Goal: Information Seeking & Learning: Learn about a topic

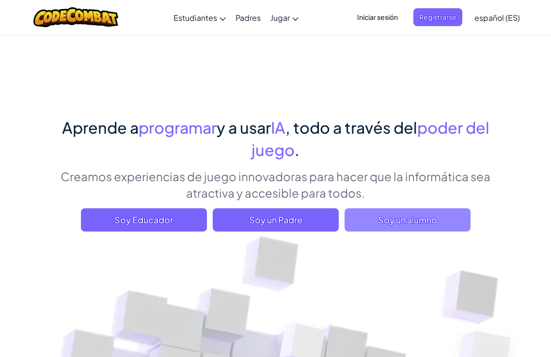
click at [446, 229] on span "Soy un alumno" at bounding box center [407, 219] width 126 height 23
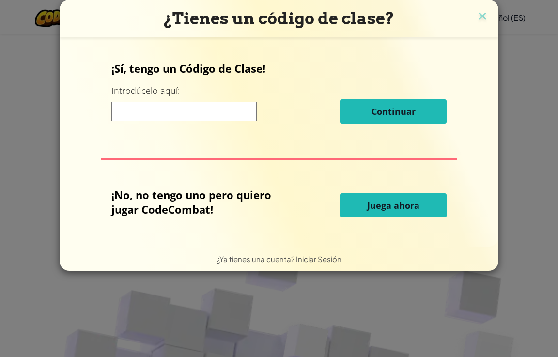
click at [361, 216] on button "Juega ahora" at bounding box center [393, 205] width 107 height 24
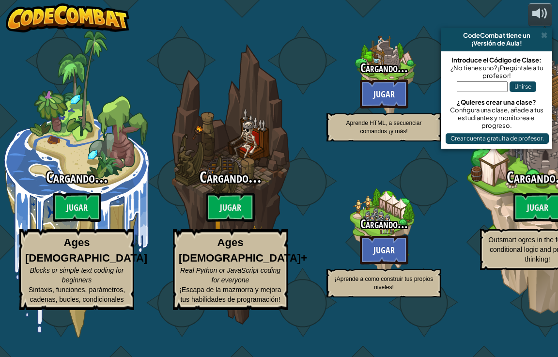
select select "es-ES"
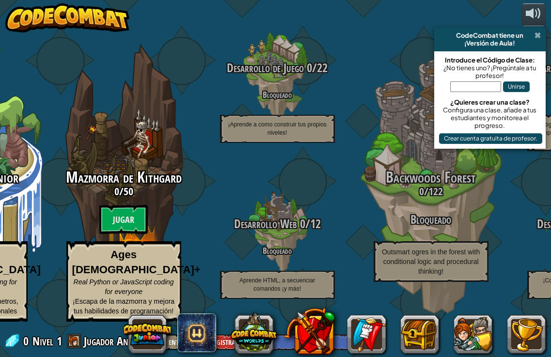
click at [540, 32] on span at bounding box center [537, 35] width 6 height 8
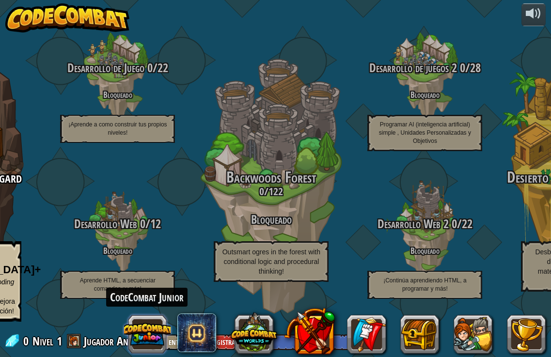
click at [156, 332] on button at bounding box center [147, 334] width 47 height 47
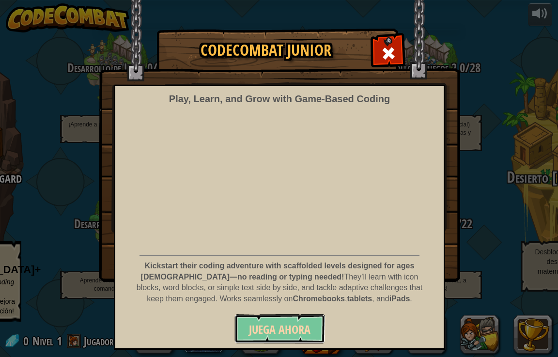
click at [236, 335] on button "Juega ahora" at bounding box center [279, 328] width 91 height 29
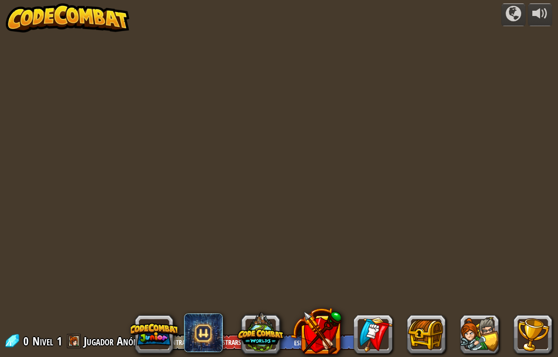
select select "es-ES"
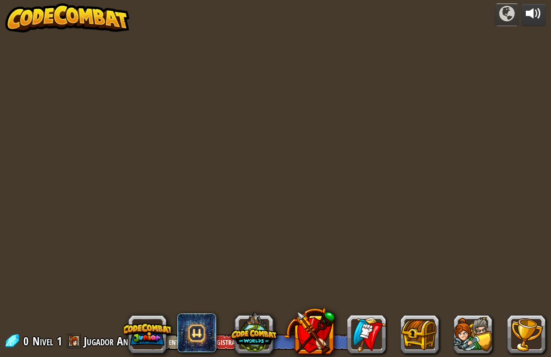
select select "es-ES"
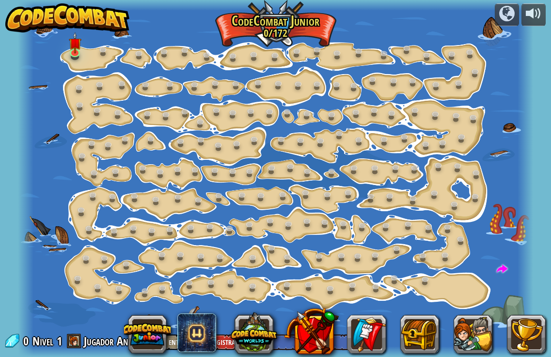
click at [78, 63] on div at bounding box center [275, 178] width 515 height 357
click at [88, 53] on div at bounding box center [275, 178] width 515 height 357
click at [87, 53] on div at bounding box center [275, 178] width 515 height 357
click at [75, 51] on img at bounding box center [75, 37] width 13 height 29
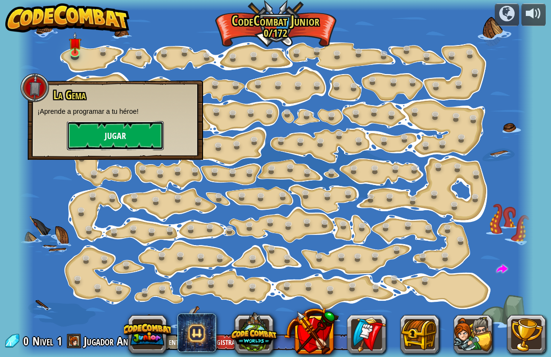
drag, startPoint x: 123, startPoint y: 134, endPoint x: 123, endPoint y: 128, distance: 5.8
click at [123, 128] on button "Jugar" at bounding box center [115, 135] width 97 height 29
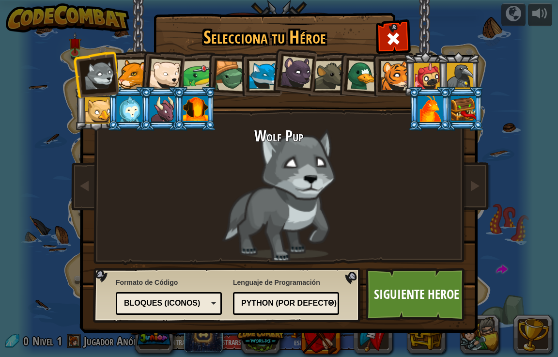
click at [261, 64] on div at bounding box center [264, 76] width 30 height 30
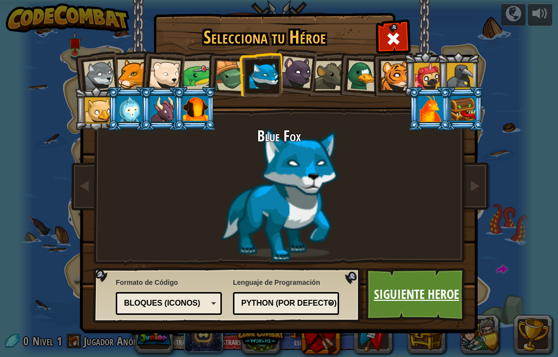
click at [444, 307] on link "Siguiente Heroe" at bounding box center [416, 294] width 101 height 53
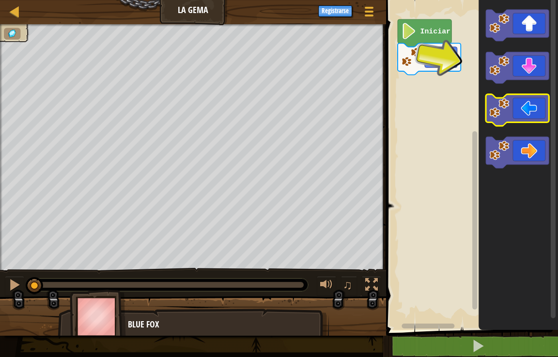
click at [515, 100] on icon "Espacio de trabajo de Blockly" at bounding box center [517, 109] width 63 height 31
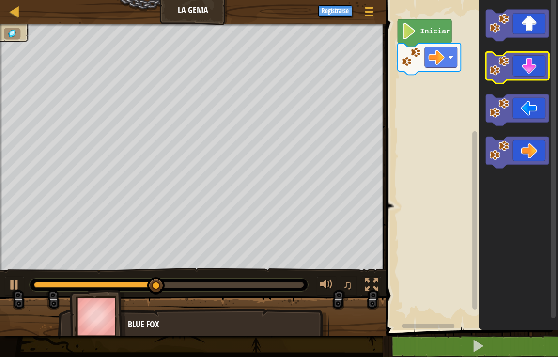
click at [497, 67] on image "Espacio de trabajo de Blockly" at bounding box center [500, 66] width 20 height 20
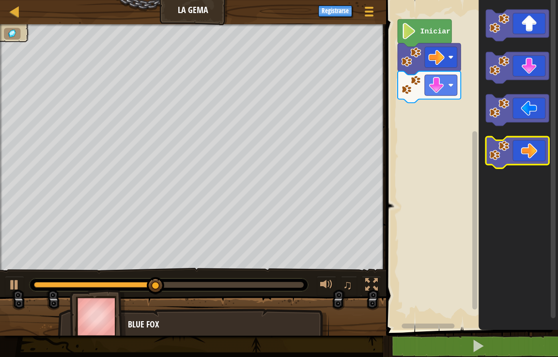
click at [534, 155] on icon "Espacio de trabajo de Blockly" at bounding box center [517, 152] width 63 height 31
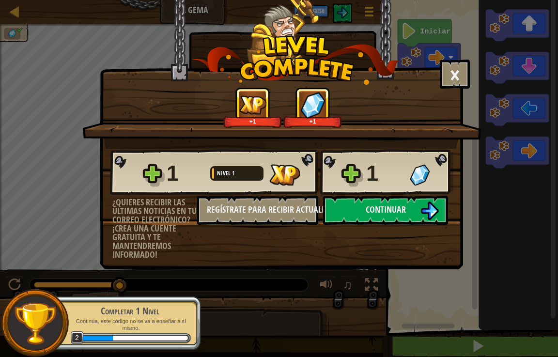
click at [353, 188] on div "1 Nivel 1 1" at bounding box center [282, 172] width 344 height 47
click at [340, 213] on button "Continuar" at bounding box center [385, 210] width 125 height 29
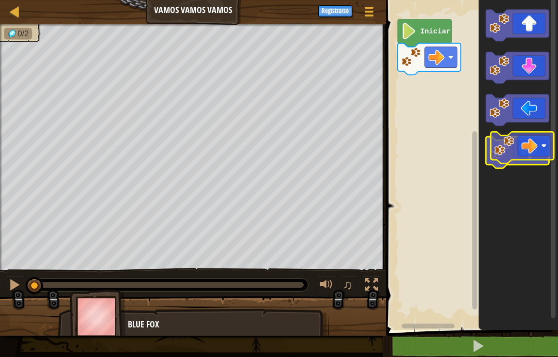
click at [523, 142] on icon "Espacio de trabajo de Blockly" at bounding box center [517, 152] width 63 height 31
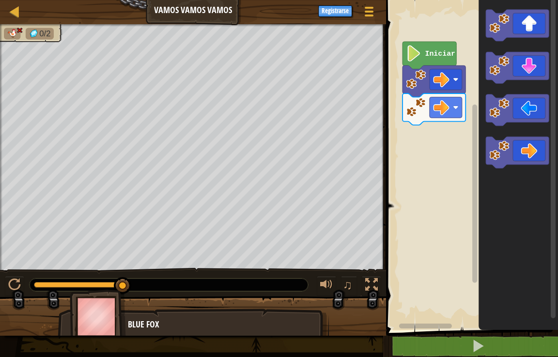
click at [404, 125] on rect "Espacio de trabajo de Blockly" at bounding box center [470, 162] width 175 height 335
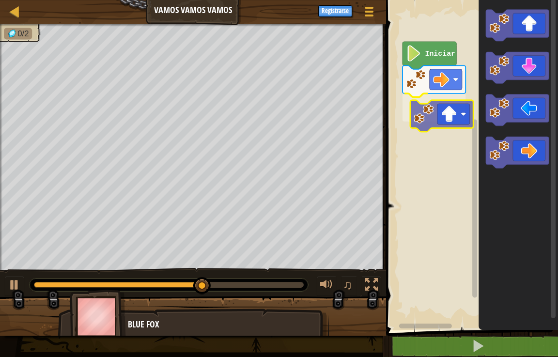
click at [452, 117] on div "Iniciar" at bounding box center [470, 162] width 175 height 335
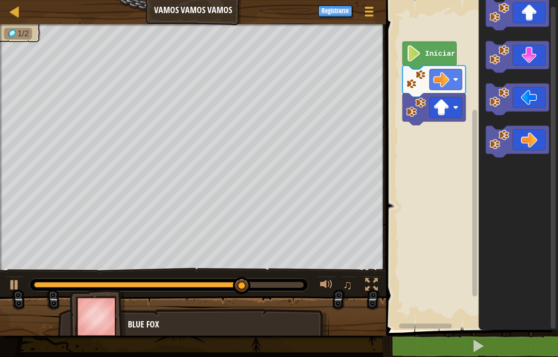
click at [525, 162] on icon "Espacio de trabajo de Blockly" at bounding box center [518, 162] width 79 height 335
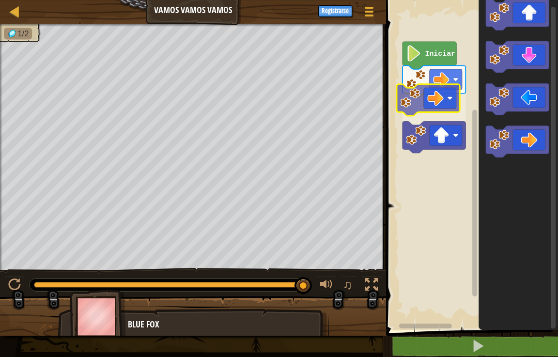
click at [436, 101] on div "Iniciar" at bounding box center [470, 162] width 175 height 335
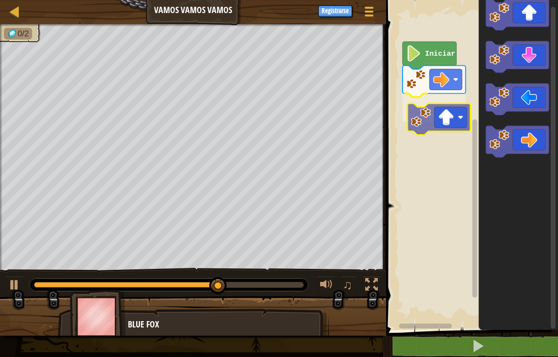
click at [456, 133] on div "Iniciar" at bounding box center [470, 162] width 175 height 335
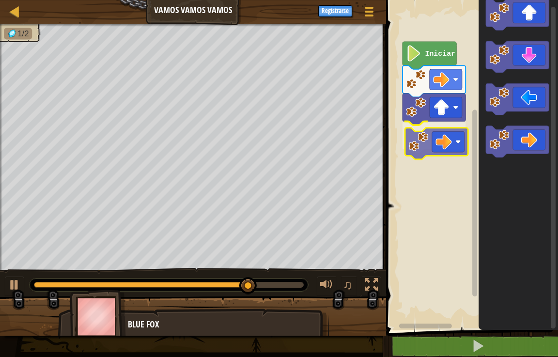
click at [433, 139] on div "Iniciar" at bounding box center [470, 162] width 175 height 335
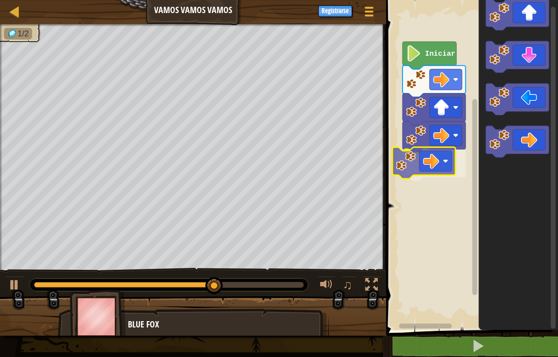
click at [421, 160] on div "Iniciar" at bounding box center [470, 162] width 175 height 335
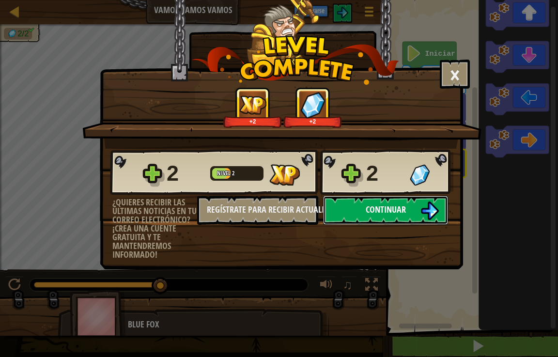
click at [344, 209] on button "Continuar" at bounding box center [385, 210] width 125 height 29
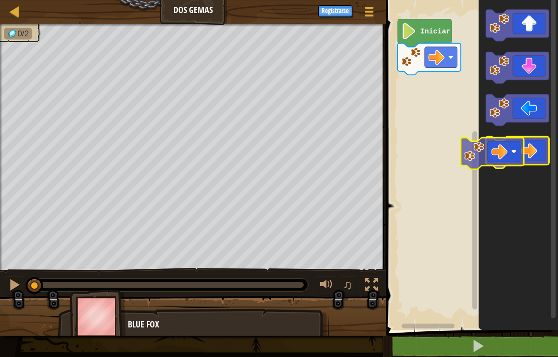
click at [499, 154] on g "Espacio de trabajo de Blockly" at bounding box center [517, 152] width 63 height 31
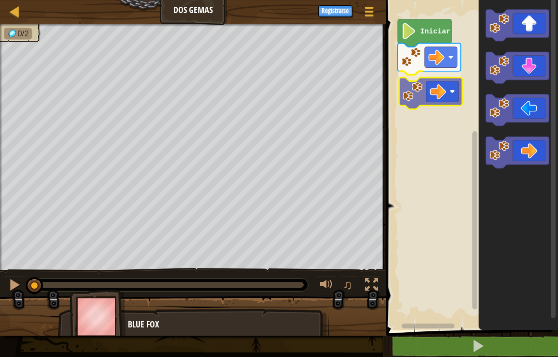
click at [417, 90] on div "Iniciar" at bounding box center [470, 162] width 175 height 335
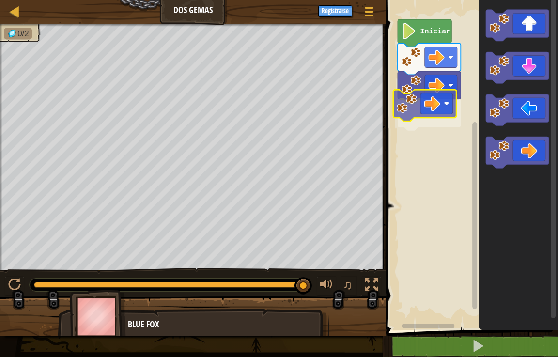
click at [423, 103] on div "Iniciar" at bounding box center [470, 162] width 175 height 335
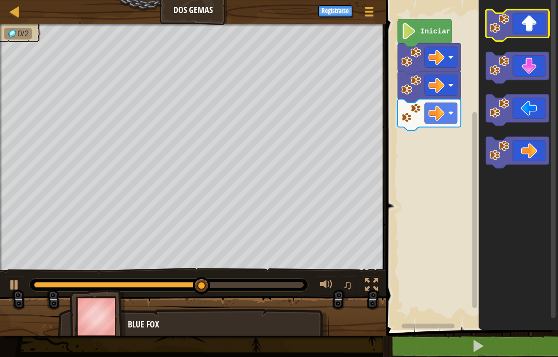
click at [516, 29] on icon "Espacio de trabajo de Blockly" at bounding box center [517, 25] width 63 height 31
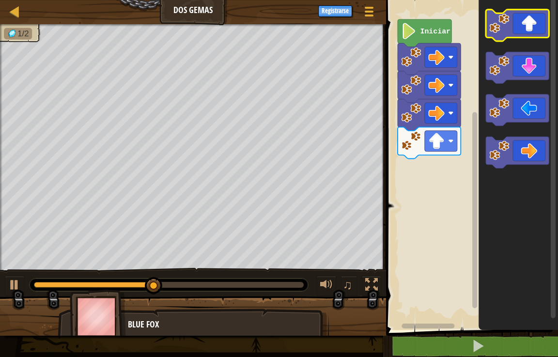
click at [516, 29] on icon "Espacio de trabajo de Blockly" at bounding box center [517, 25] width 63 height 31
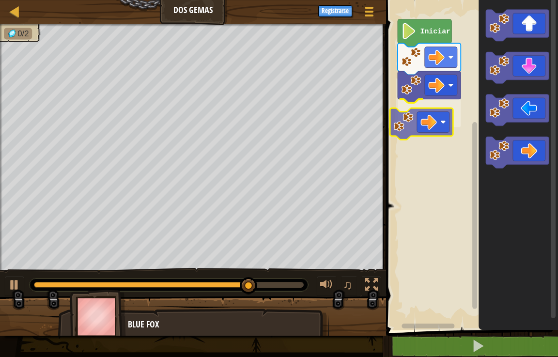
click at [436, 113] on div "Iniciar" at bounding box center [470, 162] width 175 height 335
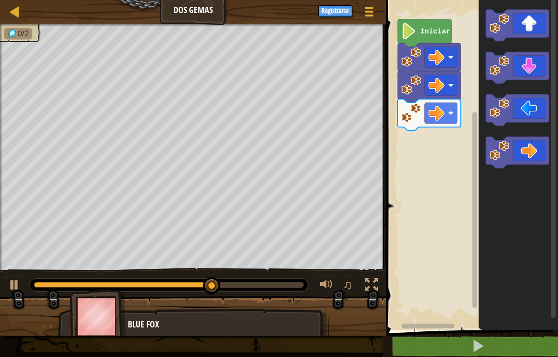
click at [496, 62] on g "Espacio de trabajo de Blockly" at bounding box center [517, 89] width 63 height 159
click at [484, 78] on icon "Espacio de trabajo de Blockly" at bounding box center [518, 162] width 79 height 335
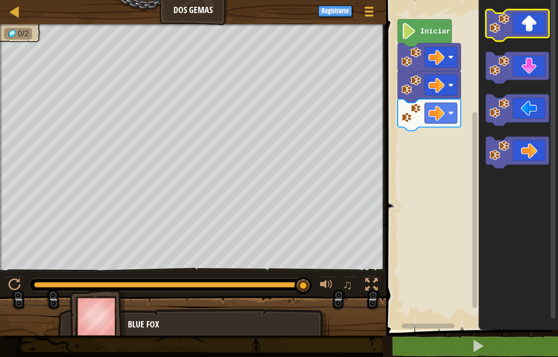
click at [500, 27] on image "Espacio de trabajo de Blockly" at bounding box center [500, 24] width 20 height 20
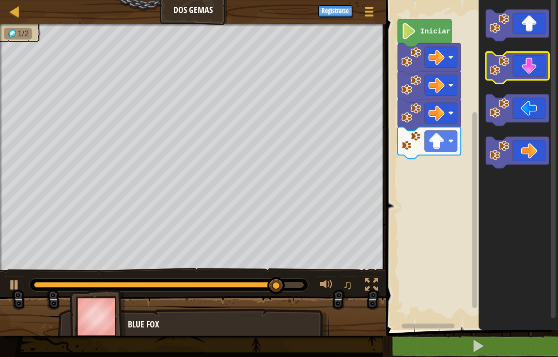
click at [511, 59] on icon "Espacio de trabajo de Blockly" at bounding box center [517, 67] width 63 height 31
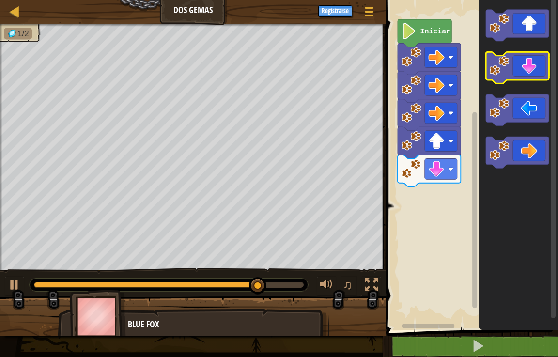
click at [512, 62] on icon "Espacio de trabajo de Blockly" at bounding box center [517, 67] width 63 height 31
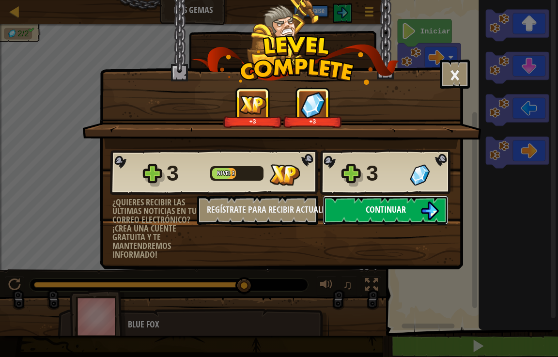
click at [410, 212] on button "Continuar" at bounding box center [385, 210] width 125 height 29
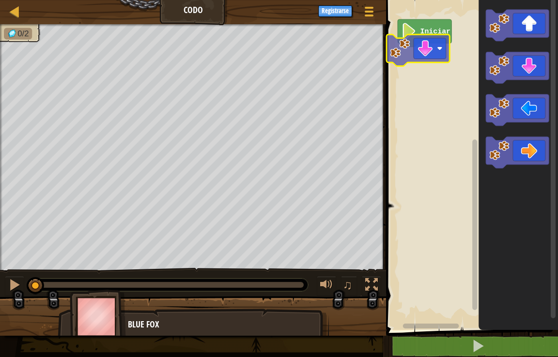
click at [421, 41] on div "Iniciar" at bounding box center [470, 162] width 175 height 335
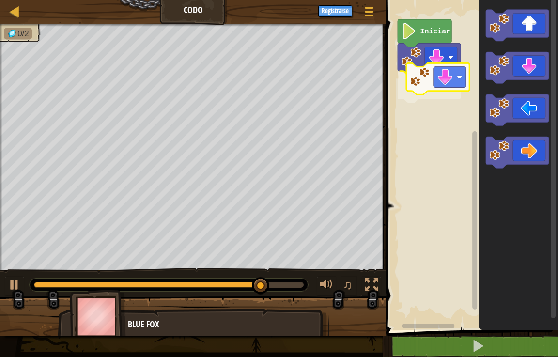
click at [422, 67] on div "Iniciar" at bounding box center [470, 162] width 175 height 335
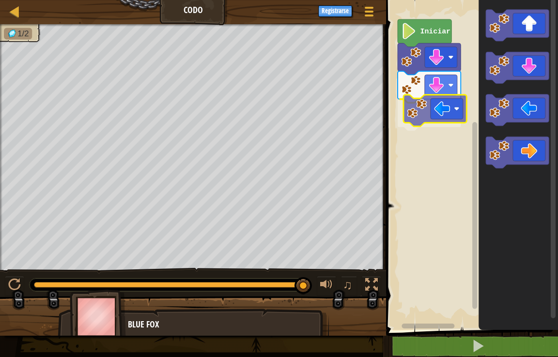
click at [434, 126] on div "Iniciar" at bounding box center [470, 162] width 175 height 335
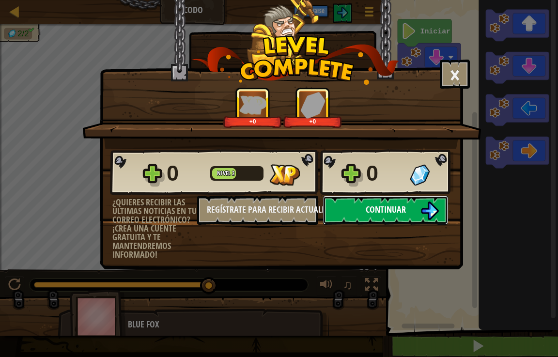
click at [376, 212] on span "Continuar" at bounding box center [386, 209] width 40 height 12
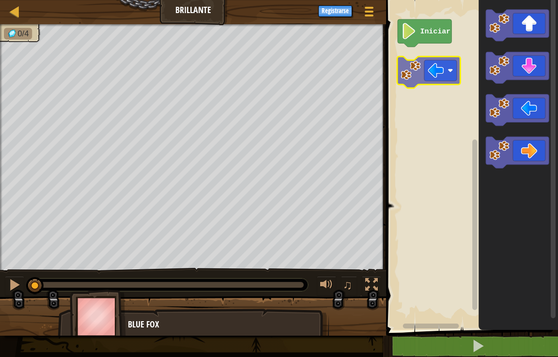
click at [425, 67] on div "Iniciar" at bounding box center [470, 162] width 175 height 335
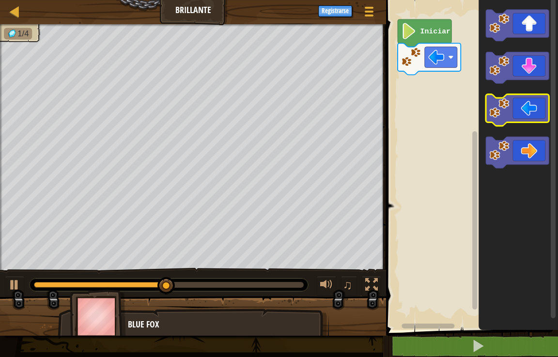
click at [528, 113] on icon "Espacio de trabajo de Blockly" at bounding box center [517, 109] width 63 height 31
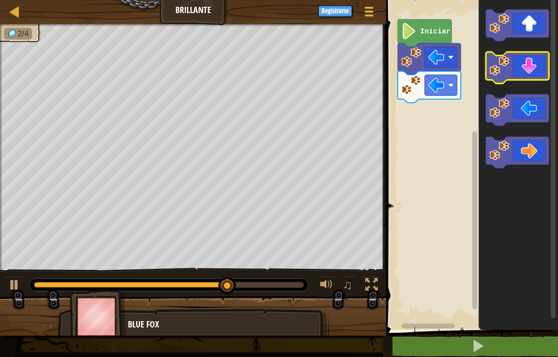
click at [517, 61] on icon "Espacio de trabajo de Blockly" at bounding box center [517, 67] width 63 height 31
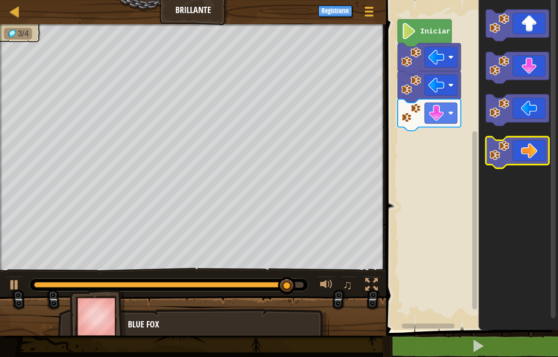
click at [529, 156] on icon "Espacio de trabajo de Blockly" at bounding box center [517, 152] width 63 height 31
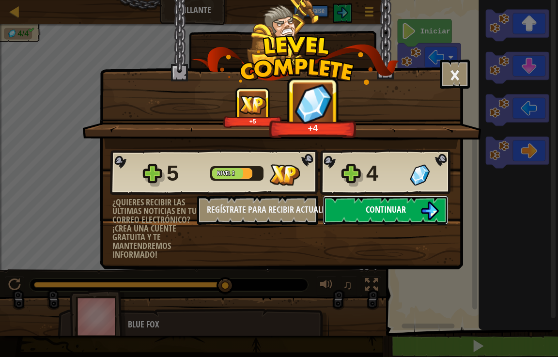
click at [402, 215] on span "Continuar" at bounding box center [386, 209] width 40 height 12
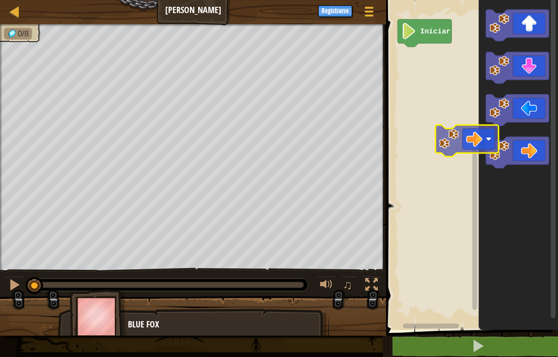
click at [448, 142] on div "Iniciar" at bounding box center [470, 162] width 175 height 335
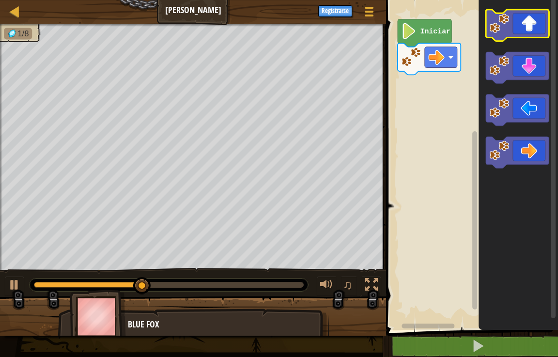
click at [535, 34] on icon "Espacio de trabajo de Blockly" at bounding box center [517, 25] width 63 height 31
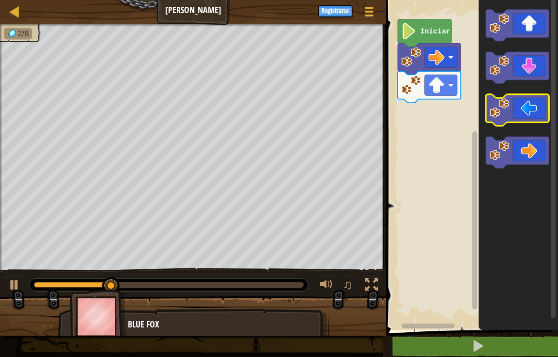
click at [502, 107] on image "Espacio de trabajo de Blockly" at bounding box center [500, 108] width 20 height 20
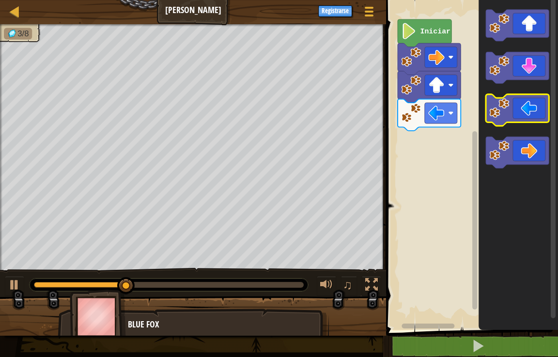
click at [502, 107] on image "Espacio de trabajo de Blockly" at bounding box center [500, 108] width 20 height 20
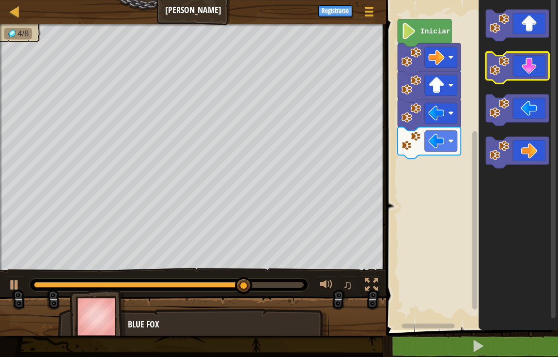
click at [522, 58] on icon "Espacio de trabajo de Blockly" at bounding box center [517, 67] width 63 height 31
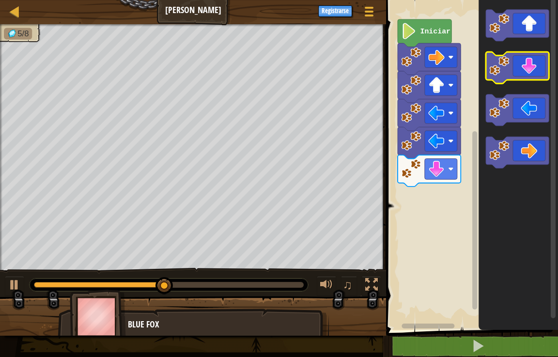
click at [520, 69] on icon "Espacio de trabajo de Blockly" at bounding box center [517, 67] width 63 height 31
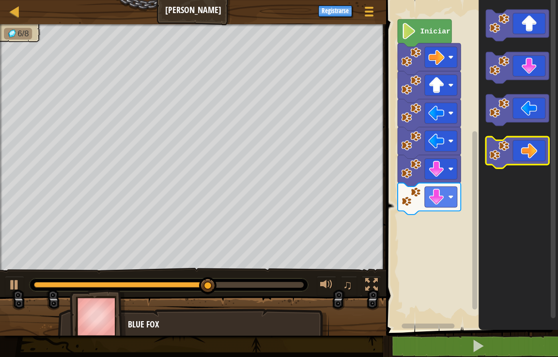
click at [527, 160] on icon "Espacio de trabajo de Blockly" at bounding box center [517, 152] width 63 height 31
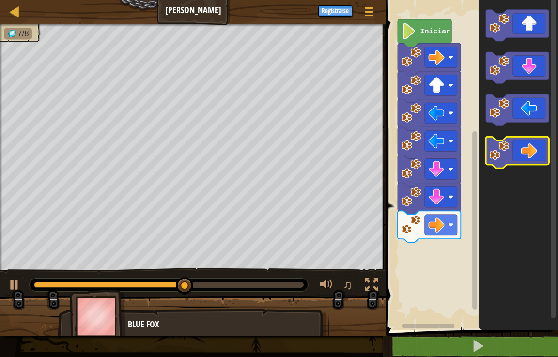
click at [527, 160] on icon "Espacio de trabajo de Blockly" at bounding box center [517, 152] width 63 height 31
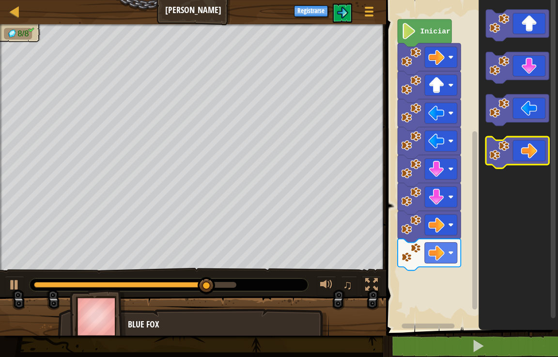
click at [527, 160] on icon "Espacio de trabajo de Blockly" at bounding box center [517, 152] width 63 height 31
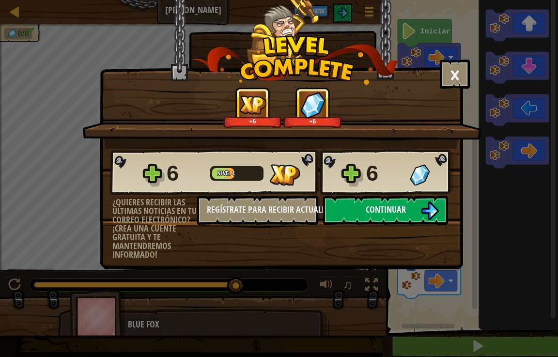
click at [364, 197] on button "Continuar" at bounding box center [385, 210] width 125 height 29
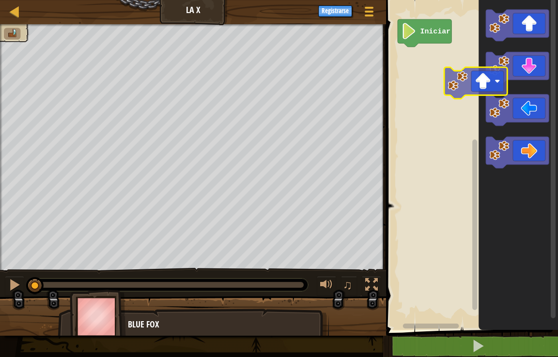
click at [466, 77] on div "Iniciar" at bounding box center [470, 162] width 175 height 335
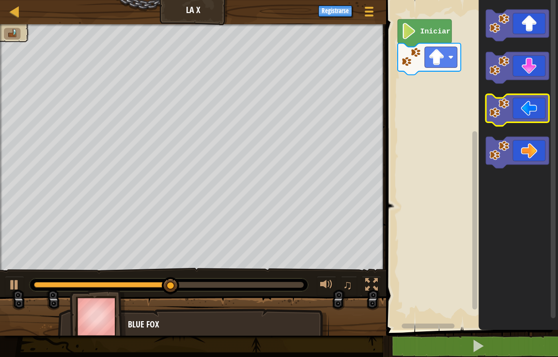
click at [535, 101] on icon "Espacio de trabajo de Blockly" at bounding box center [517, 109] width 63 height 31
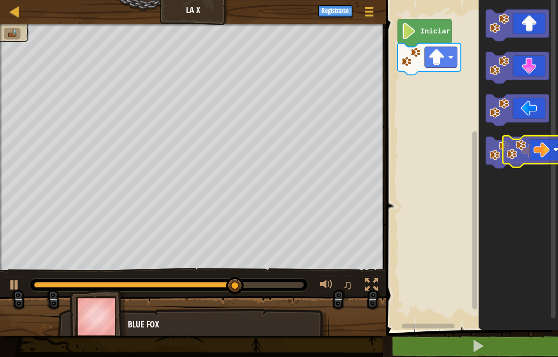
click at [547, 162] on icon "Espacio de trabajo de Blockly" at bounding box center [517, 152] width 63 height 31
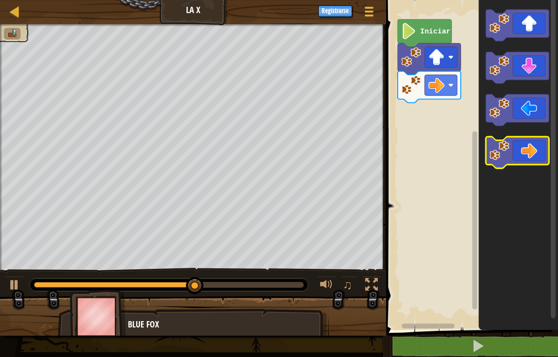
click at [543, 156] on icon "Espacio de trabajo de Blockly" at bounding box center [517, 152] width 63 height 31
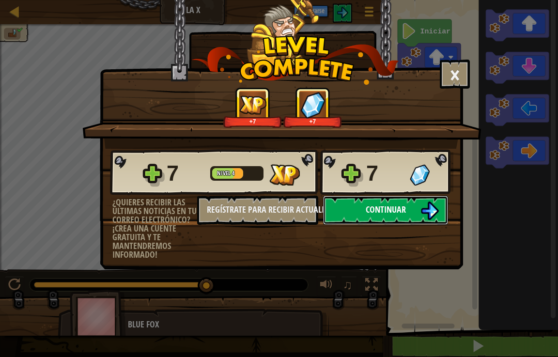
click at [415, 211] on button "Continuar" at bounding box center [385, 210] width 125 height 29
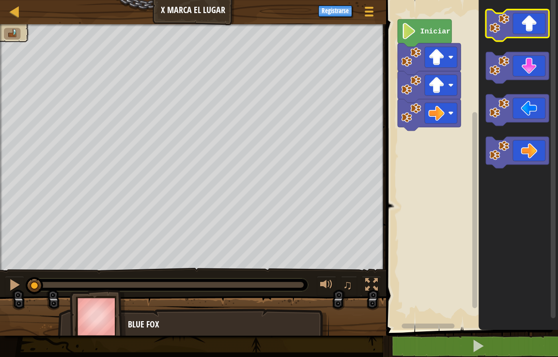
click at [542, 18] on icon "Espacio de trabajo de Blockly" at bounding box center [517, 25] width 63 height 31
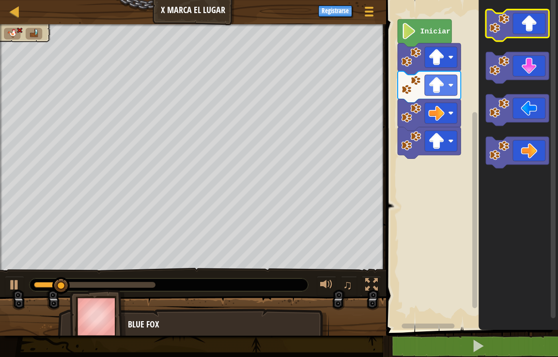
click at [542, 18] on icon "Espacio de trabajo de Blockly" at bounding box center [517, 25] width 63 height 31
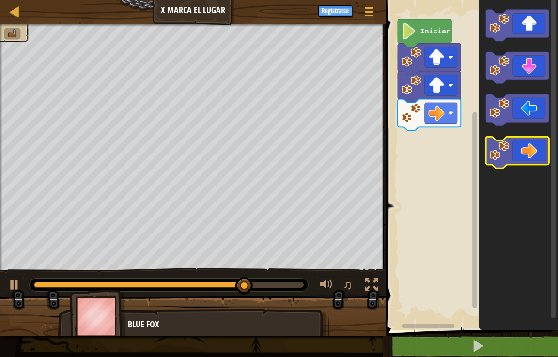
click at [525, 148] on icon "Espacio de trabajo de Blockly" at bounding box center [517, 152] width 63 height 31
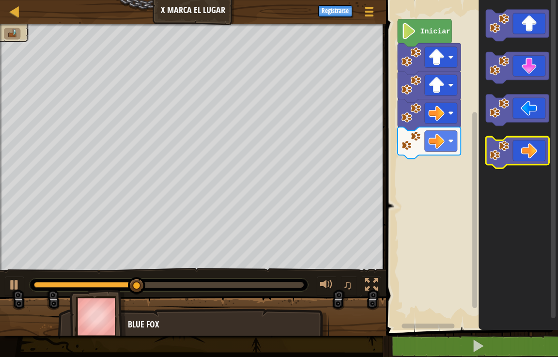
click at [525, 148] on icon "Espacio de trabajo de Blockly" at bounding box center [517, 152] width 63 height 31
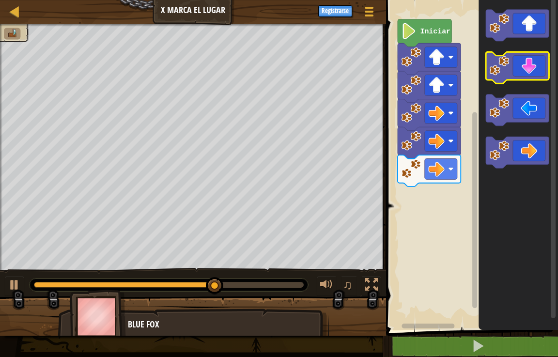
click at [531, 76] on icon "Espacio de trabajo de Blockly" at bounding box center [517, 67] width 63 height 31
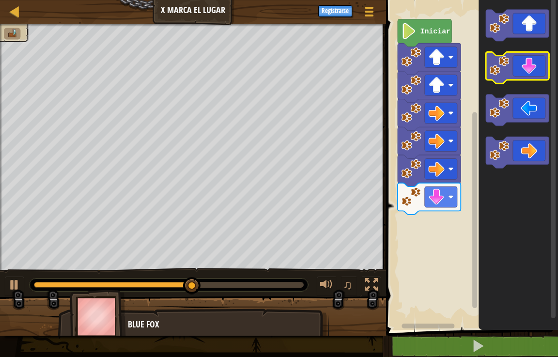
click at [531, 76] on icon "Espacio de trabajo de Blockly" at bounding box center [517, 67] width 63 height 31
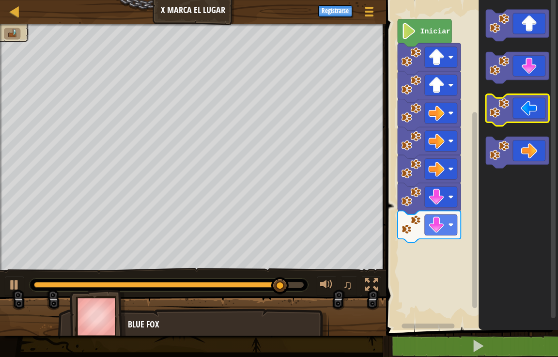
click at [500, 116] on image "Espacio de trabajo de Blockly" at bounding box center [500, 108] width 20 height 20
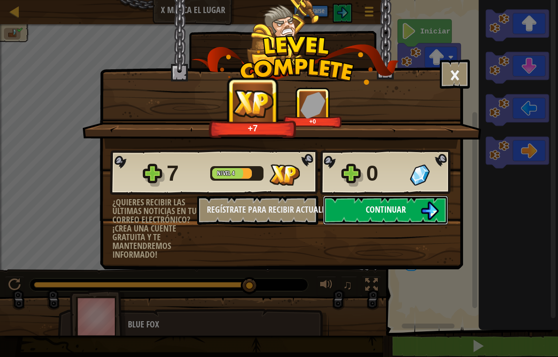
click at [424, 203] on img at bounding box center [430, 211] width 18 height 18
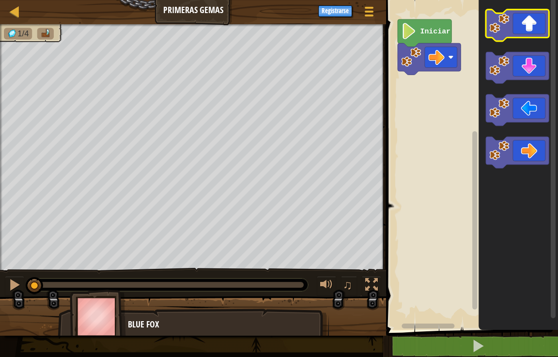
click at [531, 29] on icon "Espacio de trabajo de Blockly" at bounding box center [517, 25] width 63 height 31
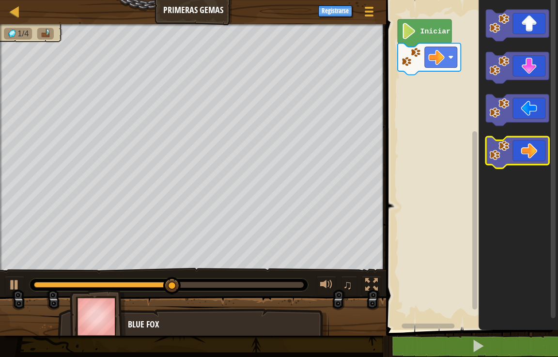
click at [544, 145] on icon "Espacio de trabajo de Blockly" at bounding box center [517, 152] width 63 height 31
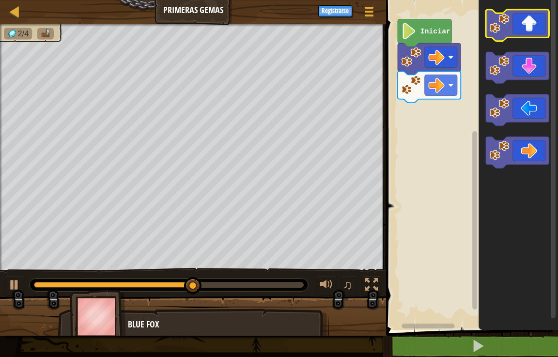
click at [531, 27] on icon "Espacio de trabajo de Blockly" at bounding box center [517, 25] width 63 height 31
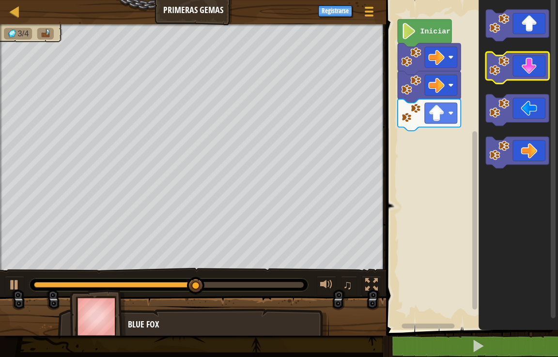
click at [506, 63] on image "Espacio de trabajo de Blockly" at bounding box center [500, 66] width 20 height 20
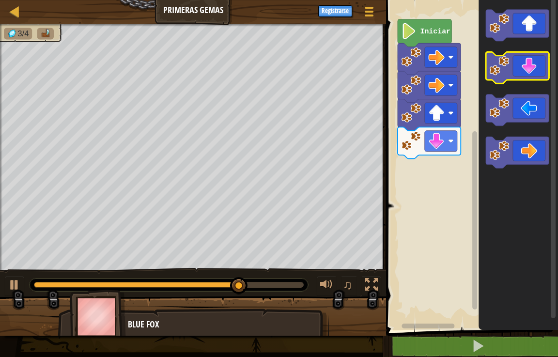
click at [510, 56] on icon "Espacio de trabajo de Blockly" at bounding box center [517, 67] width 63 height 31
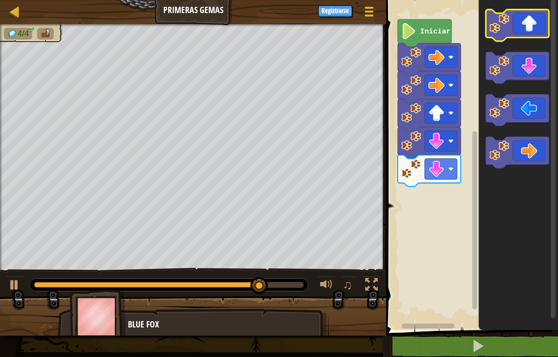
click at [526, 37] on icon "Espacio de trabajo de Blockly" at bounding box center [517, 25] width 63 height 31
click at [514, 20] on icon "Espacio de trabajo de Blockly" at bounding box center [517, 25] width 63 height 31
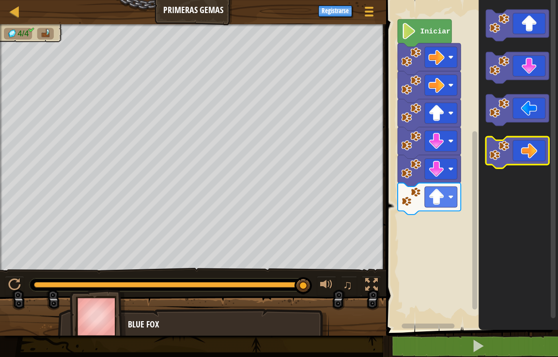
click at [531, 147] on icon "Espacio de trabajo de Blockly" at bounding box center [517, 152] width 63 height 31
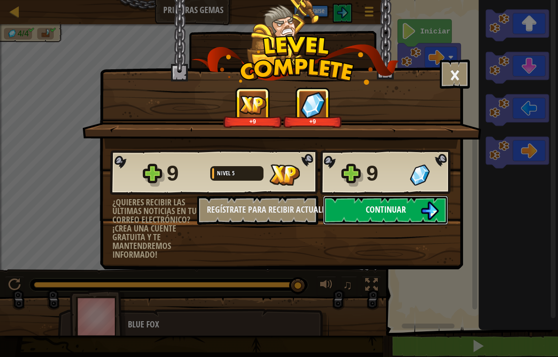
click at [333, 200] on button "Continuar" at bounding box center [385, 210] width 125 height 29
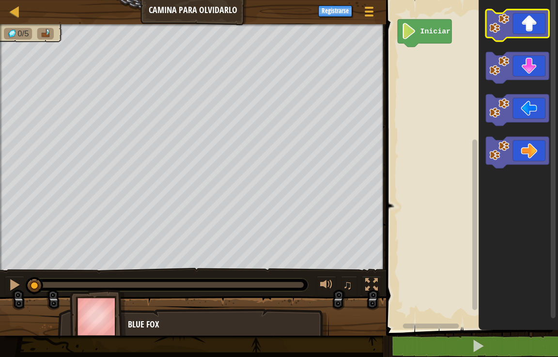
click at [521, 22] on icon "Espacio de trabajo de Blockly" at bounding box center [517, 25] width 63 height 31
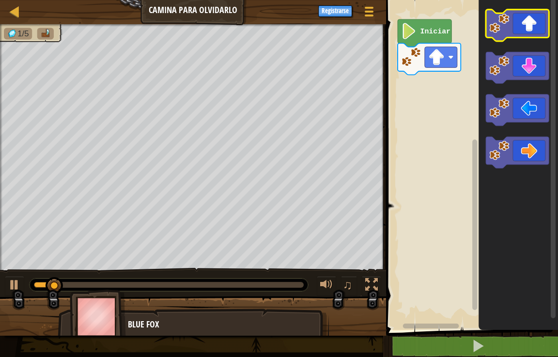
click at [521, 22] on icon "Espacio de trabajo de Blockly" at bounding box center [517, 25] width 63 height 31
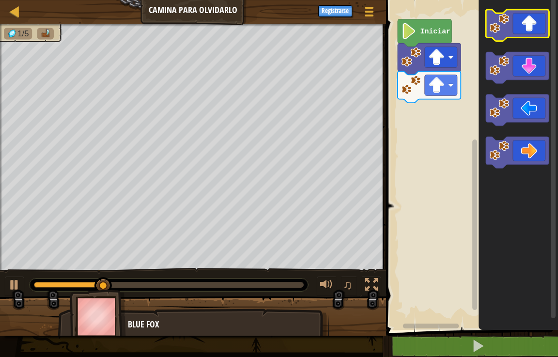
click at [521, 22] on icon "Espacio de trabajo de Blockly" at bounding box center [517, 25] width 63 height 31
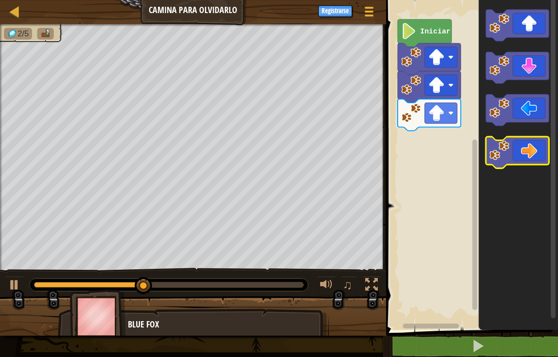
click at [524, 165] on icon "Espacio de trabajo de Blockly" at bounding box center [517, 152] width 63 height 31
click at [524, 161] on icon "Espacio de trabajo de Blockly" at bounding box center [517, 152] width 63 height 31
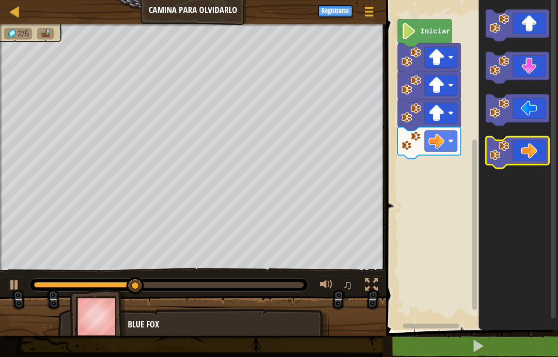
click at [524, 161] on icon "Espacio de trabajo de Blockly" at bounding box center [517, 152] width 63 height 31
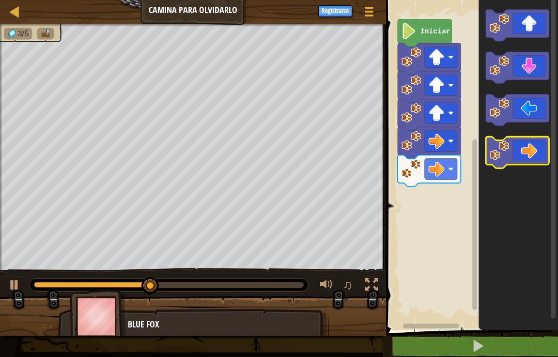
click at [524, 161] on icon "Espacio de trabajo de Blockly" at bounding box center [517, 152] width 63 height 31
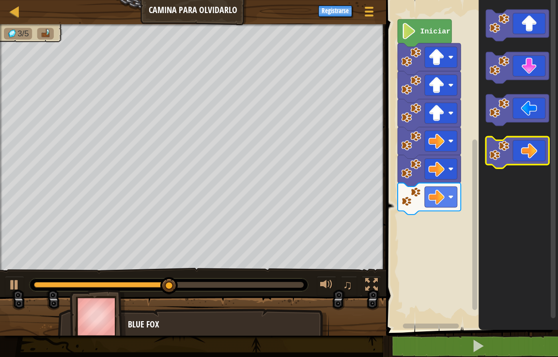
click at [524, 161] on icon "Espacio de trabajo de Blockly" at bounding box center [517, 152] width 63 height 31
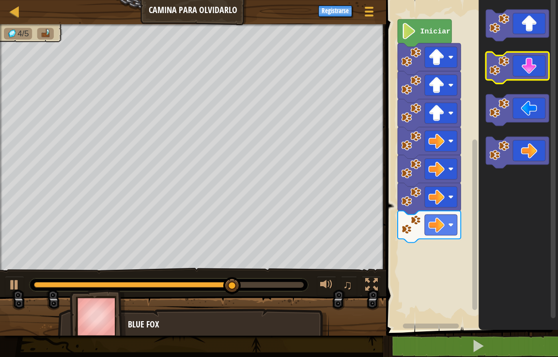
click at [523, 55] on icon "Espacio de trabajo de Blockly" at bounding box center [517, 67] width 63 height 31
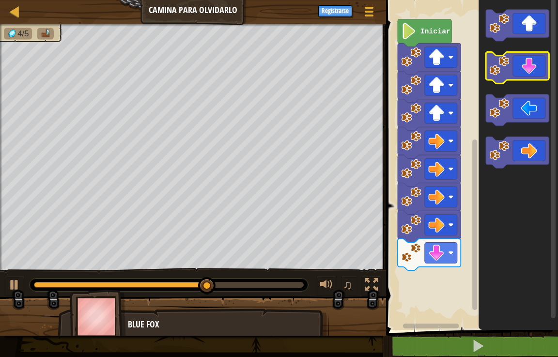
click at [523, 55] on icon "Espacio de trabajo de Blockly" at bounding box center [517, 67] width 63 height 31
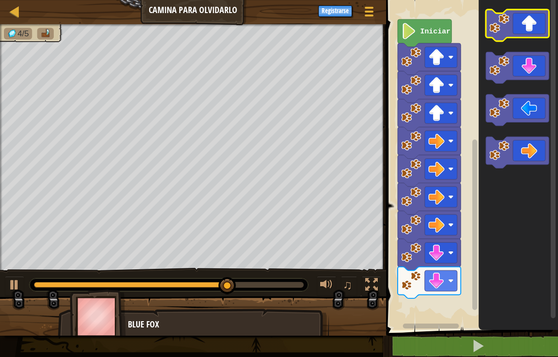
click at [518, 34] on icon "Espacio de trabajo de Blockly" at bounding box center [517, 25] width 63 height 31
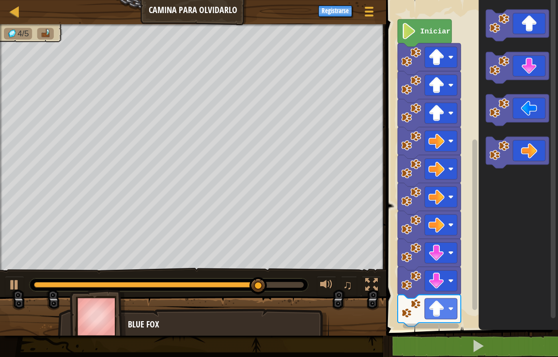
click at [515, 50] on icon "Espacio de trabajo de Blockly" at bounding box center [518, 162] width 79 height 335
click at [515, 58] on icon "Espacio de trabajo de Blockly" at bounding box center [517, 67] width 63 height 31
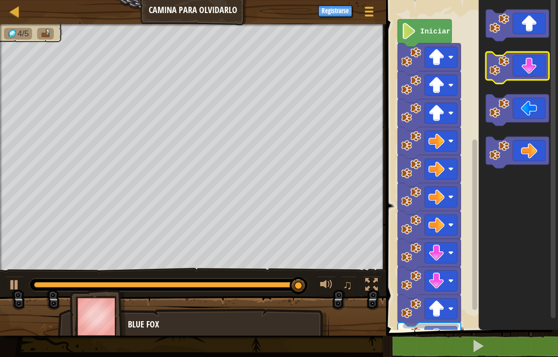
click at [515, 59] on icon "Espacio de trabajo de Blockly" at bounding box center [517, 67] width 63 height 31
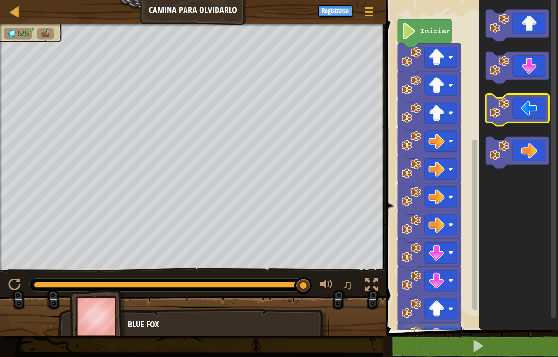
click at [493, 102] on image "Espacio de trabajo de Blockly" at bounding box center [500, 108] width 20 height 20
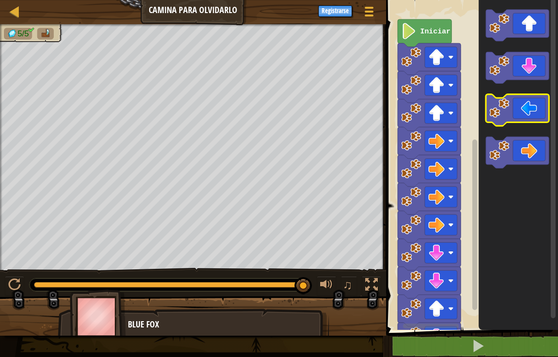
click at [510, 117] on icon "Espacio de trabajo de Blockly" at bounding box center [517, 109] width 63 height 31
click at [366, 0] on html "Mapa Camina para olvidarlo Menú del Juego Registrarse 1 ההההההההההההההההההההההה…" at bounding box center [279, 0] width 558 height 0
click at [496, 108] on image "Espacio de trabajo de Blockly" at bounding box center [500, 108] width 20 height 20
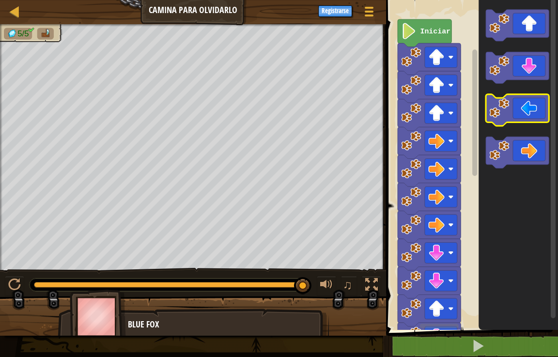
click at [496, 108] on image "Espacio de trabajo de Blockly" at bounding box center [500, 108] width 20 height 20
click at [496, 107] on image "Espacio de trabajo de Blockly" at bounding box center [500, 108] width 20 height 20
click at [495, 106] on image "Espacio de trabajo de Blockly" at bounding box center [500, 108] width 20 height 20
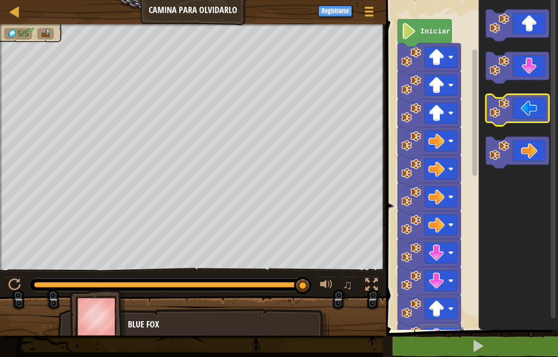
click at [495, 106] on image "Espacio de trabajo de Blockly" at bounding box center [500, 108] width 20 height 20
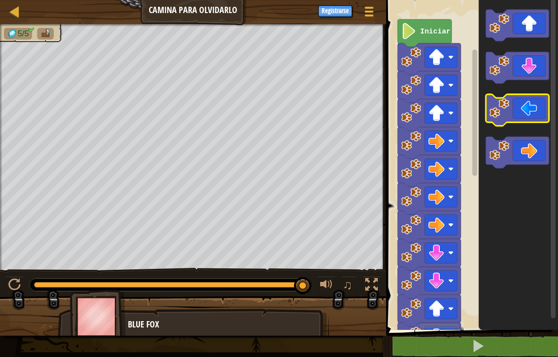
click at [495, 106] on image "Espacio de trabajo de Blockly" at bounding box center [500, 108] width 20 height 20
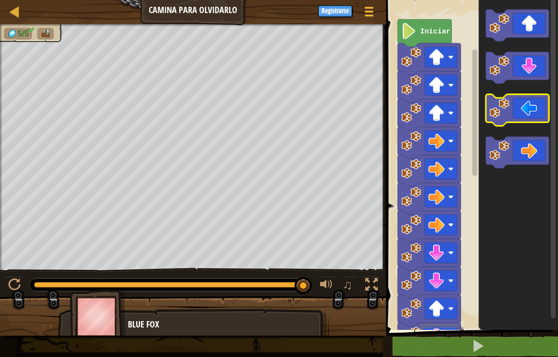
click at [495, 106] on image "Espacio de trabajo de Blockly" at bounding box center [500, 108] width 20 height 20
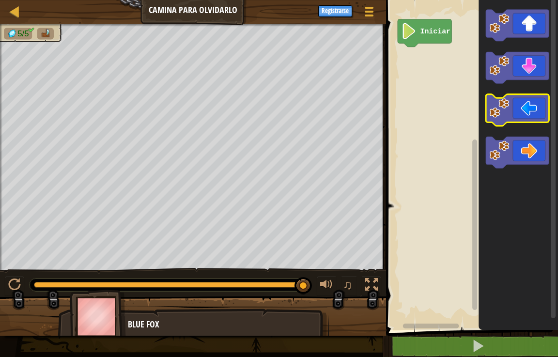
click at [516, 95] on icon "Espacio de trabajo de Blockly" at bounding box center [517, 109] width 63 height 31
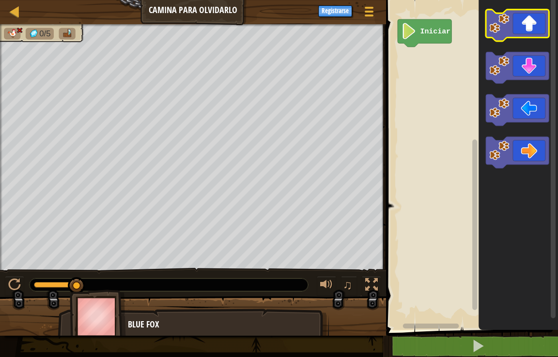
click at [516, 36] on icon "Espacio de trabajo de Blockly" at bounding box center [517, 25] width 63 height 31
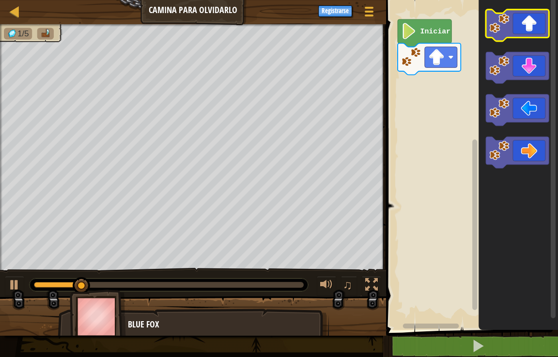
click at [516, 36] on icon "Espacio de trabajo de Blockly" at bounding box center [517, 25] width 63 height 31
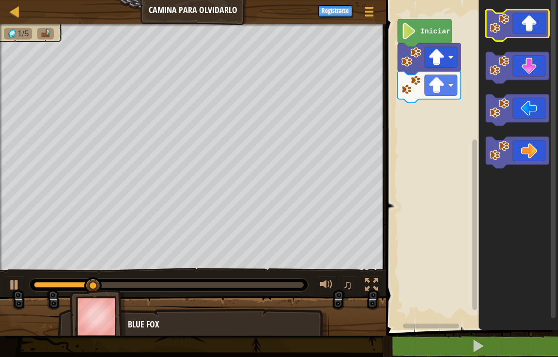
click at [516, 36] on icon "Espacio de trabajo de Blockly" at bounding box center [517, 25] width 63 height 31
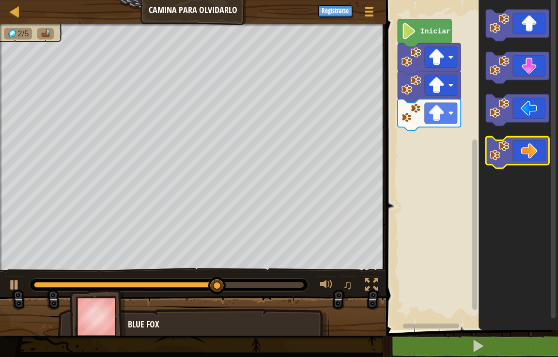
click at [518, 154] on icon "Espacio de trabajo de Blockly" at bounding box center [517, 152] width 63 height 31
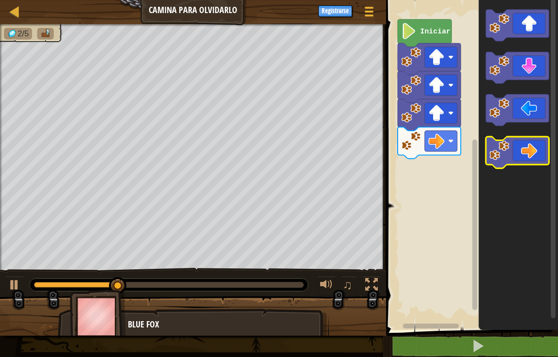
click at [518, 154] on icon "Espacio de trabajo de Blockly" at bounding box center [517, 152] width 63 height 31
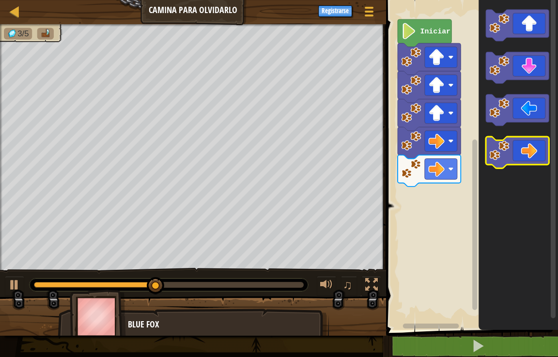
click at [518, 154] on icon "Espacio de trabajo de Blockly" at bounding box center [517, 152] width 63 height 31
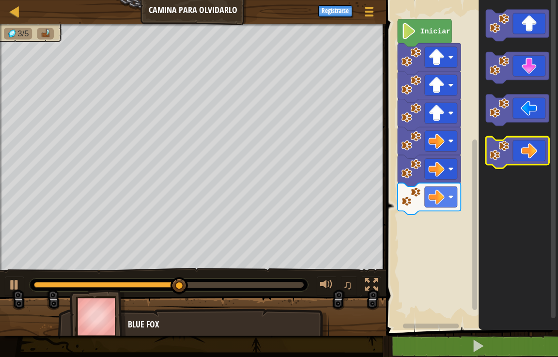
click at [518, 154] on icon "Espacio de trabajo de Blockly" at bounding box center [517, 152] width 63 height 31
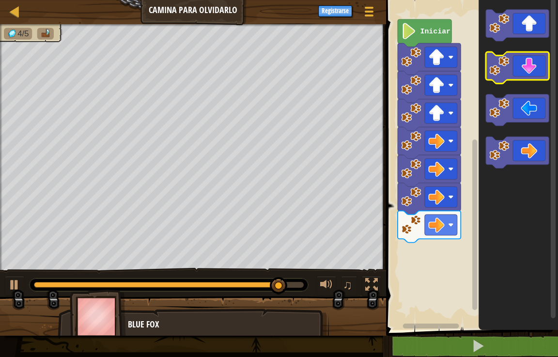
click at [514, 57] on icon "Espacio de trabajo de Blockly" at bounding box center [517, 67] width 63 height 31
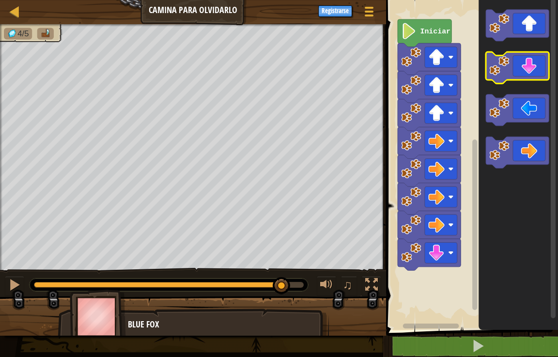
click at [514, 59] on icon "Espacio de trabajo de Blockly" at bounding box center [517, 67] width 63 height 31
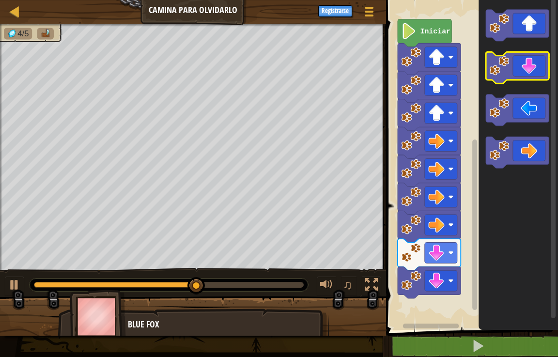
click at [514, 59] on icon "Espacio de trabajo de Blockly" at bounding box center [517, 67] width 63 height 31
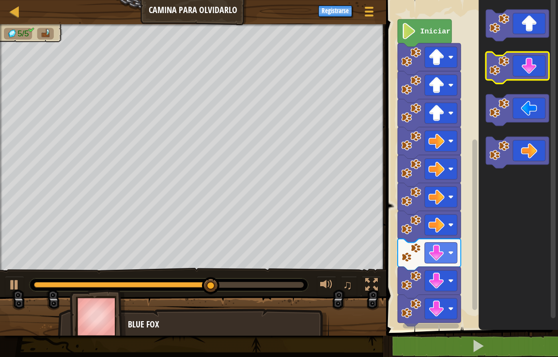
click at [514, 59] on icon "Espacio de trabajo de Blockly" at bounding box center [517, 67] width 63 height 31
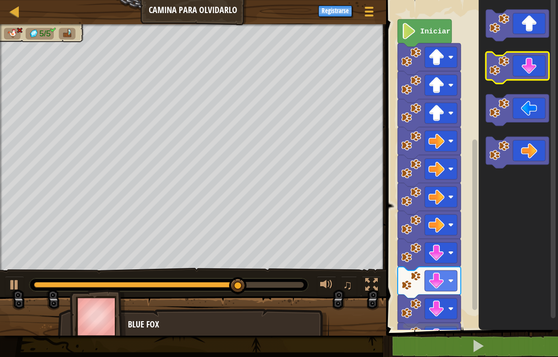
click at [514, 59] on icon "Espacio de trabajo de Blockly" at bounding box center [517, 67] width 63 height 31
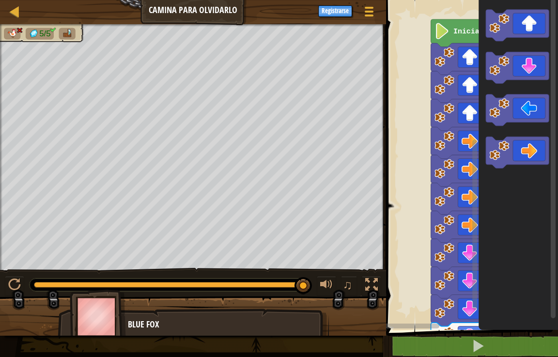
click at [334, 324] on div "Mapa Camina para olvidarlo Menú del Juego Registrarse 1 ההההההההההההההההההההההה…" at bounding box center [279, 178] width 558 height 357
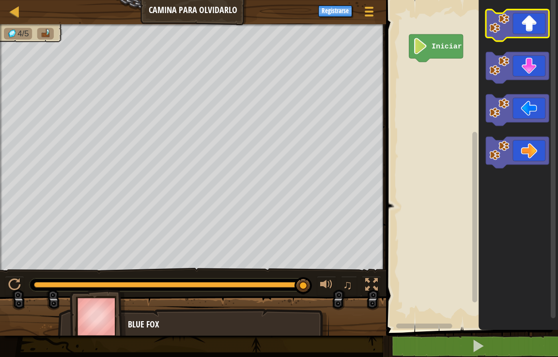
click at [490, 39] on rect "Espacio de trabajo de Blockly" at bounding box center [517, 25] width 63 height 31
click at [491, 36] on icon "Espacio de trabajo de Blockly" at bounding box center [517, 25] width 63 height 31
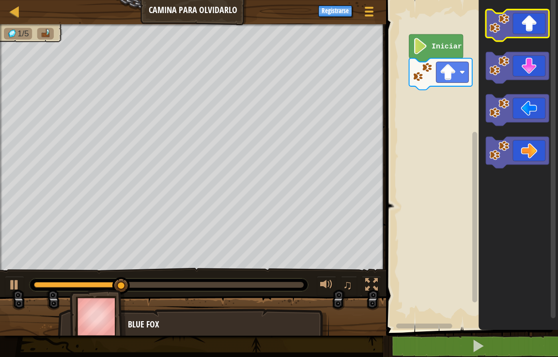
click at [491, 36] on icon "Espacio de trabajo de Blockly" at bounding box center [517, 25] width 63 height 31
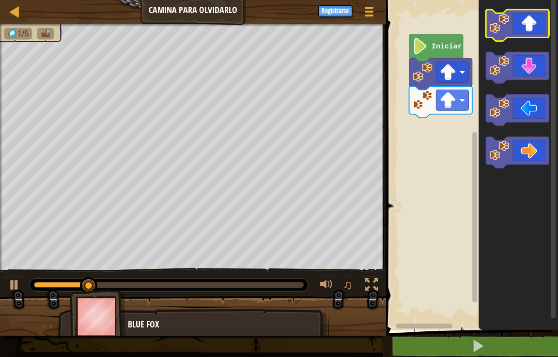
click at [491, 36] on icon "Espacio de trabajo de Blockly" at bounding box center [517, 25] width 63 height 31
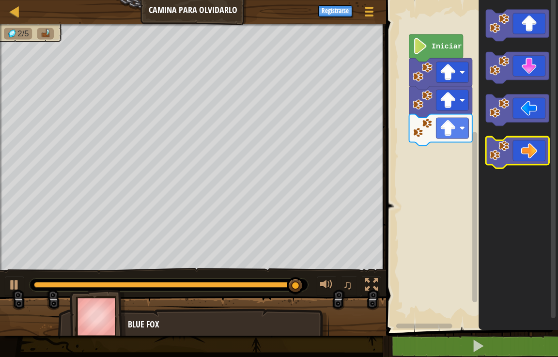
click at [539, 144] on icon "Espacio de trabajo de Blockly" at bounding box center [517, 152] width 63 height 31
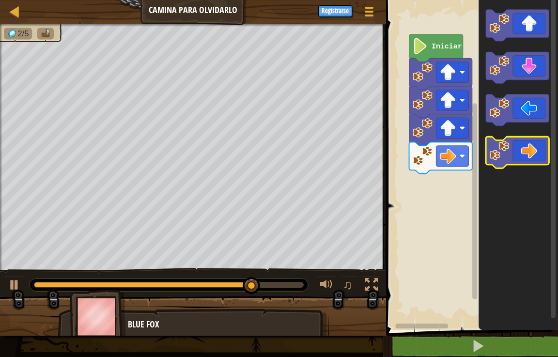
click at [518, 149] on icon "Espacio de trabajo de Blockly" at bounding box center [517, 152] width 63 height 31
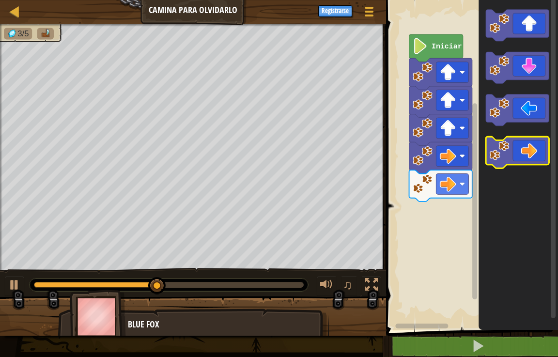
click at [518, 149] on icon "Espacio de trabajo de Blockly" at bounding box center [517, 152] width 63 height 31
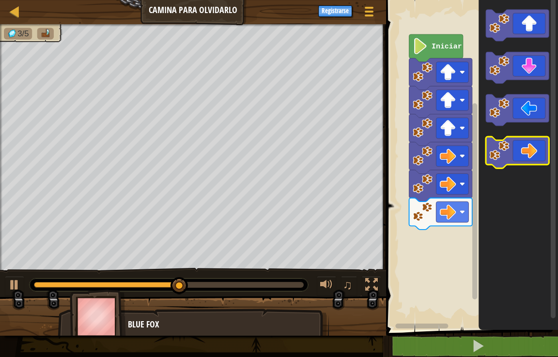
click at [518, 149] on icon "Espacio de trabajo de Blockly" at bounding box center [517, 152] width 63 height 31
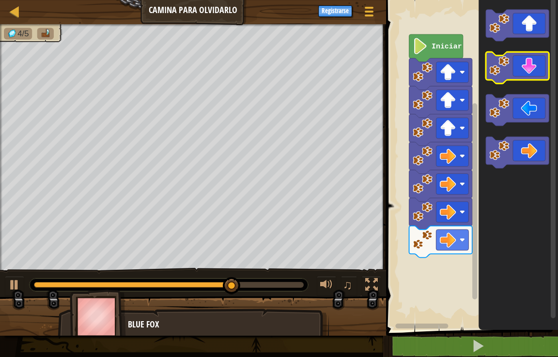
click at [528, 78] on icon "Espacio de trabajo de Blockly" at bounding box center [517, 67] width 63 height 31
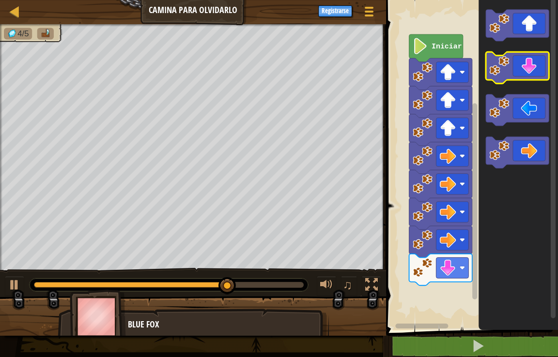
click at [528, 78] on icon "Espacio de trabajo de Blockly" at bounding box center [517, 67] width 63 height 31
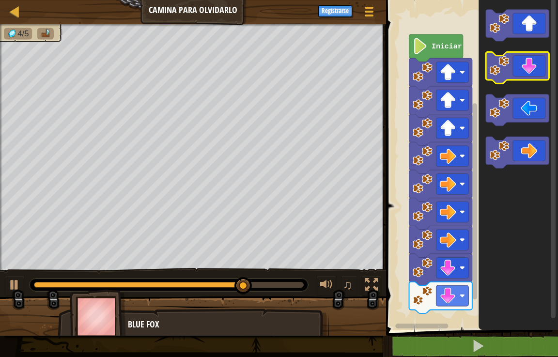
click at [528, 78] on icon "Espacio de trabajo de Blockly" at bounding box center [517, 67] width 63 height 31
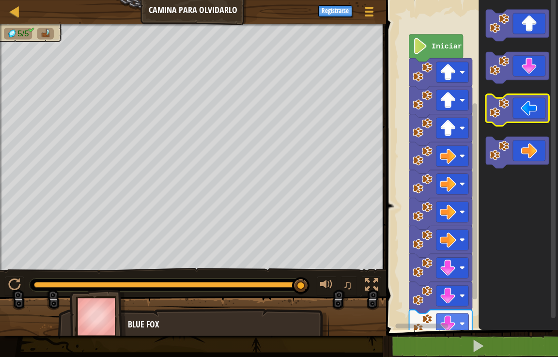
click at [522, 113] on icon "Espacio de trabajo de Blockly" at bounding box center [517, 109] width 63 height 31
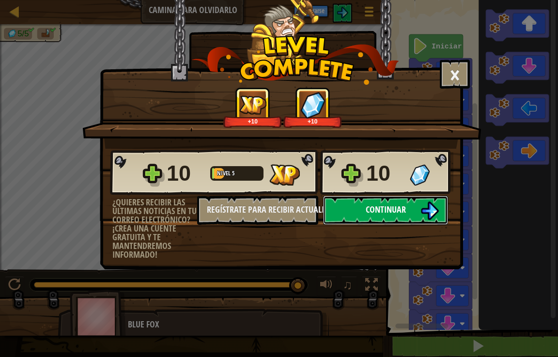
click at [371, 219] on button "Continuar" at bounding box center [385, 210] width 125 height 29
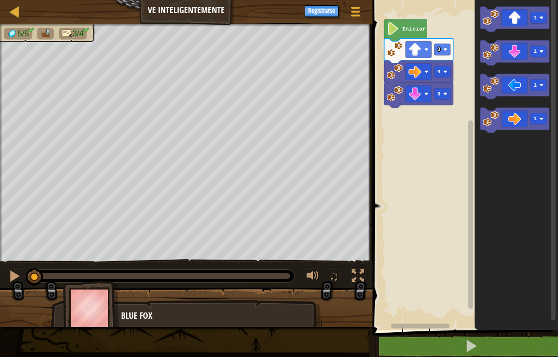
click at [515, 6] on icon "Espacio de trabajo de Blockly" at bounding box center [516, 162] width 83 height 335
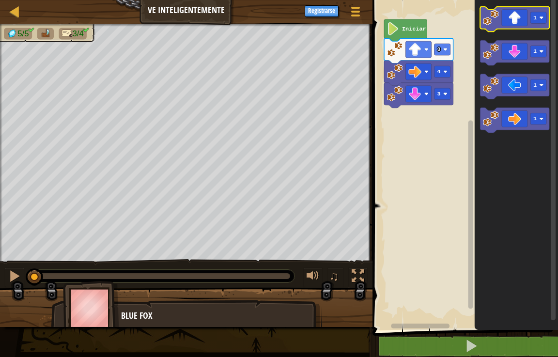
click at [515, 11] on icon "Espacio de trabajo de Blockly" at bounding box center [515, 19] width 69 height 25
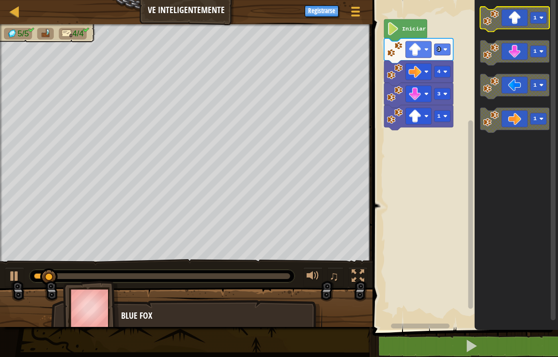
click at [515, 11] on icon "Espacio de trabajo de Blockly" at bounding box center [515, 19] width 69 height 25
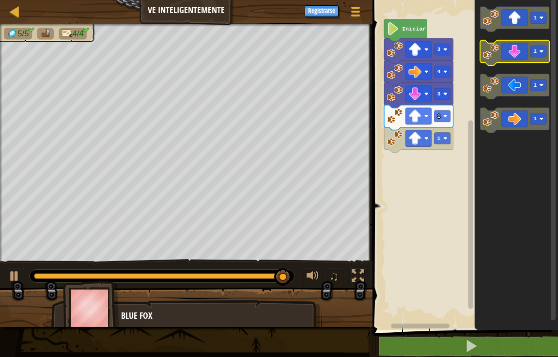
click at [512, 52] on icon "Espacio de trabajo de Blockly" at bounding box center [515, 52] width 69 height 25
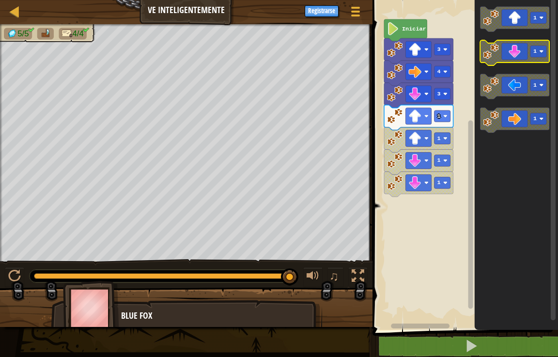
click at [512, 52] on icon "Espacio de trabajo de Blockly" at bounding box center [515, 52] width 69 height 25
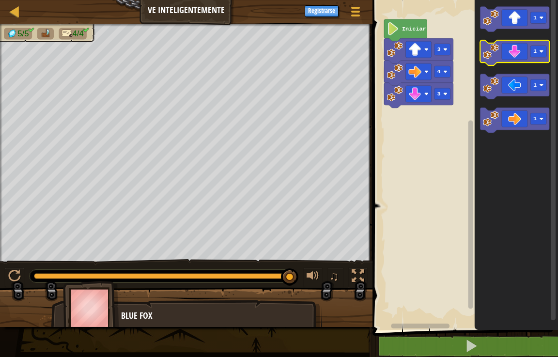
click at [515, 47] on icon "Espacio de trabajo de Blockly" at bounding box center [515, 52] width 69 height 25
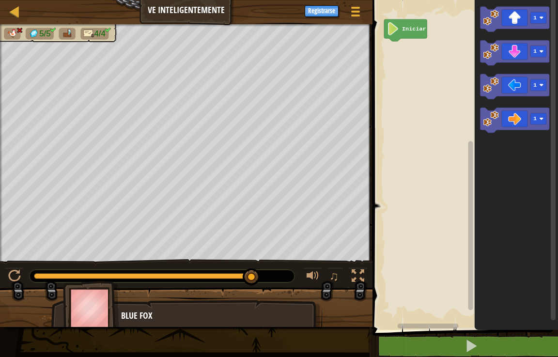
click at [164, 10] on div "Mapa Ve inteligentemente Menú del Juego Registrarse" at bounding box center [186, 12] width 373 height 24
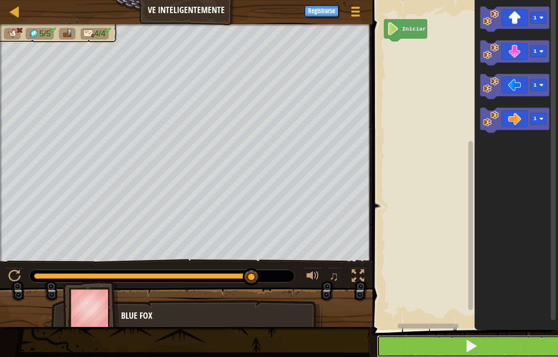
click at [438, 353] on button at bounding box center [471, 346] width 188 height 22
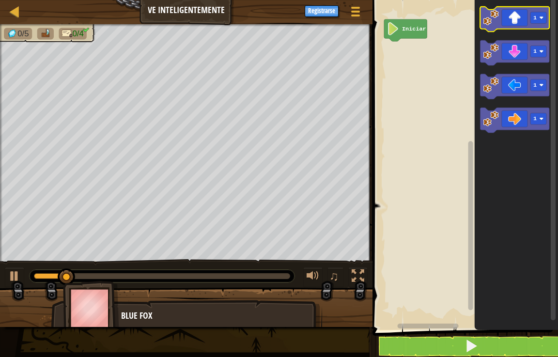
click at [529, 22] on icon "Espacio de trabajo de Blockly" at bounding box center [515, 19] width 69 height 25
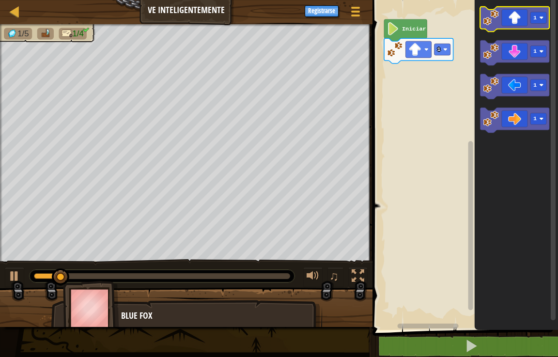
click at [529, 22] on icon "Espacio de trabajo de Blockly" at bounding box center [515, 19] width 69 height 25
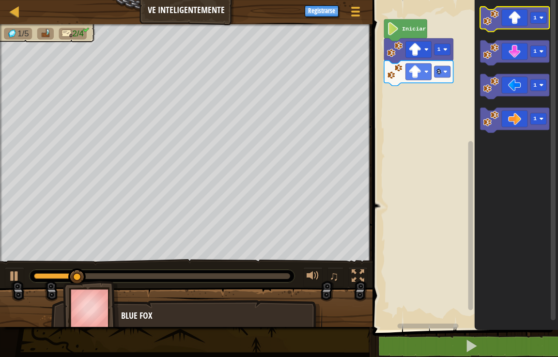
click at [529, 22] on icon "Espacio de trabajo de Blockly" at bounding box center [515, 19] width 69 height 25
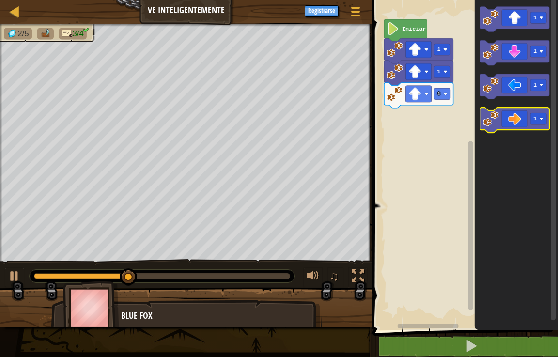
click at [519, 110] on icon "Espacio de trabajo de Blockly" at bounding box center [515, 120] width 69 height 25
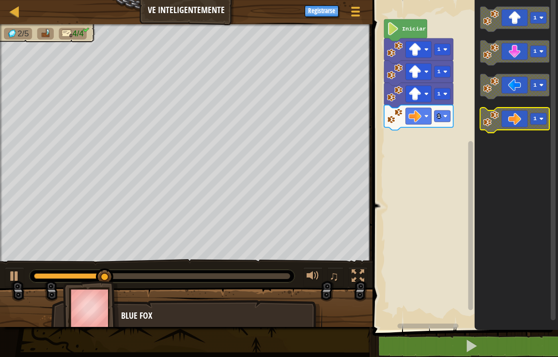
click at [519, 110] on icon "Espacio de trabajo de Blockly" at bounding box center [515, 120] width 69 height 25
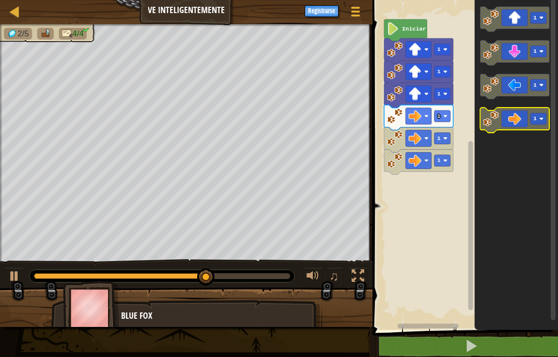
click at [515, 125] on icon "Espacio de trabajo de Blockly" at bounding box center [515, 120] width 69 height 25
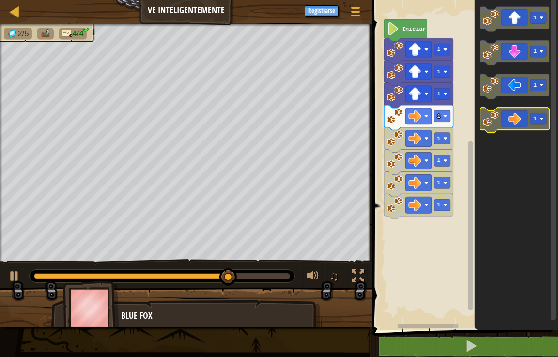
click at [515, 125] on icon "Espacio de trabajo de Blockly" at bounding box center [515, 120] width 69 height 25
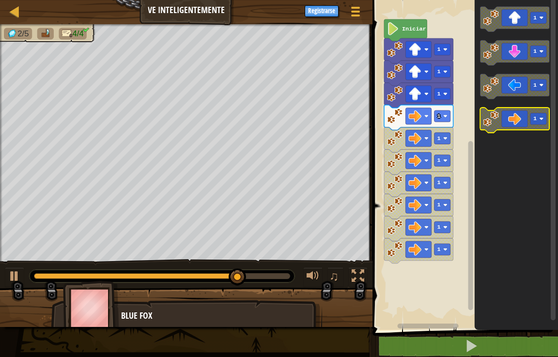
click at [515, 125] on icon "Espacio de trabajo de Blockly" at bounding box center [515, 120] width 69 height 25
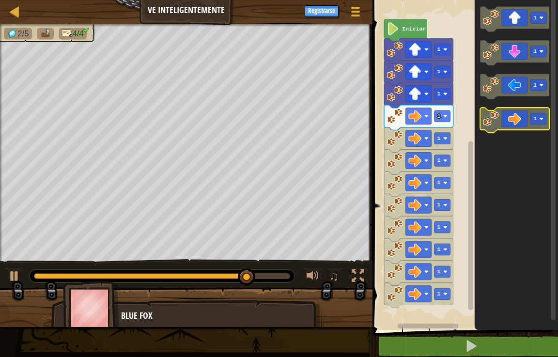
click at [515, 125] on icon "Espacio de trabajo de Blockly" at bounding box center [515, 120] width 69 height 25
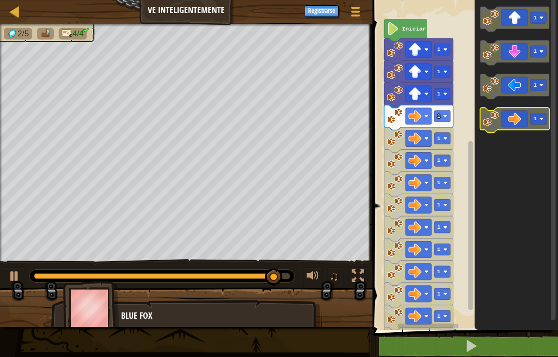
click at [515, 125] on icon "Espacio de trabajo de Blockly" at bounding box center [515, 120] width 69 height 25
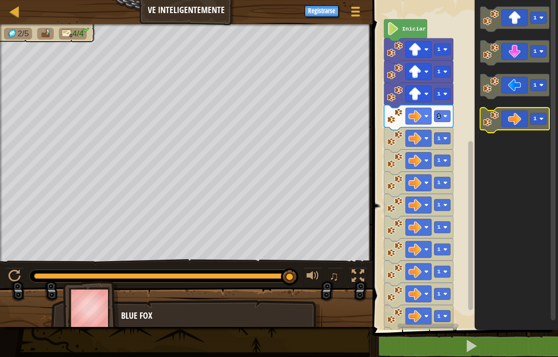
click at [511, 115] on icon "Espacio de trabajo de Blockly" at bounding box center [515, 120] width 69 height 25
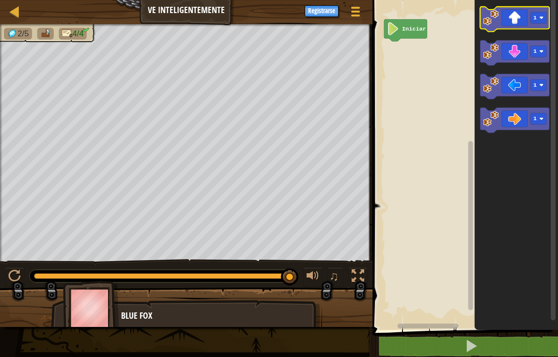
click at [524, 14] on icon "Espacio de trabajo de Blockly" at bounding box center [515, 19] width 69 height 25
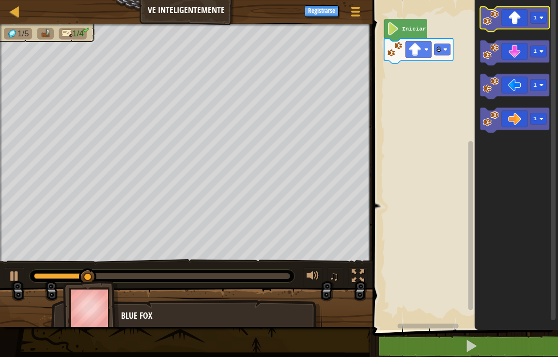
click at [524, 14] on icon "Espacio de trabajo de Blockly" at bounding box center [515, 19] width 69 height 25
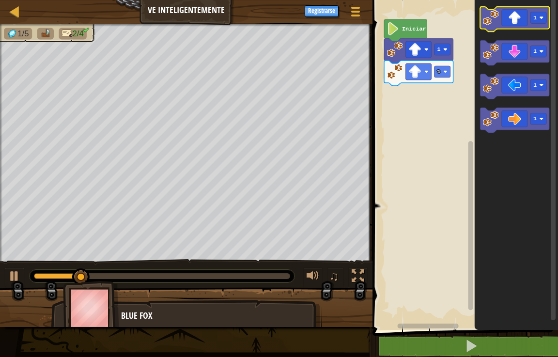
click at [524, 14] on icon "Espacio de trabajo de Blockly" at bounding box center [515, 19] width 69 height 25
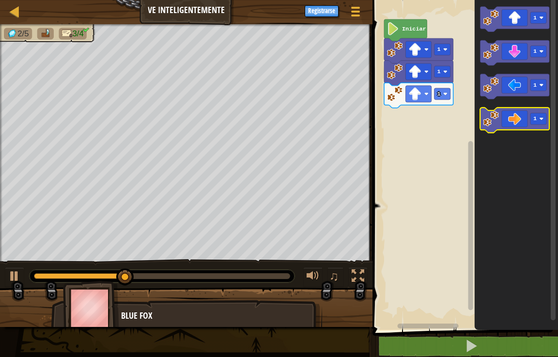
click at [514, 118] on icon "Espacio de trabajo de Blockly" at bounding box center [515, 120] width 69 height 25
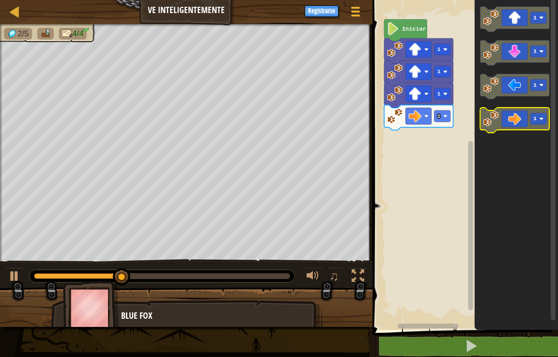
click at [514, 118] on icon "Espacio de trabajo de Blockly" at bounding box center [515, 120] width 69 height 25
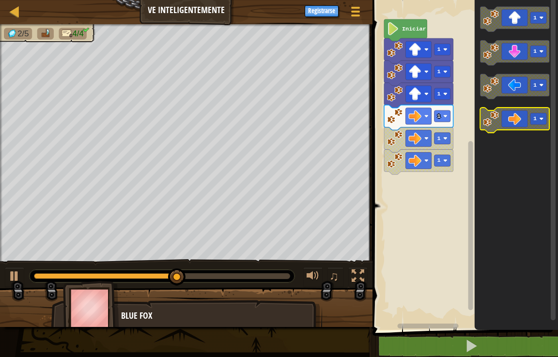
click at [514, 118] on icon "Espacio de trabajo de Blockly" at bounding box center [515, 120] width 69 height 25
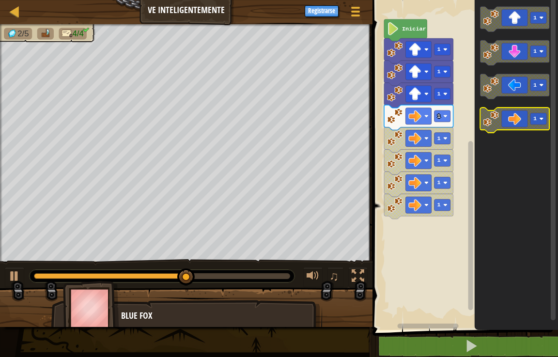
click at [514, 118] on icon "Espacio de trabajo de Blockly" at bounding box center [515, 120] width 69 height 25
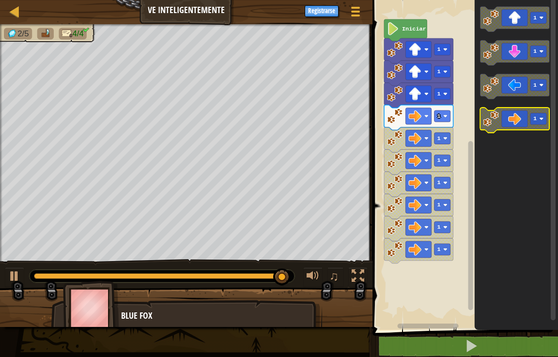
click at [506, 117] on icon "Espacio de trabajo de Blockly" at bounding box center [515, 120] width 69 height 25
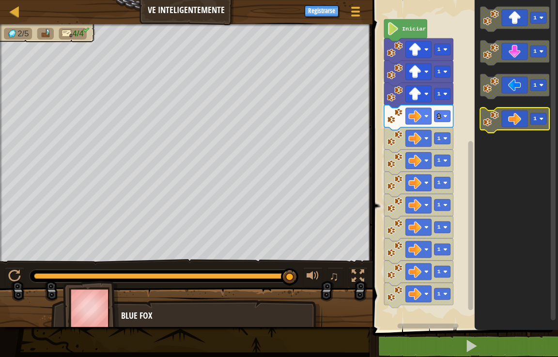
click at [506, 117] on icon "Espacio de trabajo de Blockly" at bounding box center [515, 120] width 69 height 25
click at [507, 114] on icon "Espacio de trabajo de Blockly" at bounding box center [515, 120] width 69 height 25
click at [530, 170] on icon "Espacio de trabajo de Blockly" at bounding box center [516, 162] width 83 height 335
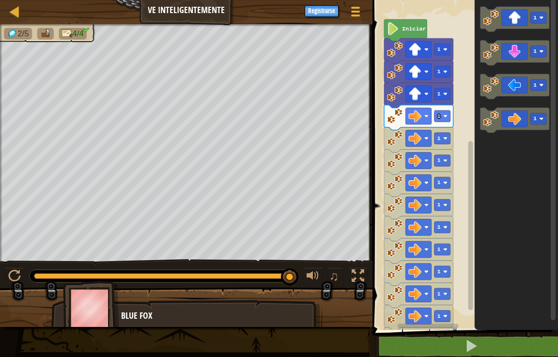
click at [531, 182] on icon "Espacio de trabajo de Blockly" at bounding box center [516, 162] width 83 height 335
click at [531, 183] on icon "Espacio de trabajo de Blockly" at bounding box center [516, 162] width 83 height 335
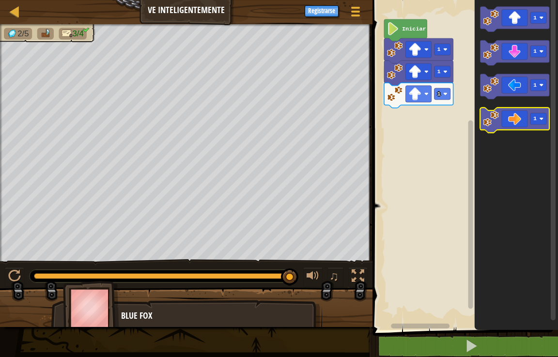
click at [517, 122] on icon "Espacio de trabajo de Blockly" at bounding box center [515, 120] width 69 height 25
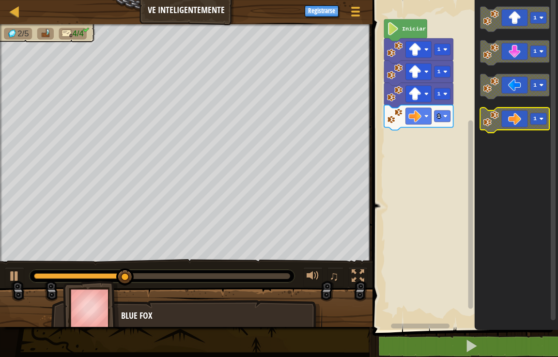
click at [517, 122] on icon "Espacio de trabajo de Blockly" at bounding box center [515, 120] width 69 height 25
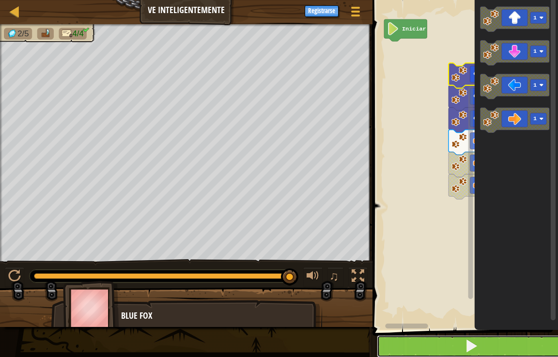
click at [426, 347] on button at bounding box center [471, 346] width 188 height 22
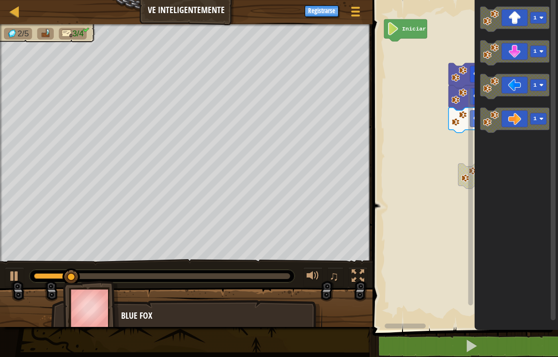
click at [495, 180] on icon "Espacio de trabajo de Blockly" at bounding box center [516, 162] width 83 height 335
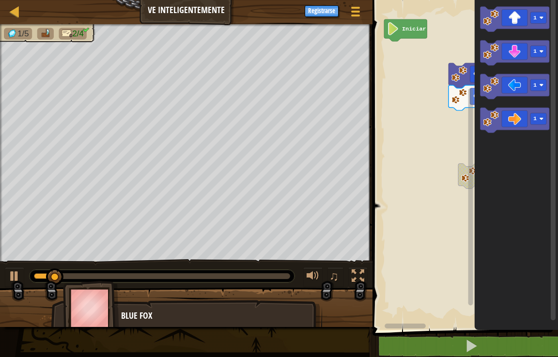
drag, startPoint x: 467, startPoint y: 89, endPoint x: 503, endPoint y: 97, distance: 36.8
click at [503, 97] on div "Iniciar 1 1 1 1 1 1 1" at bounding box center [464, 162] width 188 height 335
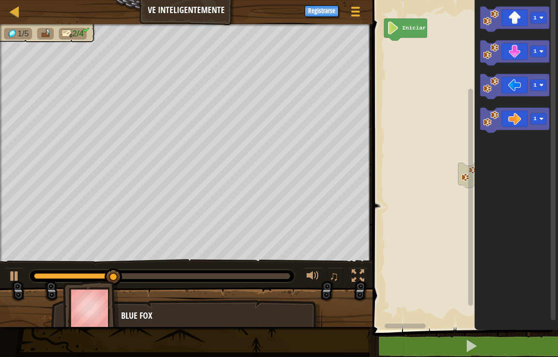
click at [513, 184] on div "Iniciar 1 1 1 1 1" at bounding box center [464, 162] width 188 height 335
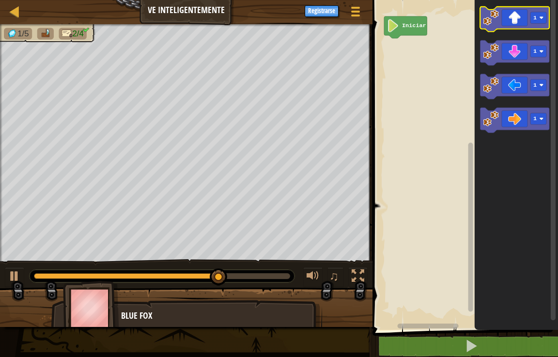
click at [498, 11] on image "Espacio de trabajo de Blockly" at bounding box center [492, 18] width 16 height 16
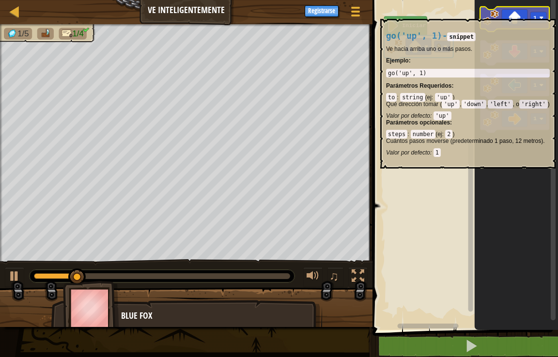
click at [498, 14] on image "Espacio de trabajo de Blockly" at bounding box center [492, 18] width 16 height 16
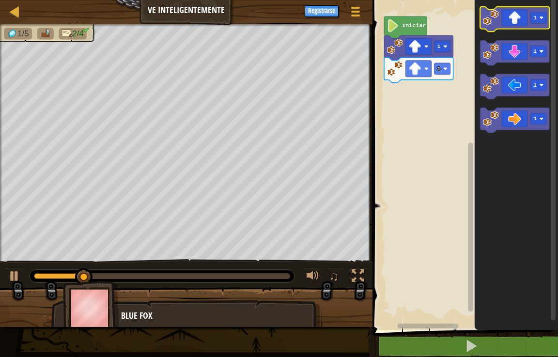
click at [498, 14] on image "Espacio de trabajo de Blockly" at bounding box center [492, 18] width 16 height 16
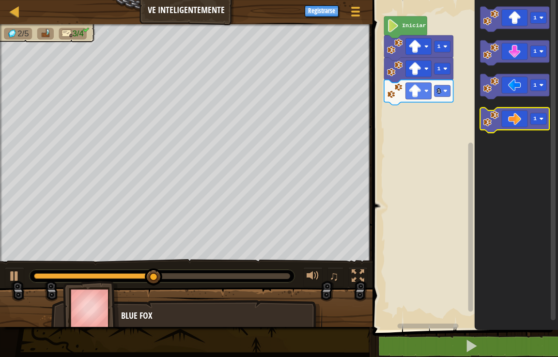
click at [516, 115] on icon "Espacio de trabajo de Blockly" at bounding box center [515, 120] width 69 height 25
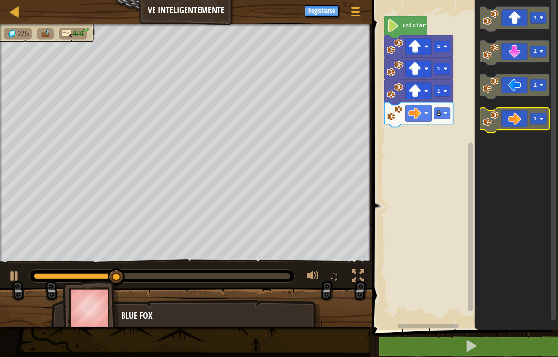
click at [516, 115] on icon "Espacio de trabajo de Blockly" at bounding box center [515, 120] width 69 height 25
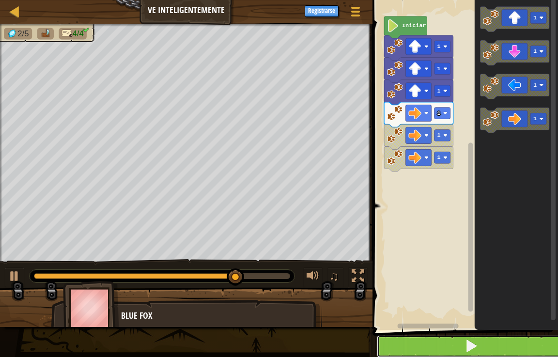
drag, startPoint x: 432, startPoint y: 348, endPoint x: 315, endPoint y: 277, distance: 137.0
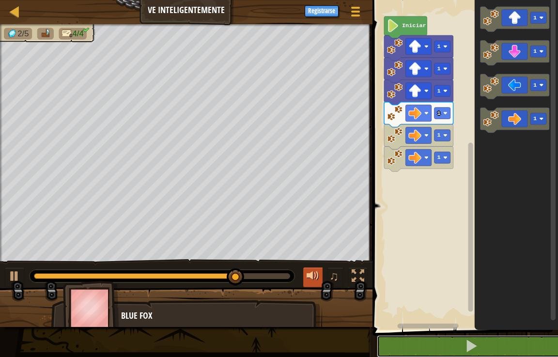
click at [406, 329] on div "1 2 3 4 go ( 'up' , 3 ) go ( 'right' , 4 ) go ( 'down' , 3 ) הההההההההההההההההה…" at bounding box center [464, 189] width 188 height 368
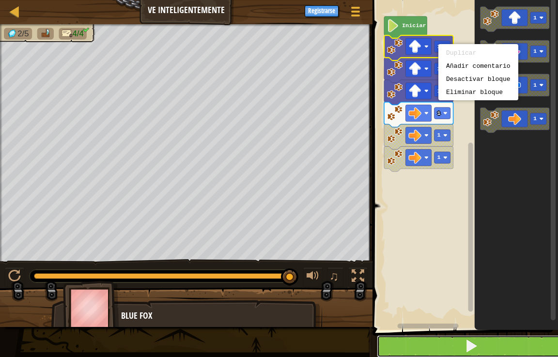
click at [397, 345] on button at bounding box center [471, 346] width 188 height 22
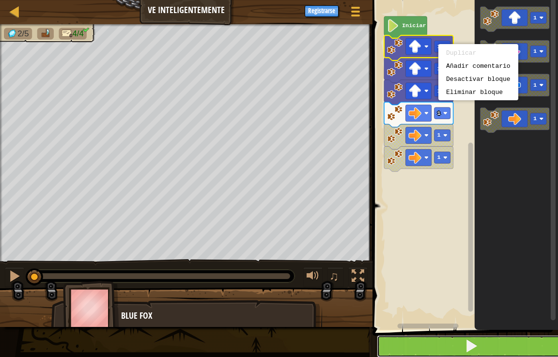
click at [397, 345] on button at bounding box center [471, 346] width 188 height 22
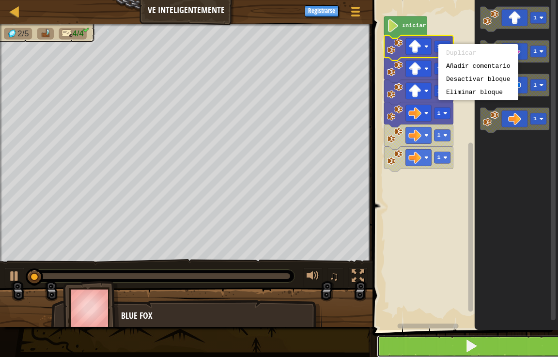
click at [397, 345] on button at bounding box center [471, 346] width 188 height 22
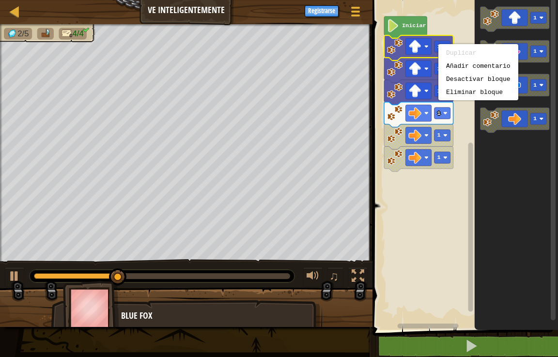
drag, startPoint x: 397, startPoint y: 345, endPoint x: 480, endPoint y: 116, distance: 243.7
click at [480, 116] on div "1 2 3 4 go ( 'up' , 3 ) go ( 'right' , 4 ) go ( 'down' , 3 ) הההההההההההההההההה…" at bounding box center [464, 189] width 188 height 368
click at [480, 116] on icon "Espacio de trabajo de Blockly" at bounding box center [516, 162] width 83 height 335
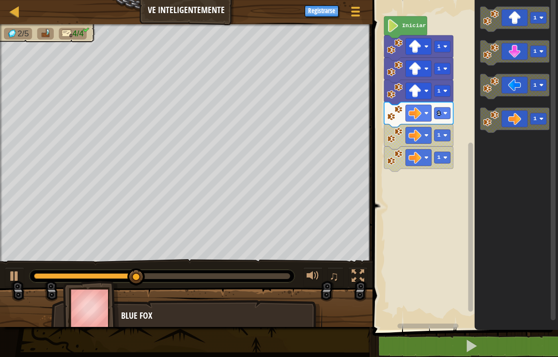
click at [480, 116] on icon "Espacio de trabajo de Blockly" at bounding box center [516, 162] width 83 height 335
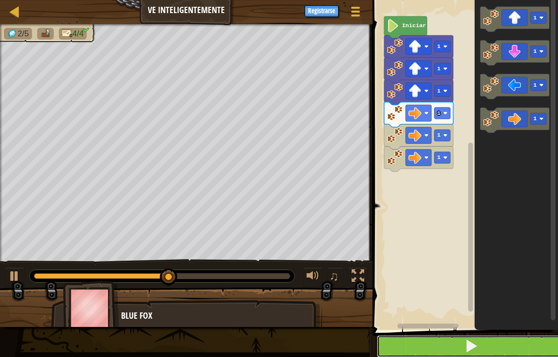
click at [456, 338] on button at bounding box center [471, 346] width 188 height 22
click at [490, 339] on button at bounding box center [471, 346] width 188 height 22
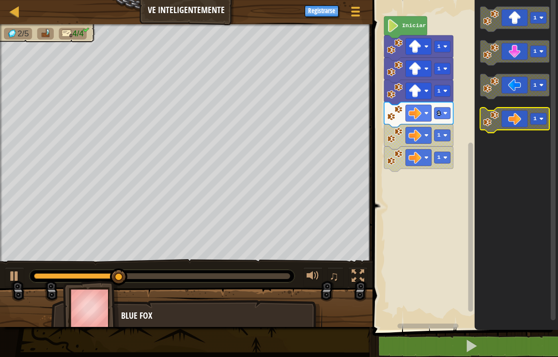
click at [483, 127] on icon "Espacio de trabajo de Blockly" at bounding box center [515, 120] width 69 height 25
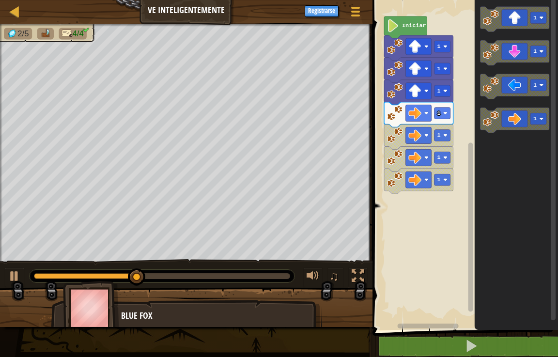
click at [444, 180] on div "Iniciar 1 1 1 1 1 1 1 1 1 1 1" at bounding box center [464, 162] width 188 height 335
click at [438, 203] on rect "Espacio de trabajo de Blockly" at bounding box center [464, 162] width 188 height 335
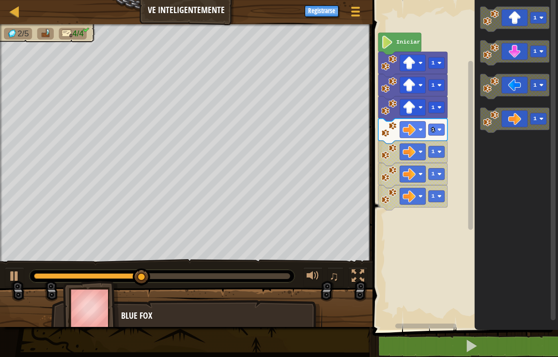
click at [432, 220] on rect "Espacio de trabajo de Blockly" at bounding box center [464, 162] width 188 height 335
click at [412, 276] on rect "Espacio de trabajo de Blockly" at bounding box center [464, 162] width 188 height 335
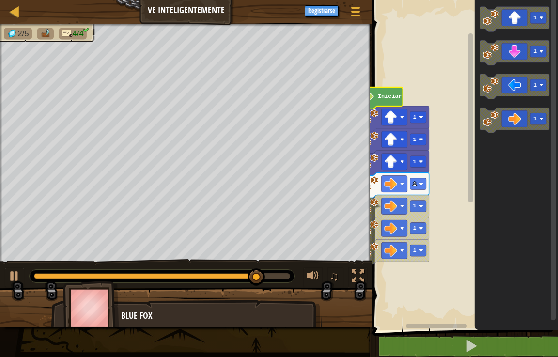
click at [385, 96] on text "Iniciar" at bounding box center [390, 96] width 24 height 7
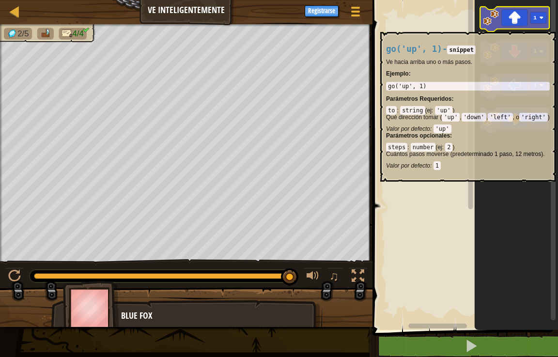
click at [519, 27] on icon "Espacio de trabajo de Blockly" at bounding box center [515, 19] width 69 height 25
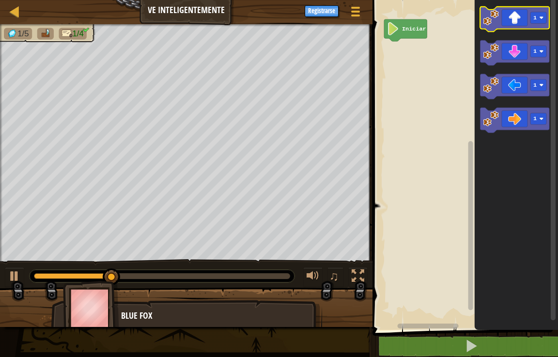
click at [496, 18] on image "Espacio de trabajo de Blockly" at bounding box center [492, 18] width 16 height 16
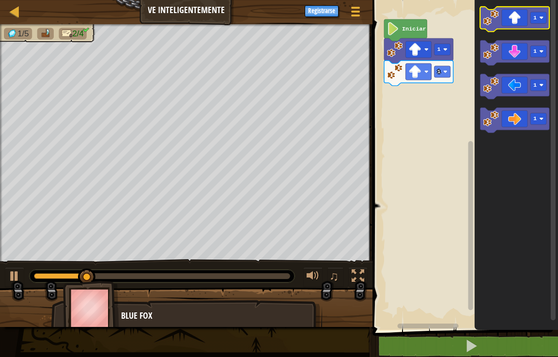
click at [496, 18] on image "Espacio de trabajo de Blockly" at bounding box center [492, 18] width 16 height 16
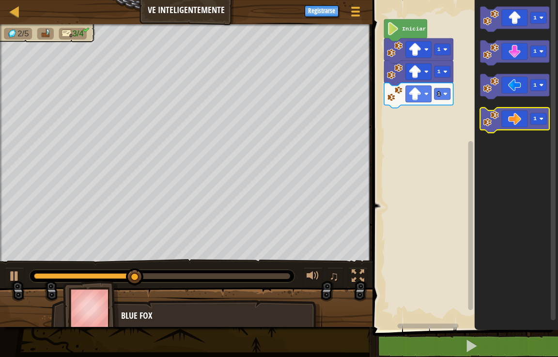
click at [519, 118] on icon "Espacio de trabajo de Blockly" at bounding box center [515, 120] width 69 height 25
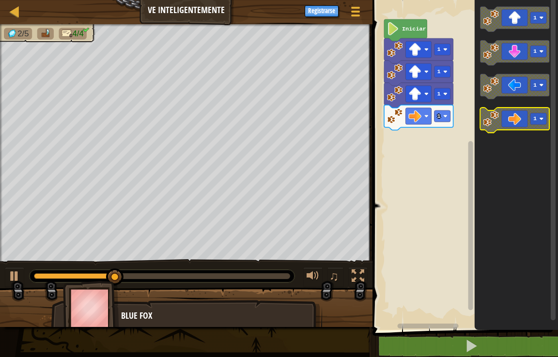
click at [519, 118] on icon "Espacio de trabajo de Blockly" at bounding box center [515, 120] width 69 height 25
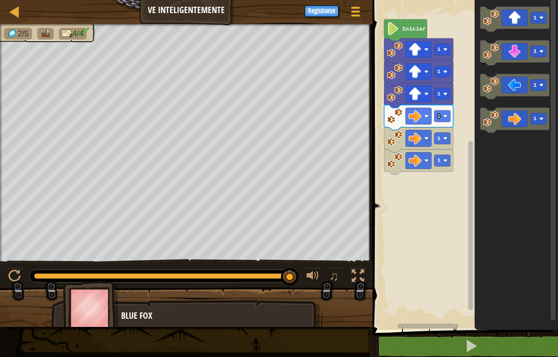
click at [6, 16] on div "Mapa Ve inteligentemente Menú del Juego Registrarse" at bounding box center [186, 12] width 373 height 24
click at [8, 15] on div "Mapa Ve inteligentemente Menú del Juego Registrarse" at bounding box center [186, 12] width 373 height 24
click at [11, 12] on div at bounding box center [15, 11] width 12 height 12
select select "es-ES"
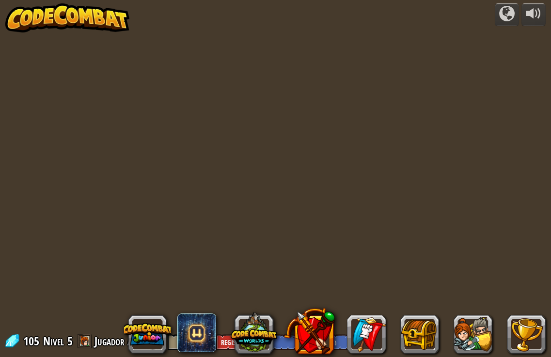
select select "es-ES"
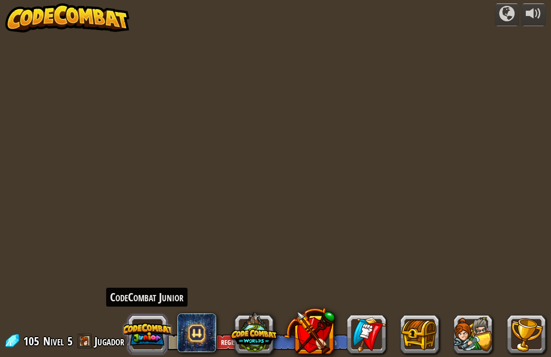
select select "es-ES"
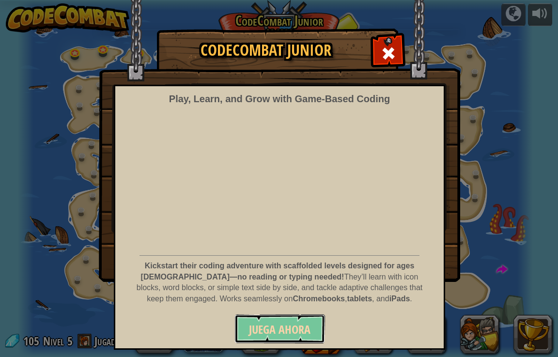
click at [273, 328] on span "Juega ahora" at bounding box center [280, 330] width 62 height 16
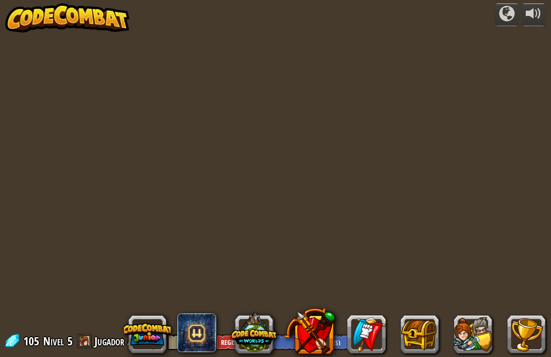
select select "es-ES"
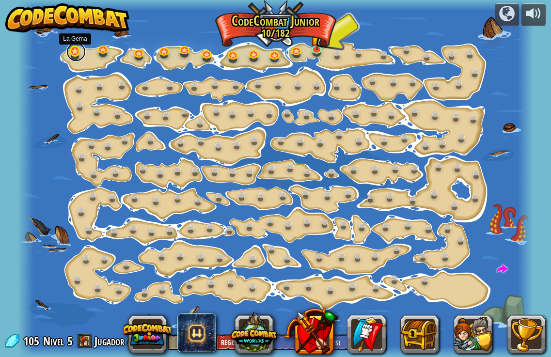
click at [75, 57] on link at bounding box center [75, 51] width 19 height 19
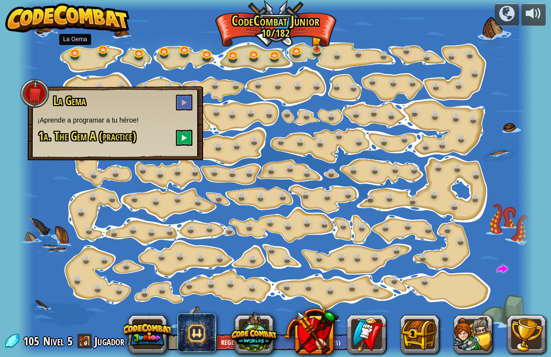
click at [194, 97] on div "La Gema ¡Aprende a programar a tu héroe! 1a. The Gem A (practice)" at bounding box center [115, 123] width 175 height 74
click at [188, 99] on button at bounding box center [184, 102] width 16 height 16
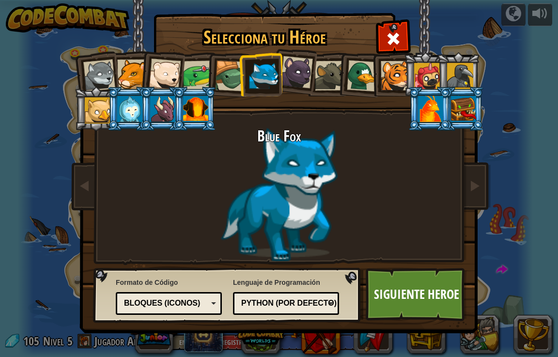
click at [93, 67] on div at bounding box center [99, 76] width 32 height 32
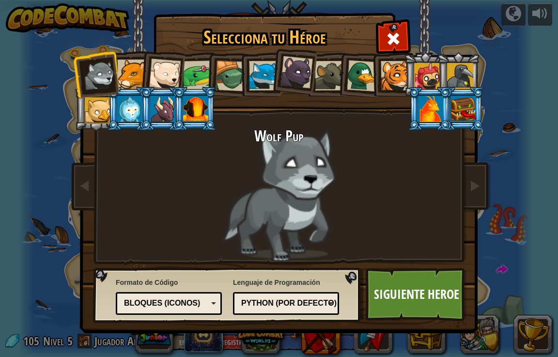
click at [266, 77] on div at bounding box center [264, 76] width 30 height 30
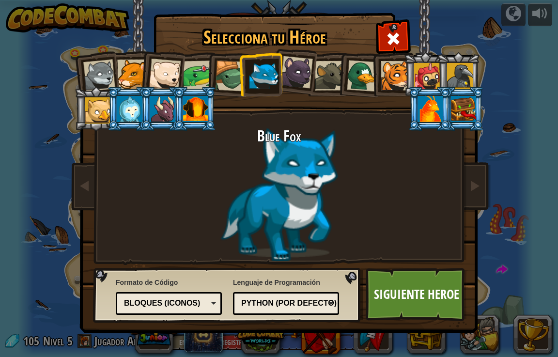
click at [202, 77] on div at bounding box center [198, 76] width 30 height 30
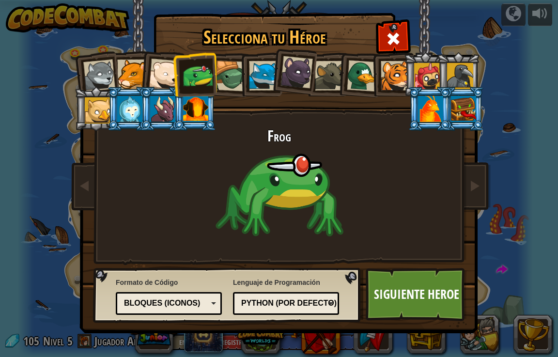
click at [132, 94] on li at bounding box center [129, 109] width 44 height 44
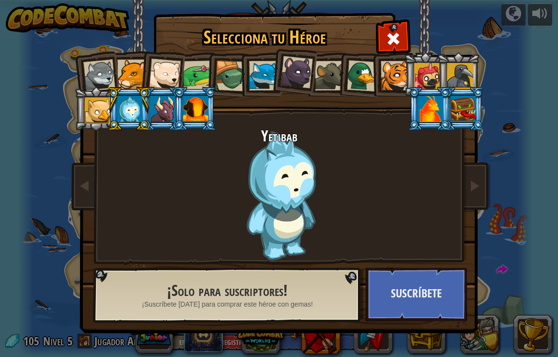
click at [319, 78] on div at bounding box center [330, 76] width 30 height 30
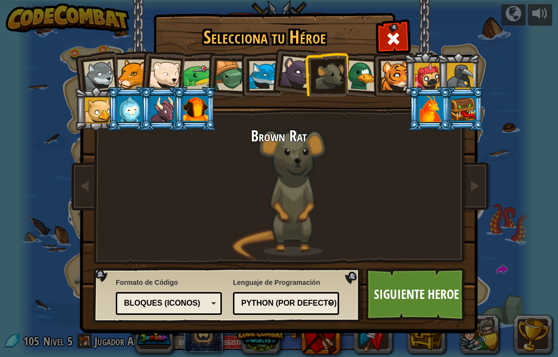
click at [102, 77] on div at bounding box center [99, 76] width 32 height 32
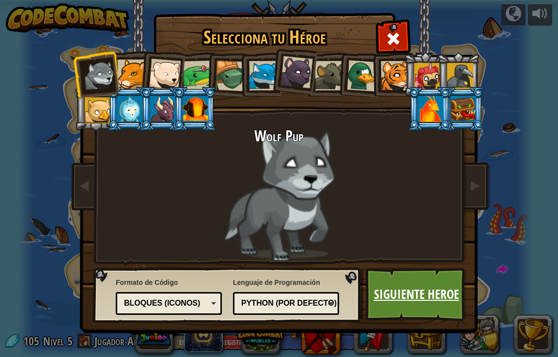
click at [418, 297] on link "Siguiente Heroe" at bounding box center [416, 294] width 101 height 53
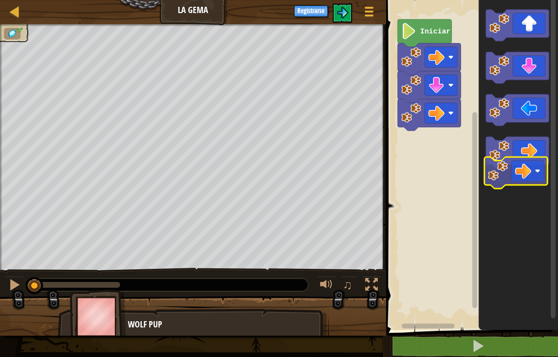
click at [522, 173] on icon "Espacio de trabajo de Blockly" at bounding box center [518, 162] width 79 height 335
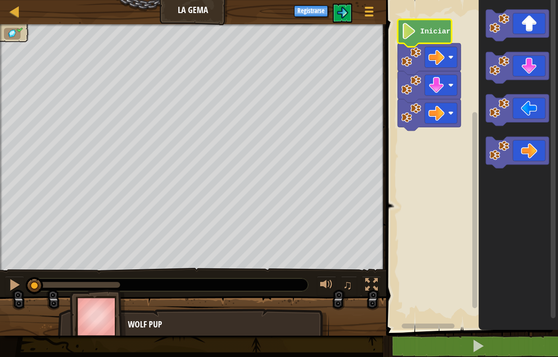
click at [409, 26] on image "Espacio de trabajo de Blockly" at bounding box center [410, 31] width 16 height 16
click at [437, 35] on text "Iniciar" at bounding box center [436, 32] width 31 height 8
click at [430, 33] on text "Iniciar" at bounding box center [436, 32] width 31 height 8
click at [465, 335] on span at bounding box center [473, 151] width 180 height 369
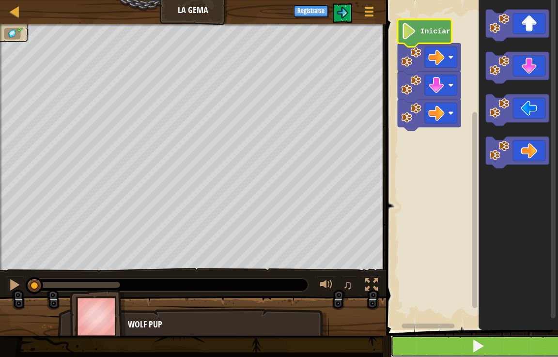
click at [465, 337] on button at bounding box center [477, 346] width 175 height 22
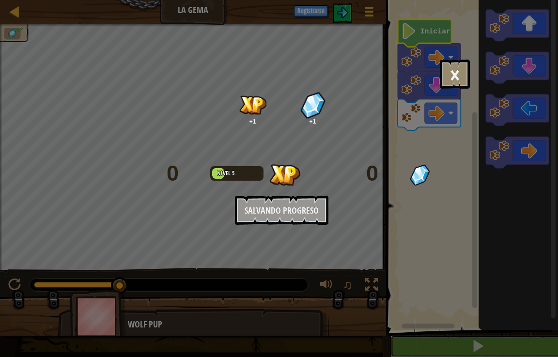
scroll to position [0, 0]
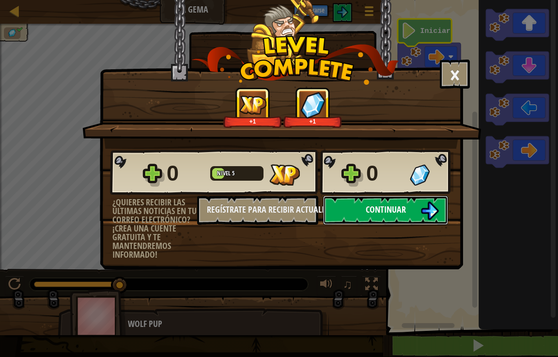
click at [375, 212] on span "Continuar" at bounding box center [386, 209] width 40 height 12
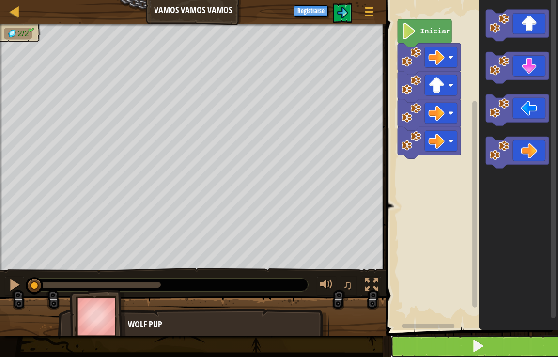
click at [471, 343] on span at bounding box center [478, 346] width 14 height 14
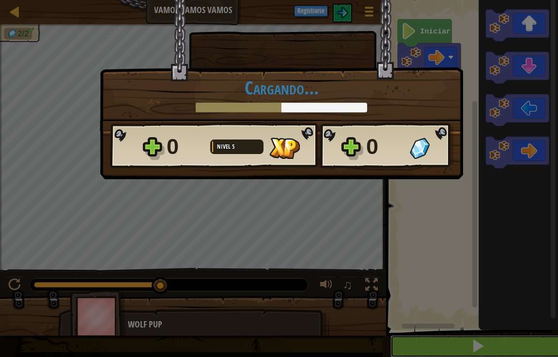
scroll to position [0, 0]
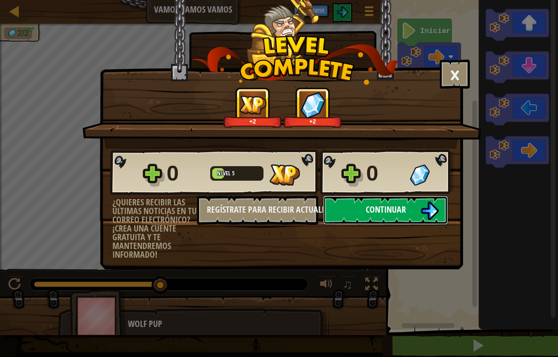
click at [330, 211] on button "Continuar" at bounding box center [385, 210] width 125 height 29
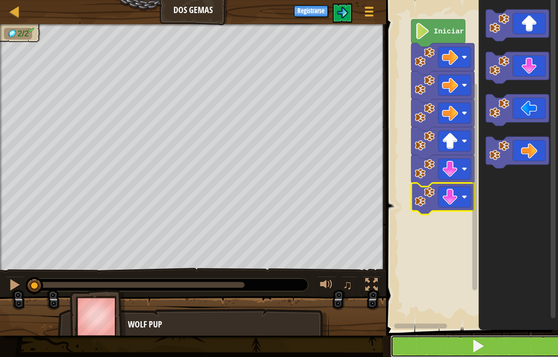
click at [402, 344] on button at bounding box center [477, 346] width 175 height 22
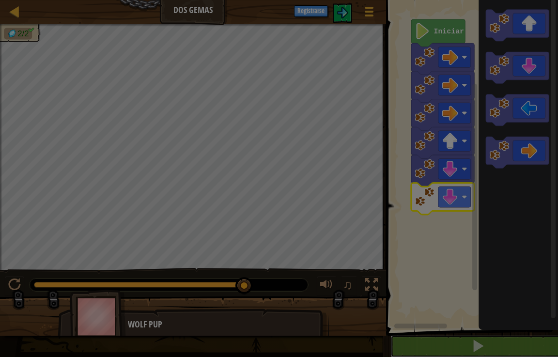
scroll to position [0, 0]
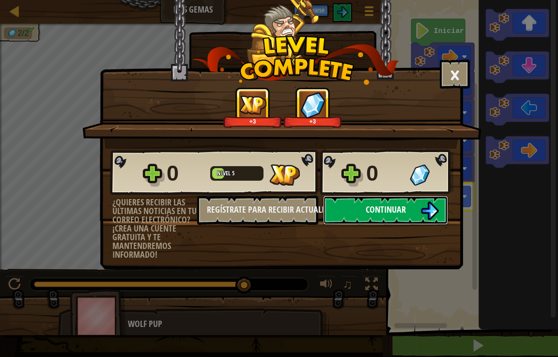
click at [344, 204] on button "Continuar" at bounding box center [385, 210] width 125 height 29
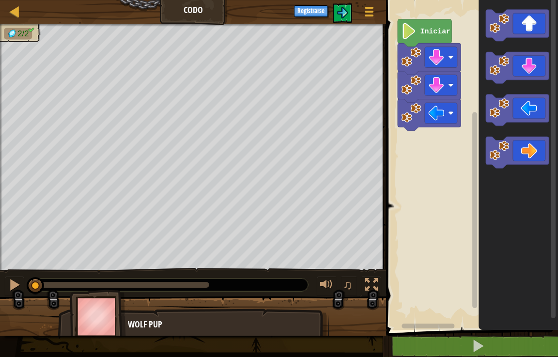
click at [407, 22] on icon "Espacio de trabajo de Blockly" at bounding box center [425, 33] width 54 height 28
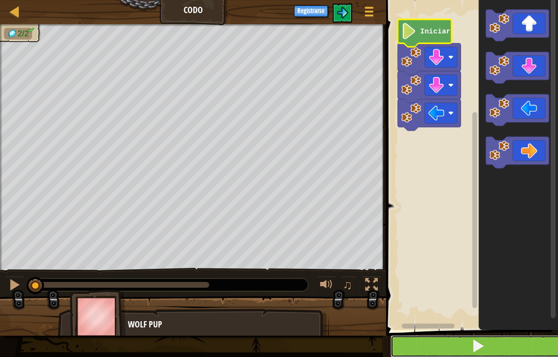
click at [459, 355] on button at bounding box center [477, 346] width 175 height 22
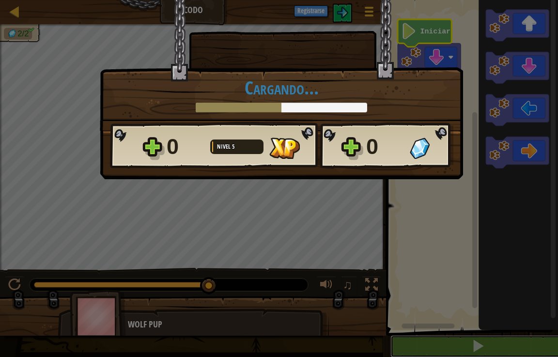
scroll to position [0, 0]
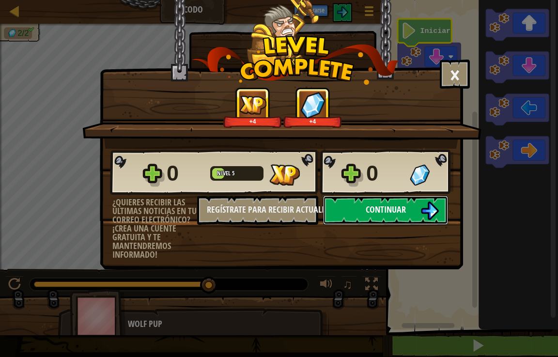
click at [370, 211] on span "Continuar" at bounding box center [386, 209] width 40 height 12
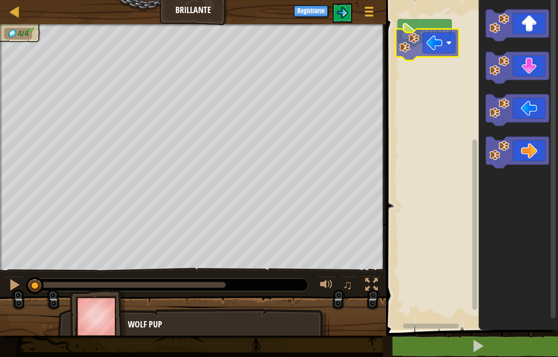
click at [426, 53] on div "Iniciar" at bounding box center [470, 162] width 175 height 335
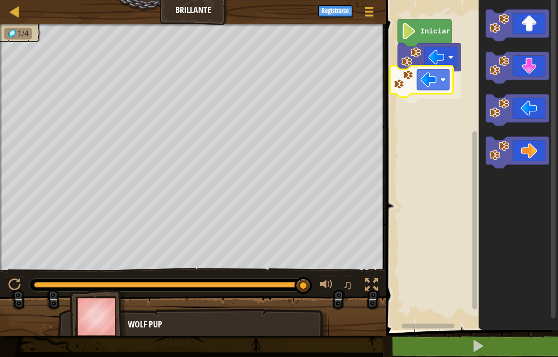
click at [453, 92] on div "Iniciar" at bounding box center [470, 162] width 175 height 335
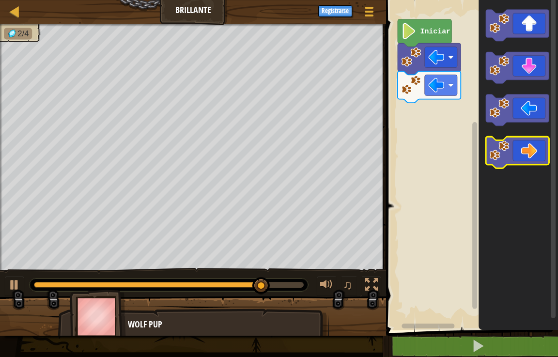
click at [488, 141] on g "Espacio de trabajo de Blockly" at bounding box center [517, 89] width 63 height 159
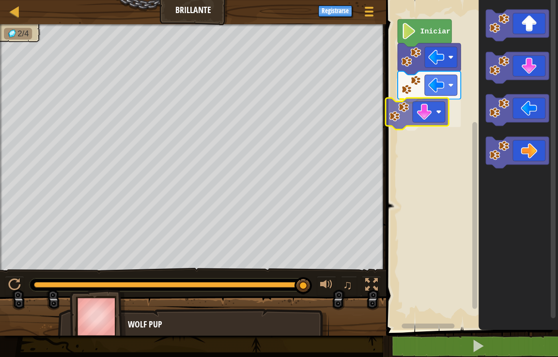
click at [431, 120] on div "Iniciar" at bounding box center [470, 162] width 175 height 335
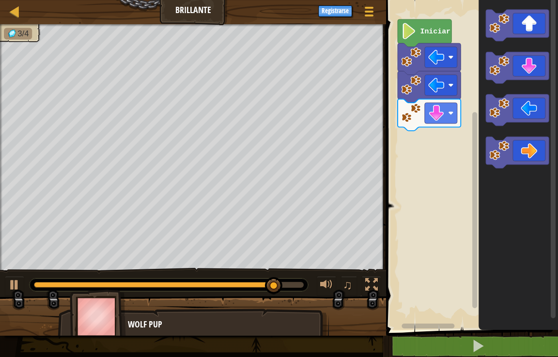
click at [483, 190] on icon "Espacio de trabajo de Blockly" at bounding box center [518, 162] width 79 height 335
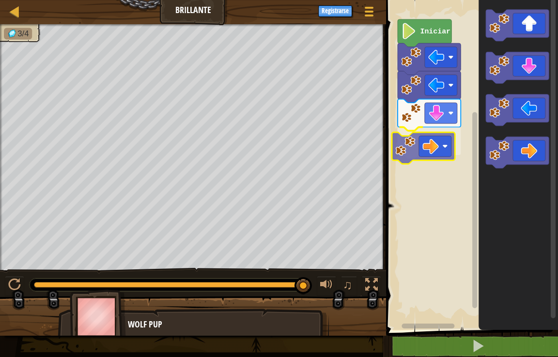
click at [406, 153] on div "Iniciar" at bounding box center [470, 162] width 175 height 335
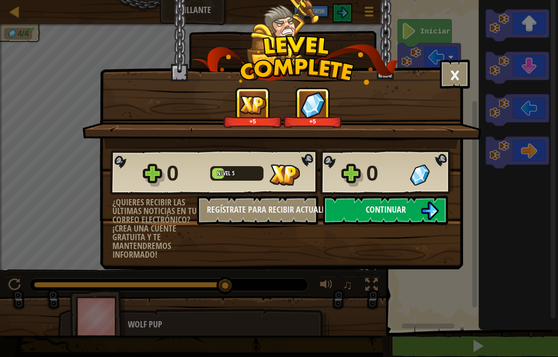
click at [418, 204] on button "Continuar" at bounding box center [385, 210] width 125 height 29
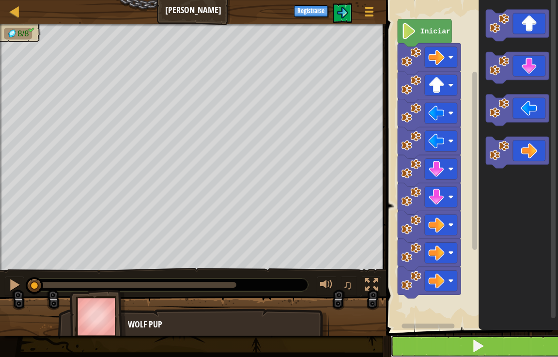
click at [497, 340] on button at bounding box center [477, 346] width 175 height 22
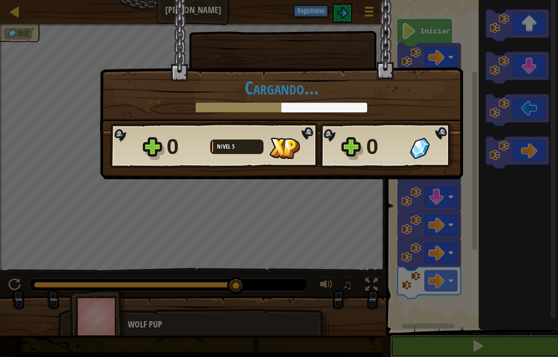
scroll to position [0, 0]
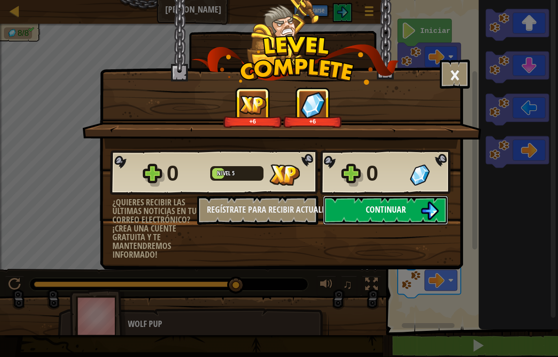
click at [351, 206] on button "Continuar" at bounding box center [385, 210] width 125 height 29
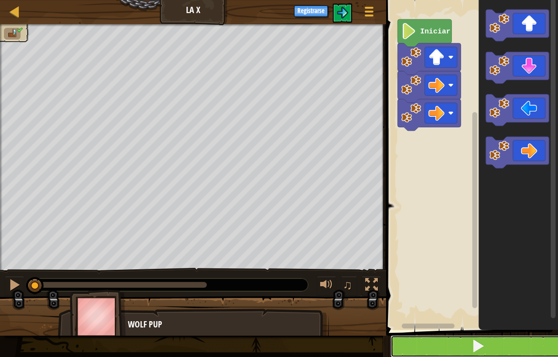
click at [433, 351] on button at bounding box center [477, 346] width 175 height 22
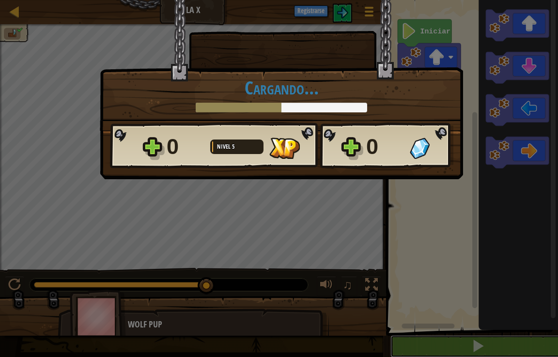
scroll to position [0, 0]
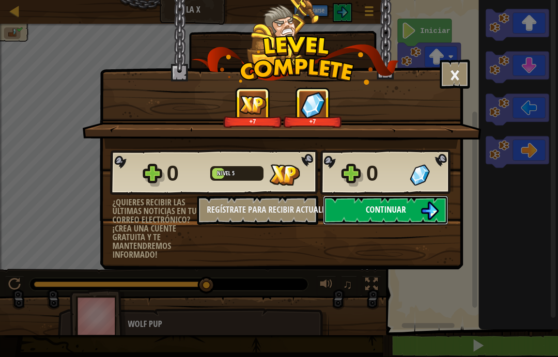
click at [415, 206] on button "Continuar" at bounding box center [385, 210] width 125 height 29
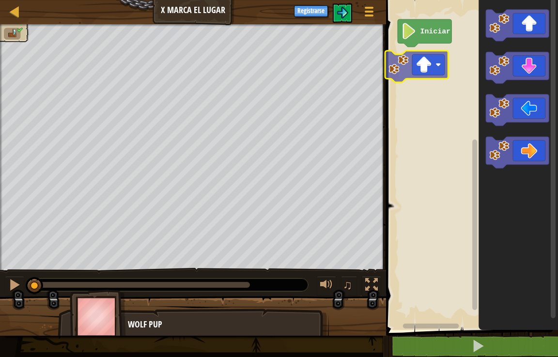
click at [448, 66] on div "Iniciar" at bounding box center [470, 162] width 175 height 335
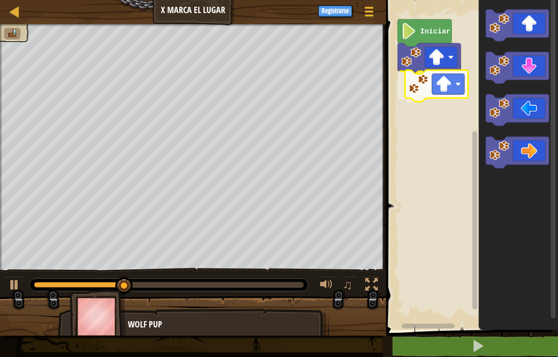
click at [436, 87] on div "Iniciar" at bounding box center [470, 162] width 175 height 335
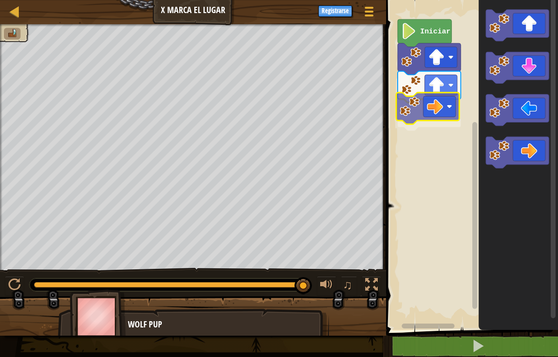
click at [416, 116] on div "Iniciar" at bounding box center [470, 162] width 175 height 335
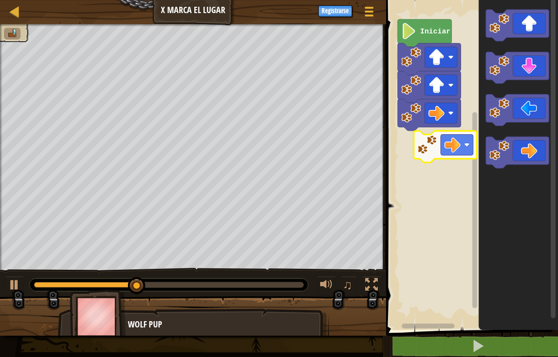
click at [423, 142] on div "Iniciar" at bounding box center [470, 162] width 175 height 335
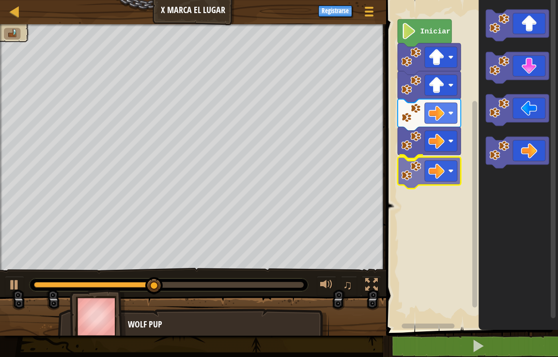
click at [425, 179] on div "Iniciar" at bounding box center [470, 162] width 175 height 335
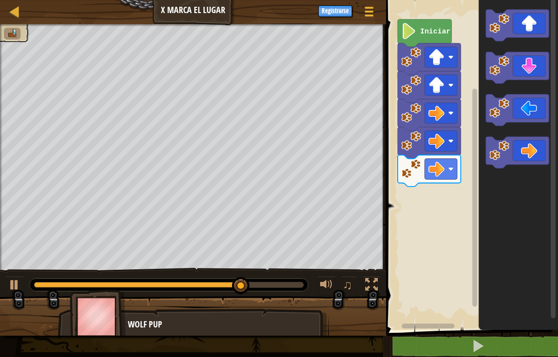
click at [429, 252] on div "Iniciar" at bounding box center [470, 162] width 175 height 335
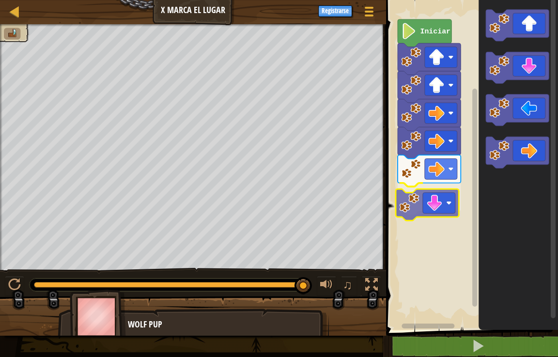
click at [442, 216] on div "Iniciar" at bounding box center [470, 162] width 175 height 335
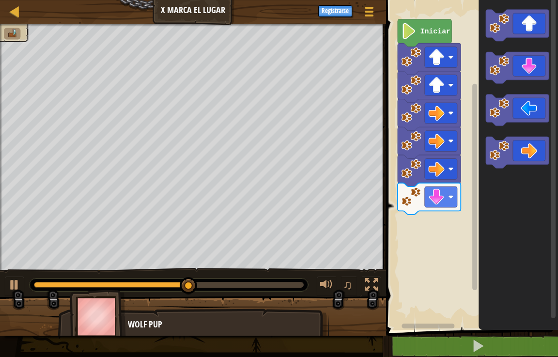
click at [461, 215] on div "Iniciar" at bounding box center [470, 162] width 175 height 335
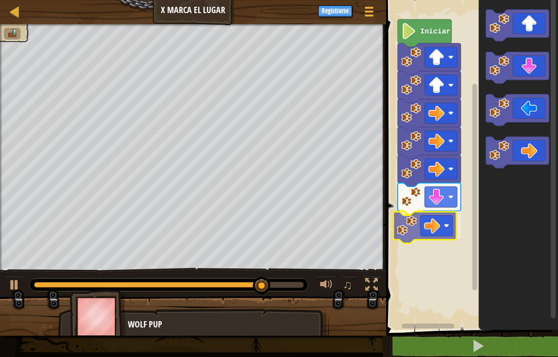
click at [428, 225] on div "Iniciar" at bounding box center [470, 162] width 175 height 335
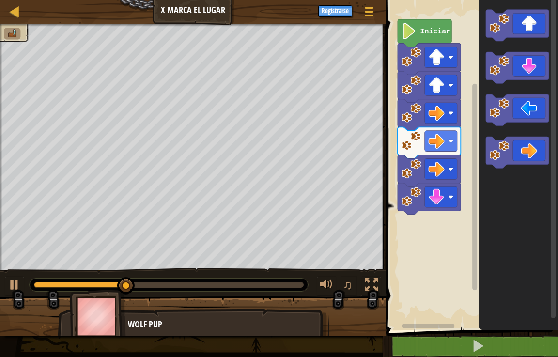
click at [427, 261] on div "Iniciar" at bounding box center [470, 162] width 175 height 335
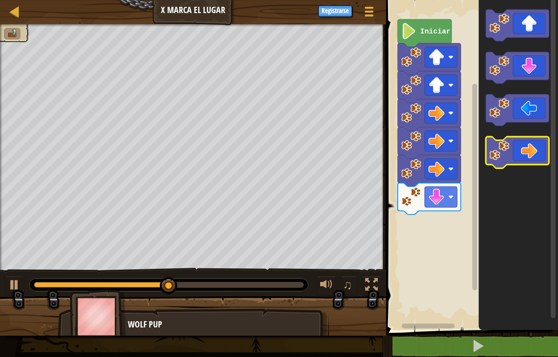
click at [490, 151] on g "Espacio de trabajo de Blockly" at bounding box center [517, 89] width 63 height 159
click at [404, 296] on div "Iniciar" at bounding box center [470, 162] width 175 height 335
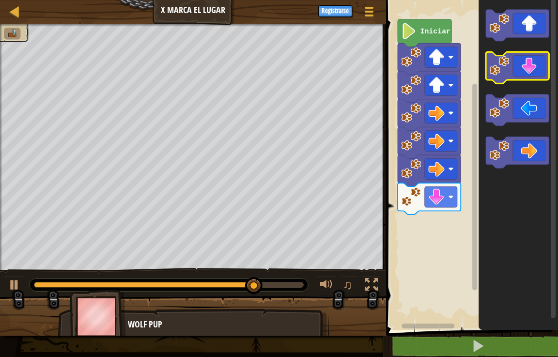
click at [526, 67] on icon "Espacio de trabajo de Blockly" at bounding box center [517, 67] width 63 height 31
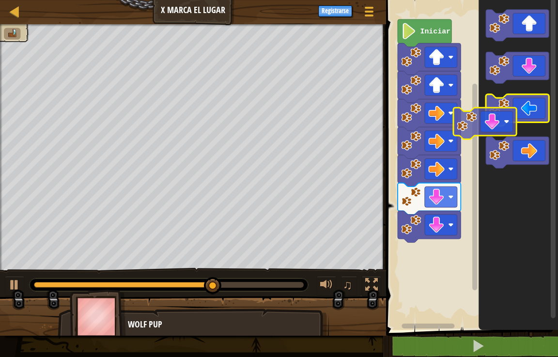
click at [503, 106] on g "Espacio de trabajo de Blockly" at bounding box center [517, 89] width 63 height 159
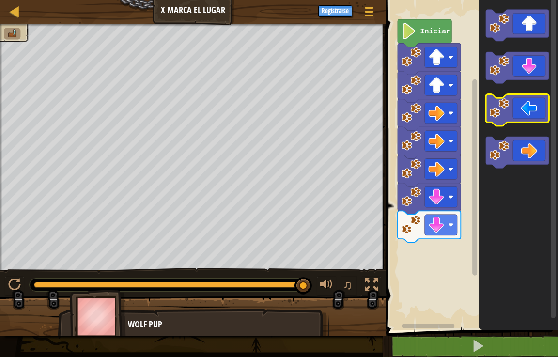
click at [517, 125] on g "Espacio de trabajo de Blockly" at bounding box center [517, 89] width 63 height 159
click at [517, 116] on icon "Espacio de trabajo de Blockly" at bounding box center [517, 109] width 63 height 31
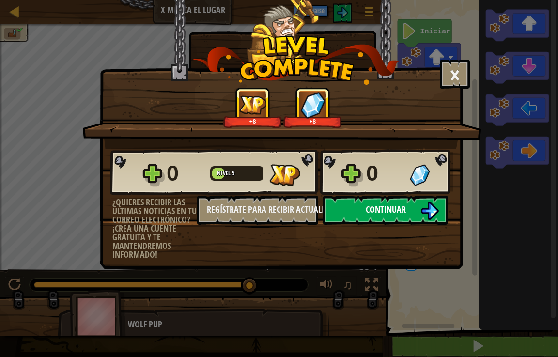
click at [420, 215] on button "Continuar" at bounding box center [385, 210] width 125 height 29
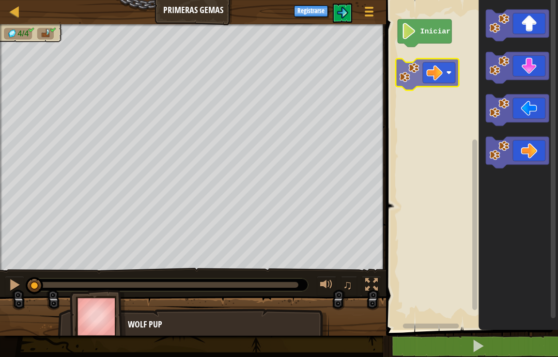
click at [434, 59] on div "Iniciar" at bounding box center [470, 162] width 175 height 335
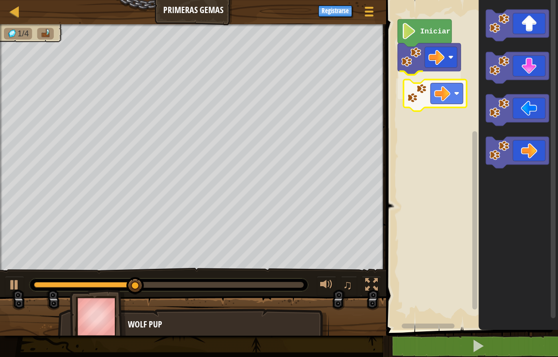
click at [423, 93] on div "Iniciar" at bounding box center [470, 162] width 175 height 335
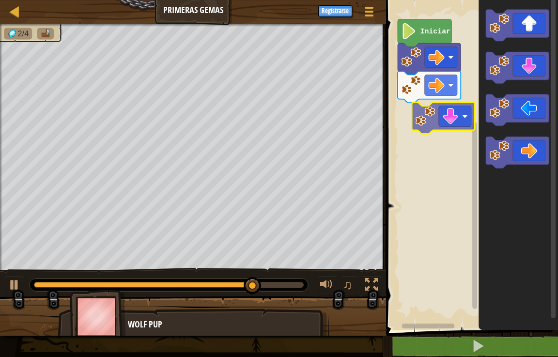
click at [418, 123] on div "Iniciar" at bounding box center [470, 162] width 175 height 335
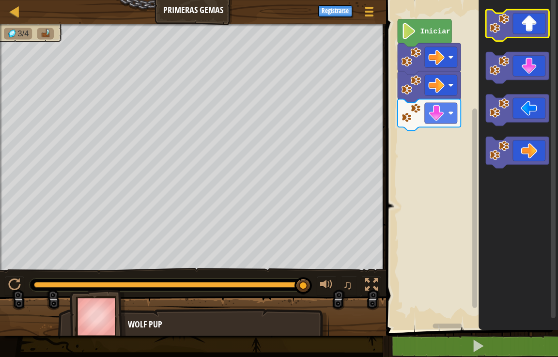
click at [536, 22] on icon "Espacio de trabajo de Blockly" at bounding box center [517, 25] width 63 height 31
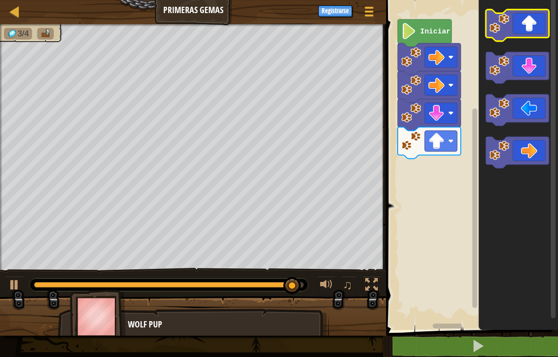
click at [529, 16] on icon "Espacio de trabajo de Blockly" at bounding box center [517, 25] width 63 height 31
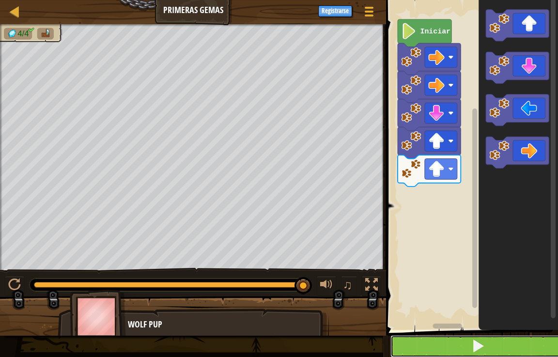
click at [409, 338] on button at bounding box center [477, 346] width 175 height 22
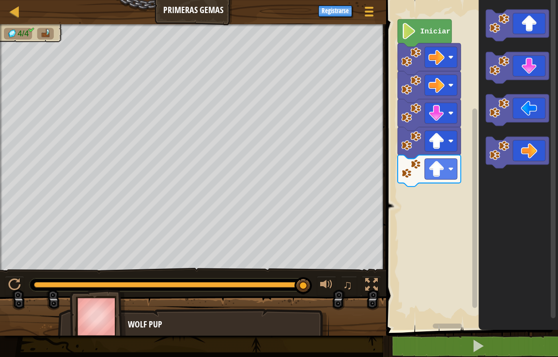
click at [502, 78] on g "Espacio de trabajo de Blockly" at bounding box center [517, 89] width 63 height 159
click at [516, 62] on icon "Espacio de trabajo de Blockly" at bounding box center [517, 67] width 63 height 31
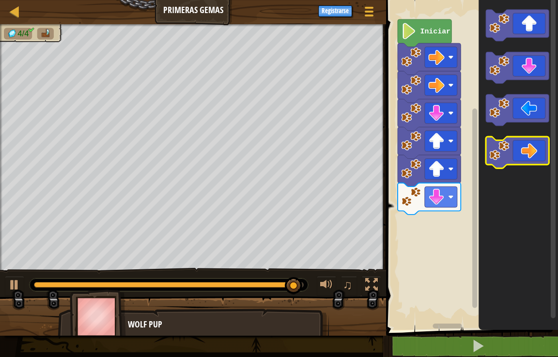
click at [512, 142] on icon "Espacio de trabajo de Blockly" at bounding box center [517, 152] width 63 height 31
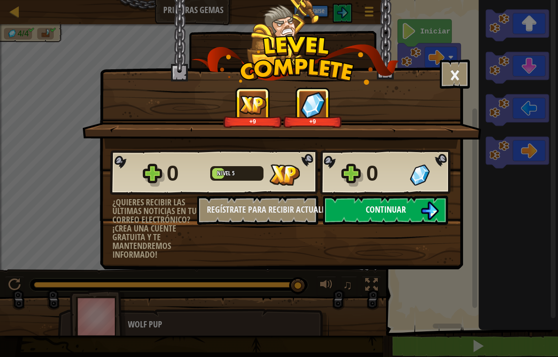
click at [424, 198] on button "Continuar" at bounding box center [385, 210] width 125 height 29
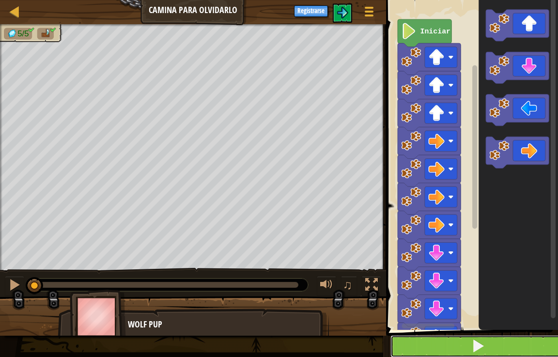
click at [489, 346] on button at bounding box center [477, 346] width 175 height 22
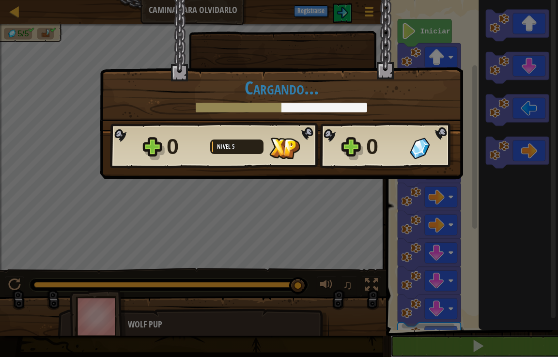
scroll to position [0, 0]
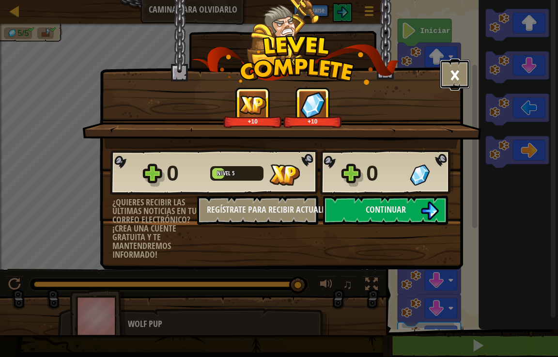
click at [455, 72] on button "×" at bounding box center [455, 74] width 30 height 29
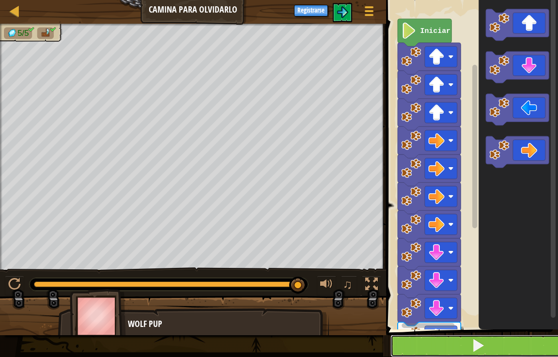
click at [510, 345] on button at bounding box center [477, 346] width 175 height 22
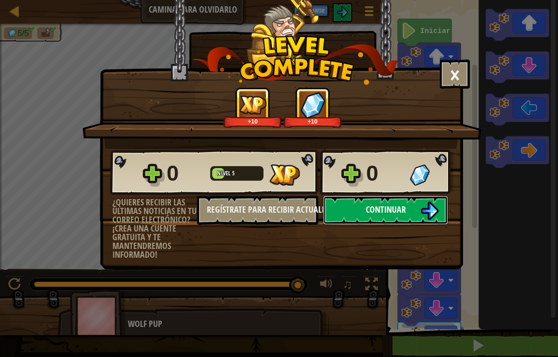
click at [371, 216] on button "Continuar" at bounding box center [385, 210] width 125 height 29
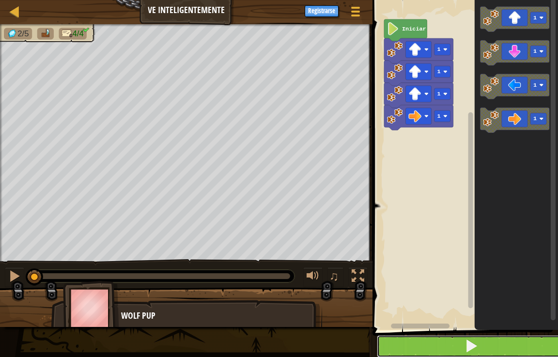
click at [395, 341] on button at bounding box center [471, 346] width 188 height 22
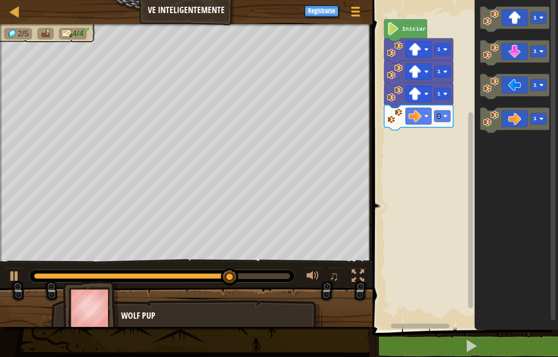
drag, startPoint x: 261, startPoint y: 327, endPoint x: 465, endPoint y: 144, distance: 274.1
click at [449, 161] on div "Mapa Ve inteligentemente Menú del Juego Registrarse 1 ההההההההההההההההההההההההה…" at bounding box center [279, 178] width 558 height 357
click at [496, 125] on g "1" at bounding box center [515, 120] width 69 height 25
click at [502, 120] on icon "Espacio de trabajo de Blockly" at bounding box center [515, 120] width 69 height 25
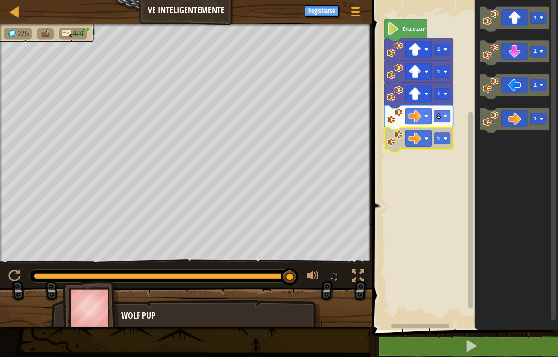
click at [410, 171] on rect "Espacio de trabajo de Blockly" at bounding box center [464, 162] width 188 height 335
click at [412, 133] on image "Espacio de trabajo de Blockly" at bounding box center [415, 138] width 13 height 13
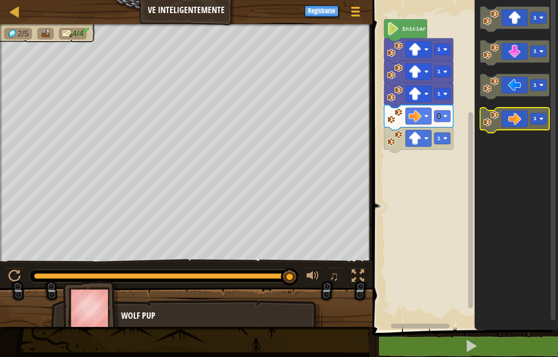
click at [493, 119] on image "Espacio de trabajo de Blockly" at bounding box center [492, 119] width 16 height 16
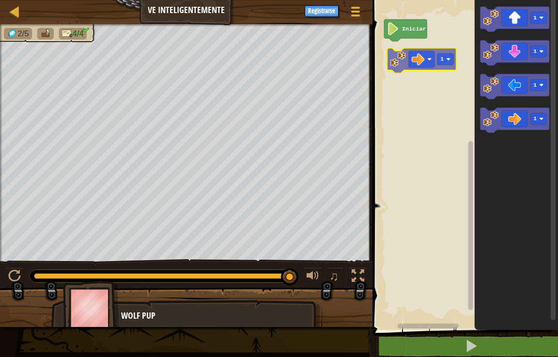
click at [402, 59] on div "Iniciar 1 1 1 1 1" at bounding box center [464, 162] width 188 height 335
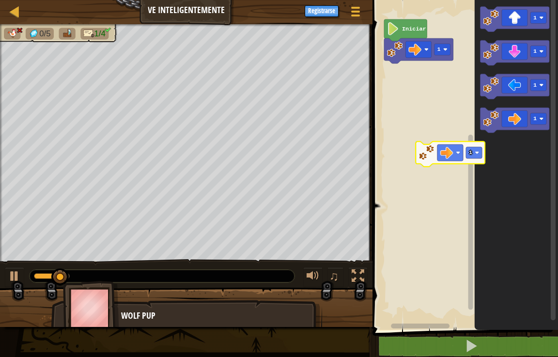
click at [422, 152] on div "1 Iniciar 1 1 1 1 1" at bounding box center [464, 162] width 188 height 335
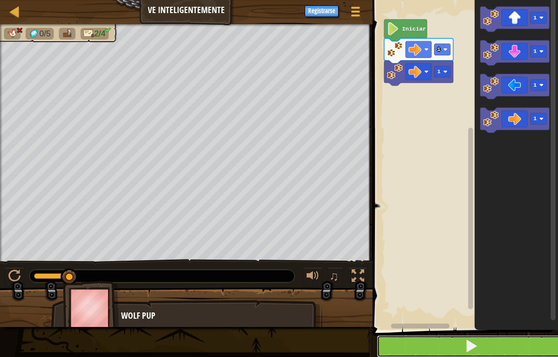
click at [437, 344] on button at bounding box center [471, 346] width 188 height 22
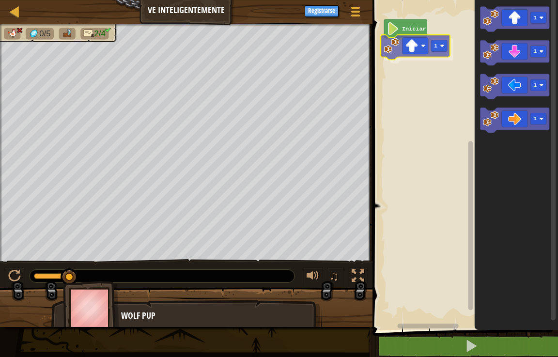
click at [428, 55] on div "Iniciar 1 1 1 1 1 1" at bounding box center [464, 162] width 188 height 335
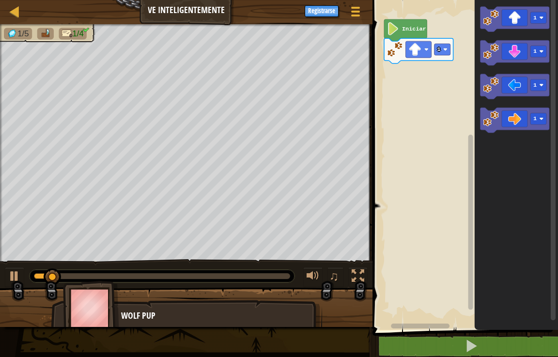
click at [487, 35] on icon "Espacio de trabajo de Blockly" at bounding box center [516, 162] width 83 height 335
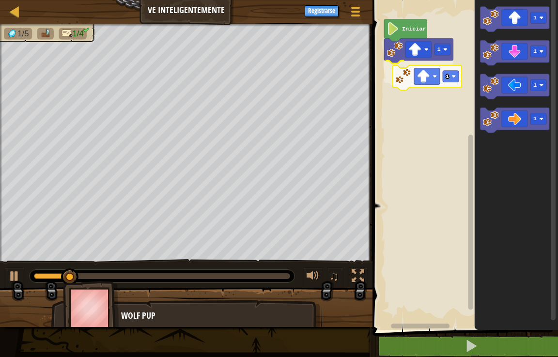
click at [418, 75] on div "Iniciar 1 1 1 1 1 1 1" at bounding box center [464, 162] width 188 height 335
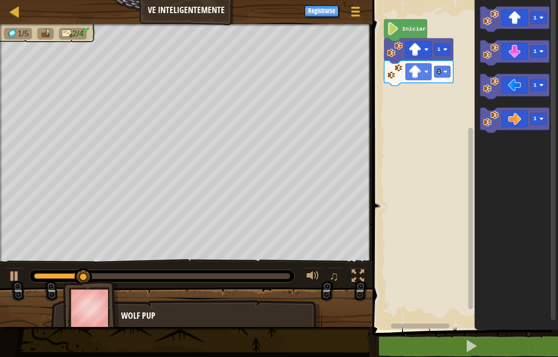
click at [483, 33] on icon "1 1 1 1" at bounding box center [516, 162] width 83 height 335
click at [483, 52] on g "1 1 1 1" at bounding box center [515, 70] width 69 height 126
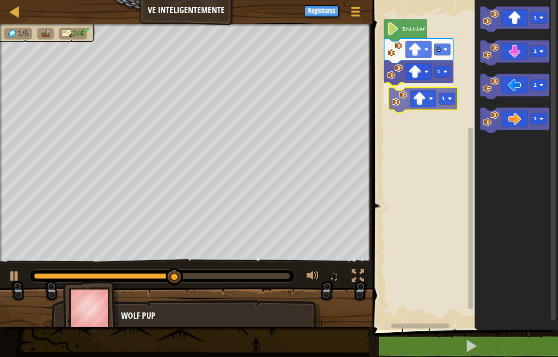
click at [404, 97] on div "Iniciar 1 1 1 1 1 1 1 1" at bounding box center [464, 162] width 188 height 335
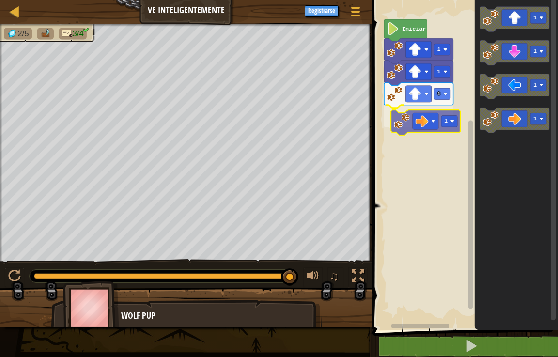
click at [413, 131] on div "Iniciar 1 1 1 1 1 1 1 1 1" at bounding box center [464, 162] width 188 height 335
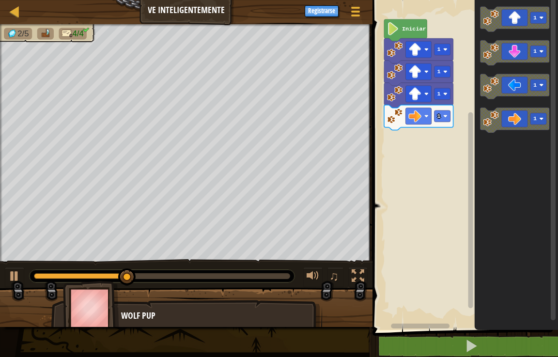
click at [414, 145] on div "Iniciar 1 1 1 1 1 1 1 1" at bounding box center [464, 162] width 188 height 335
click at [494, 125] on image "Espacio de trabajo de Blockly" at bounding box center [492, 119] width 16 height 16
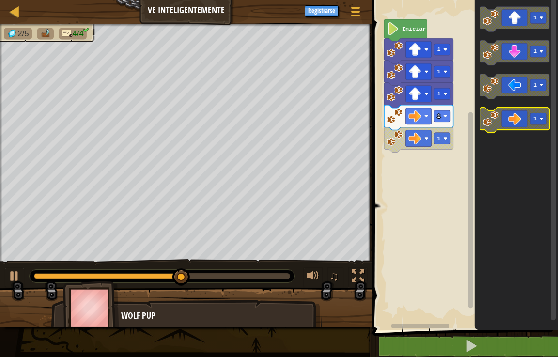
click at [494, 125] on image "Espacio de trabajo de Blockly" at bounding box center [492, 119] width 16 height 16
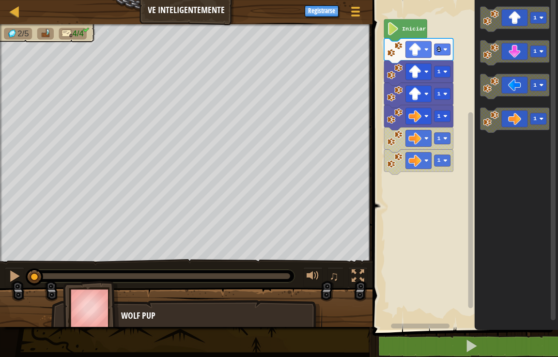
drag, startPoint x: 287, startPoint y: 273, endPoint x: 0, endPoint y: 244, distance: 288.3
click at [0, 244] on div "2/5 4/4 ♫ Wolf Pup" at bounding box center [279, 175] width 558 height 303
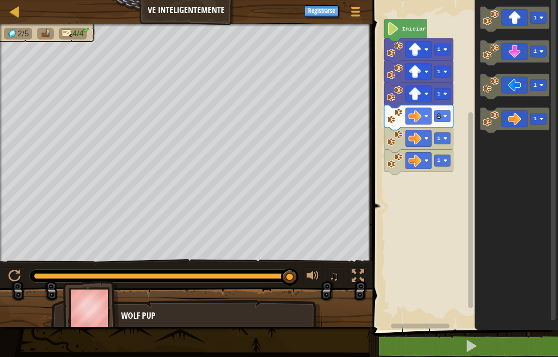
drag, startPoint x: 31, startPoint y: 278, endPoint x: 358, endPoint y: 302, distance: 328.4
click at [353, 304] on div "2/5 4/4 ♫ Wolf Pup" at bounding box center [279, 175] width 558 height 303
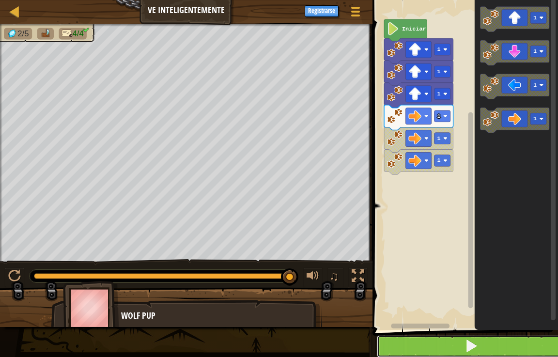
click at [550, 341] on button at bounding box center [471, 346] width 188 height 22
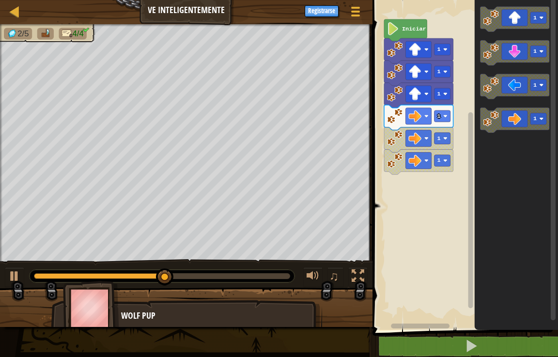
click at [468, 184] on div "Iniciar 1 1 1 1 1 1 1 1 1 1" at bounding box center [464, 162] width 188 height 335
click at [503, 116] on icon "Espacio de trabajo de Blockly" at bounding box center [515, 120] width 69 height 25
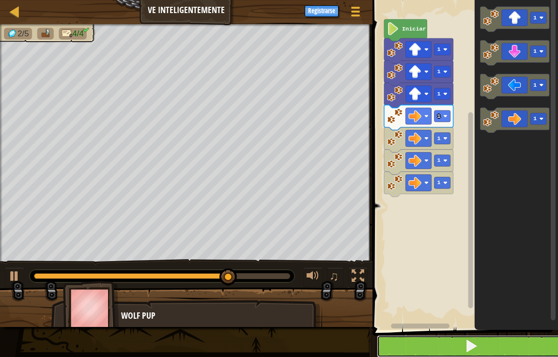
click at [415, 356] on button at bounding box center [471, 346] width 188 height 22
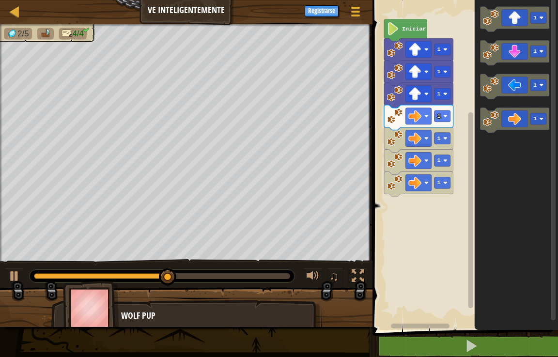
click at [510, 151] on icon "1 1 1 1" at bounding box center [516, 162] width 83 height 335
click at [475, 154] on icon "1 1 1 1" at bounding box center [516, 162] width 83 height 335
click at [483, 121] on icon "Espacio de trabajo de Blockly" at bounding box center [515, 120] width 69 height 25
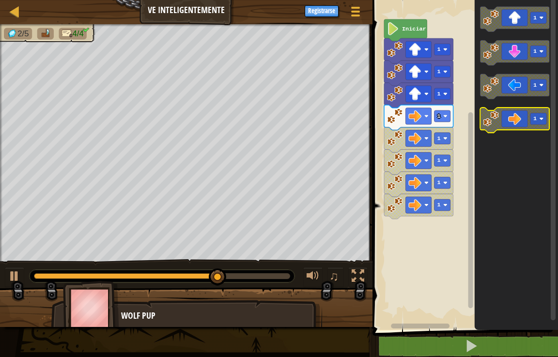
click at [483, 121] on icon "Espacio de trabajo de Blockly" at bounding box center [515, 120] width 69 height 25
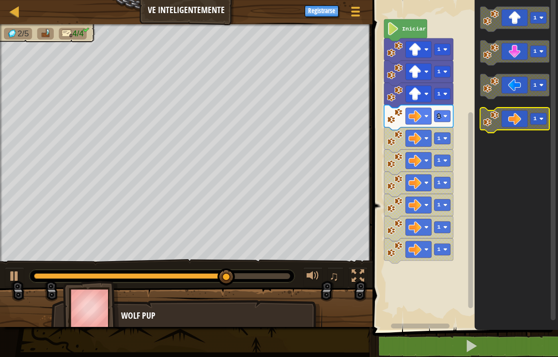
click at [483, 121] on icon "Espacio de trabajo de Blockly" at bounding box center [515, 120] width 69 height 25
click at [484, 119] on image "Espacio de trabajo de Blockly" at bounding box center [492, 119] width 16 height 16
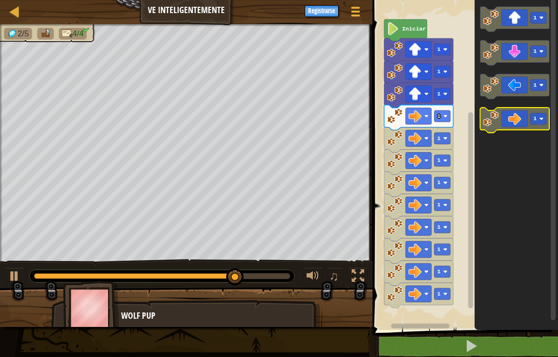
click at [484, 119] on image "Espacio de trabajo de Blockly" at bounding box center [492, 119] width 16 height 16
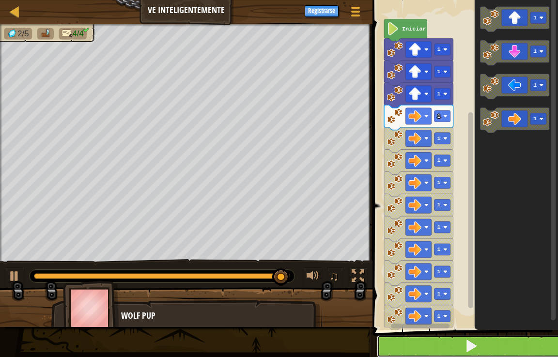
click at [433, 348] on button at bounding box center [471, 346] width 188 height 22
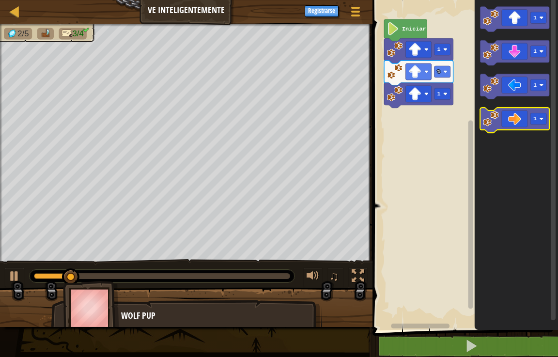
click at [528, 132] on rect "Espacio de trabajo de Blockly" at bounding box center [515, 120] width 69 height 25
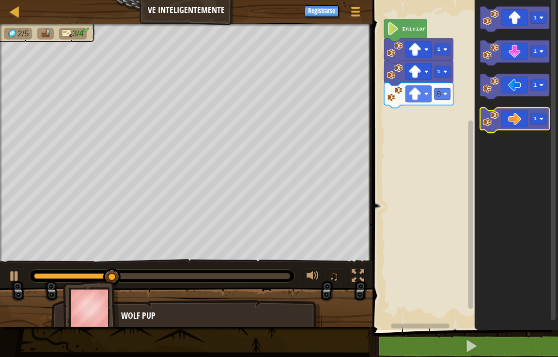
click at [488, 118] on image "Espacio de trabajo de Blockly" at bounding box center [492, 119] width 16 height 16
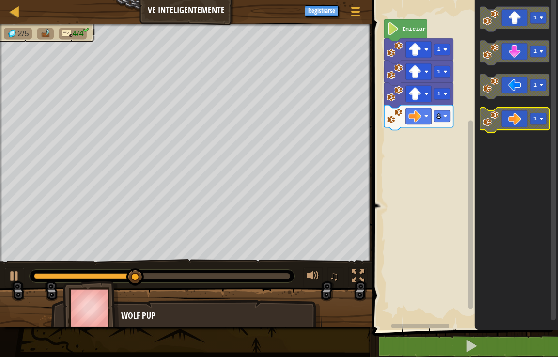
click at [495, 116] on image "Espacio de trabajo de Blockly" at bounding box center [492, 119] width 16 height 16
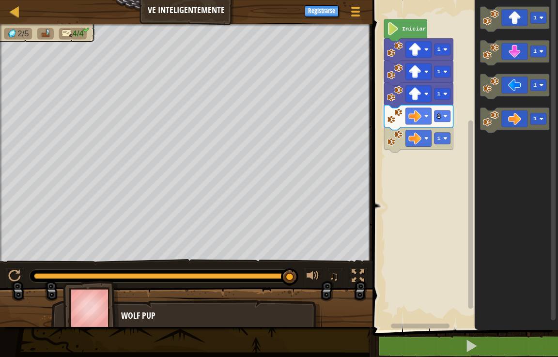
drag, startPoint x: 201, startPoint y: 281, endPoint x: 299, endPoint y: 278, distance: 97.9
click at [299, 278] on div "♫" at bounding box center [186, 273] width 373 height 29
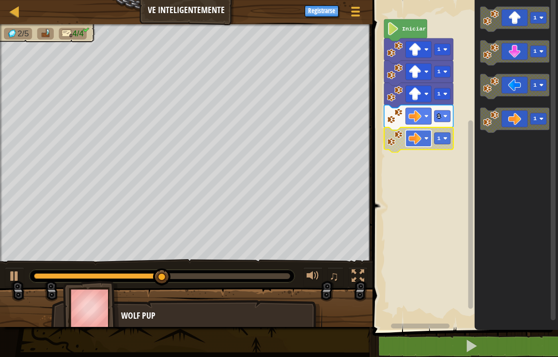
click at [410, 141] on image "Espacio de trabajo de Blockly" at bounding box center [415, 138] width 13 height 13
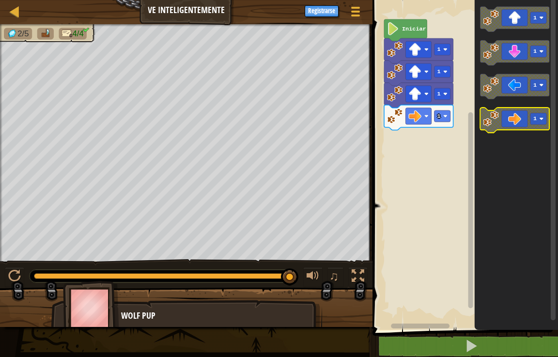
click at [526, 117] on icon "Espacio de trabajo de Blockly" at bounding box center [515, 120] width 69 height 25
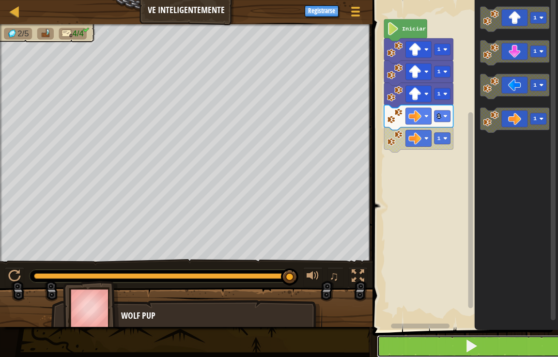
click at [398, 340] on button at bounding box center [471, 346] width 188 height 22
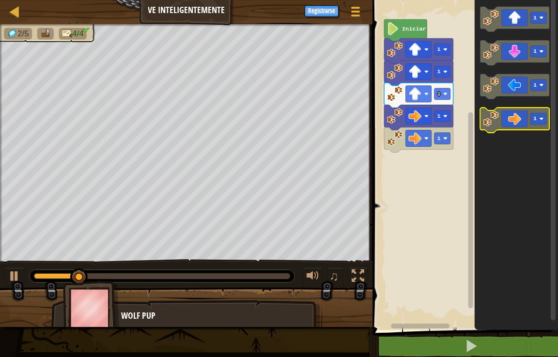
click at [498, 127] on g "1" at bounding box center [515, 120] width 69 height 25
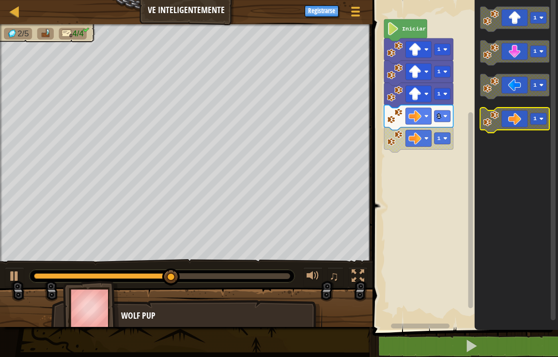
click at [513, 123] on icon "Espacio de trabajo de Blockly" at bounding box center [515, 120] width 69 height 25
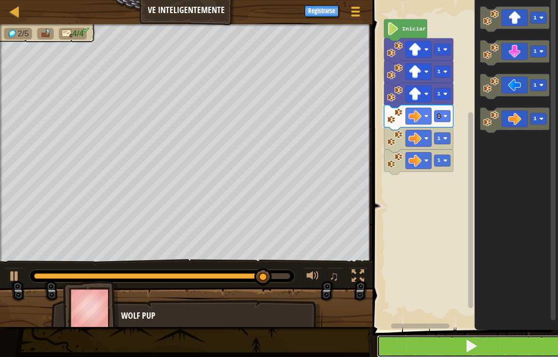
click at [458, 350] on button at bounding box center [471, 346] width 188 height 22
click at [405, 341] on button at bounding box center [471, 346] width 188 height 22
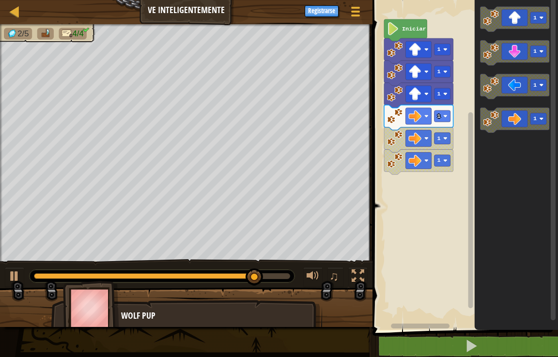
click at [43, 38] on img at bounding box center [45, 33] width 11 height 9
click at [44, 33] on img at bounding box center [45, 33] width 11 height 9
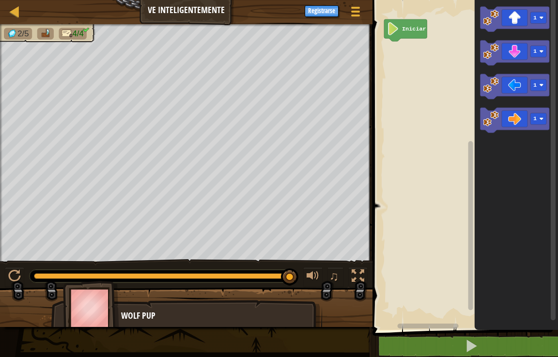
click at [421, 26] on text "Iniciar" at bounding box center [414, 29] width 24 height 7
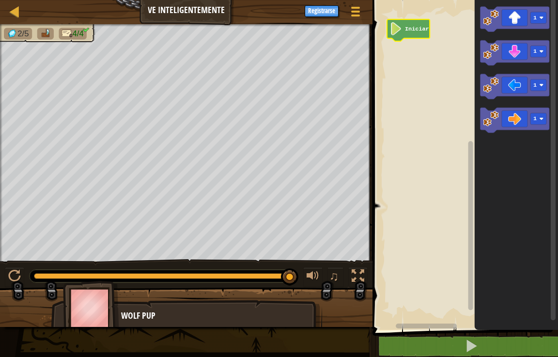
click at [16, 35] on img at bounding box center [12, 33] width 11 height 9
drag, startPoint x: 59, startPoint y: 32, endPoint x: 48, endPoint y: 31, distance: 10.7
click at [54, 31] on ul "2/5 4/4" at bounding box center [48, 34] width 88 height 12
click at [48, 31] on img at bounding box center [45, 33] width 11 height 9
click at [64, 28] on li "4/4" at bounding box center [73, 34] width 28 height 12
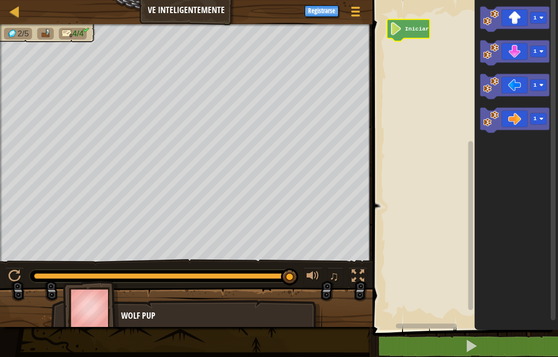
click at [64, 28] on li "4/4" at bounding box center [73, 34] width 28 height 12
click at [322, 7] on button "Registrarse" at bounding box center [322, 11] width 34 height 12
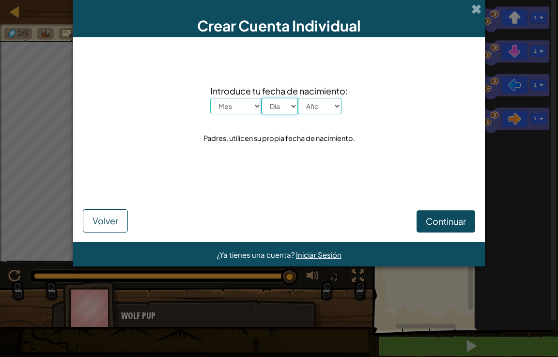
click at [272, 102] on select "Día 1 2 3 4 5 6 7 8 9 10 11 12 13 14 15 16 17 18 19 20 21 22 23 24 25 26 27 28 …" at bounding box center [280, 106] width 36 height 16
click at [349, 102] on div "Introduce tu fecha de nacimiento: Mes Enero Febrero Órdenes de marcha Abril May…" at bounding box center [279, 114] width 392 height 135
drag, startPoint x: 311, startPoint y: 107, endPoint x: 316, endPoint y: 109, distance: 5.4
click at [311, 107] on select "Año 2025 2024 2023 2022 2021 2020 2019 2018 2017 2016 2015 2014 2013 2012 2011 …" at bounding box center [320, 106] width 44 height 16
select select "2025"
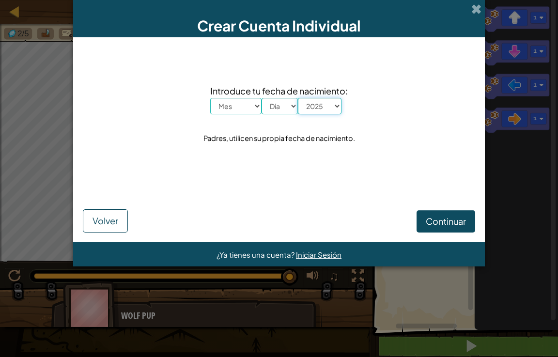
click at [298, 98] on select "Año 2025 2024 2023 2022 2021 2020 2019 2018 2017 2016 2015 2014 2013 2012 2011 …" at bounding box center [320, 106] width 44 height 16
click at [457, 215] on button "Continuar" at bounding box center [446, 221] width 59 height 22
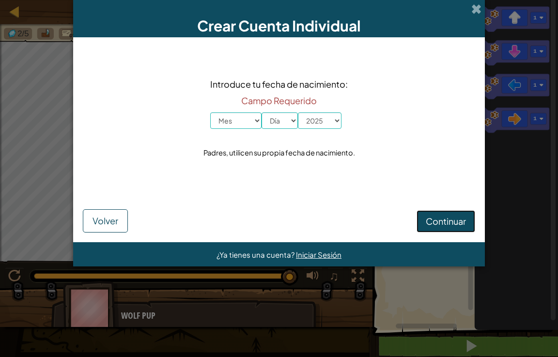
click at [457, 215] on button "Continuar" at bounding box center [446, 221] width 59 height 22
click at [265, 127] on select "Día 1 2 3 4 5 6 7 8 9 10 11 12 13 14 15 16 17 18 19 20 21 22 23 24 25 26 27 28 …" at bounding box center [280, 120] width 36 height 16
click at [113, 228] on button "Volver" at bounding box center [105, 220] width 45 height 23
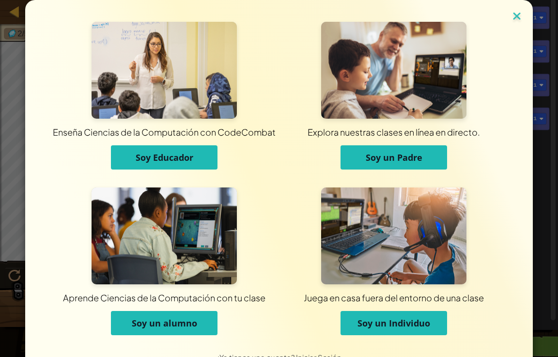
click at [517, 14] on img at bounding box center [517, 17] width 13 height 15
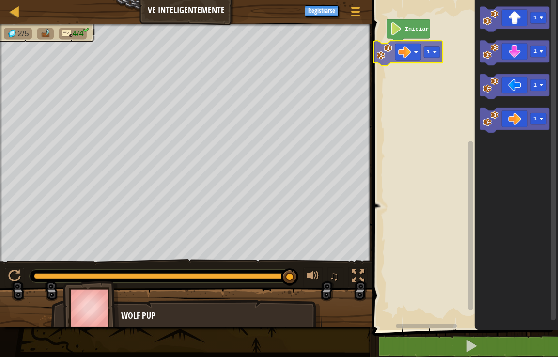
click at [398, 55] on div "Iniciar 1 1 1 1 1 1" at bounding box center [464, 162] width 188 height 335
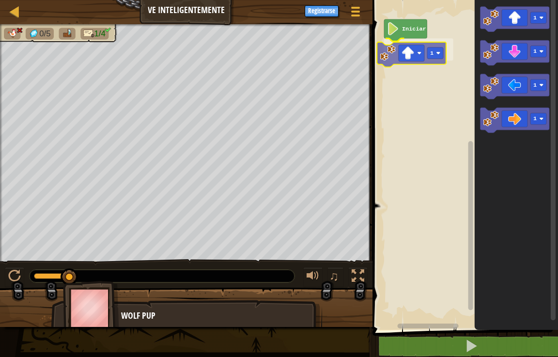
click at [412, 48] on div "Iniciar 1 1 1 1 1 1" at bounding box center [464, 162] width 188 height 335
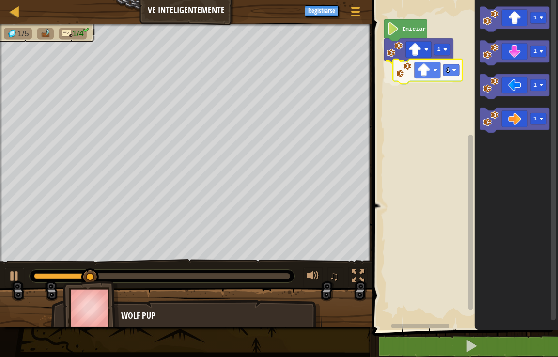
click at [420, 76] on div "Iniciar 1 1 1 1 1 1 1" at bounding box center [464, 162] width 188 height 335
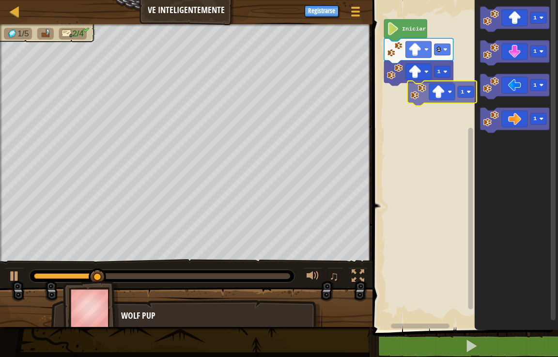
click at [445, 88] on div "Iniciar 1 1 1 1 1 1 1" at bounding box center [464, 162] width 188 height 335
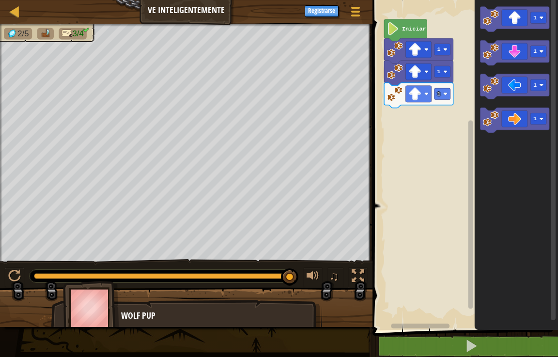
click at [406, 171] on rect "Espacio de trabajo de Blockly" at bounding box center [464, 162] width 188 height 335
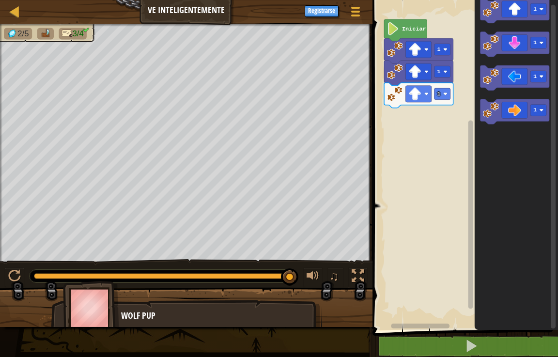
click at [499, 83] on g "1 1 1 1" at bounding box center [515, 61] width 69 height 126
click at [468, 181] on rect "Espacio de trabajo de Blockly" at bounding box center [470, 159] width 7 height 327
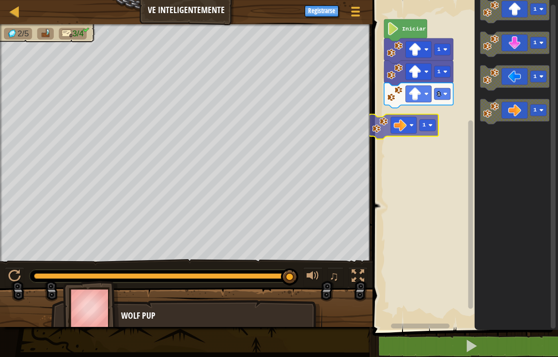
click at [410, 124] on div "1 1 1 Iniciar 1 1 1 1 1 1" at bounding box center [464, 162] width 188 height 335
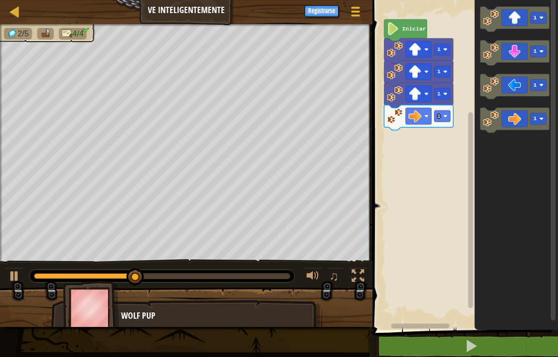
click at [424, 132] on div "1 1 1 1 Iniciar 1 1 1 1" at bounding box center [464, 162] width 188 height 335
